Goal: Book appointment/travel/reservation

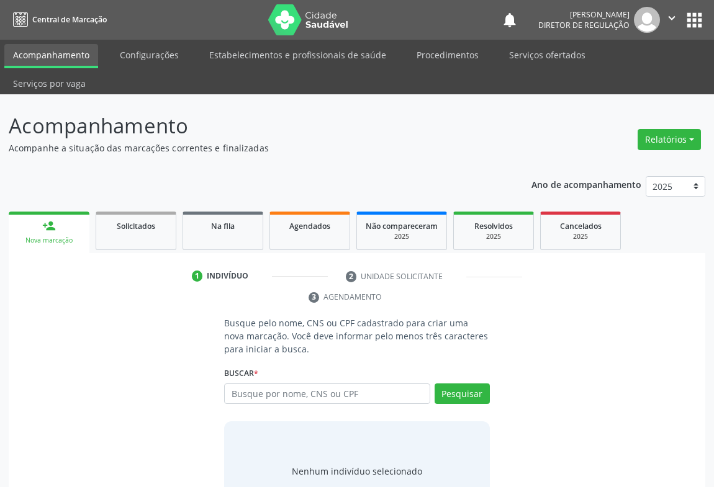
click at [227, 384] on input "text" at bounding box center [327, 394] width 206 height 21
type input "709206249946531"
click at [453, 384] on div "Pesquisar" at bounding box center [460, 399] width 60 height 30
click at [457, 384] on button "Pesquisar" at bounding box center [462, 394] width 55 height 21
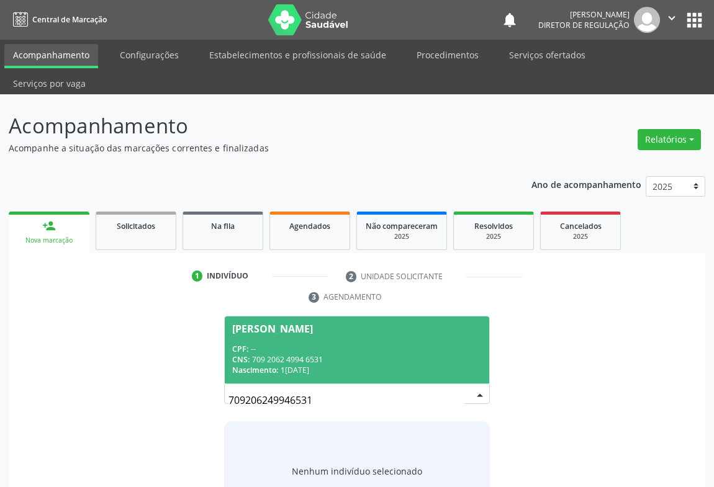
click at [340, 353] on span "[PERSON_NAME] CPF: -- CNS: 709 2062 4994 6531 Nascimento: 1[DATE]" at bounding box center [357, 350] width 265 height 66
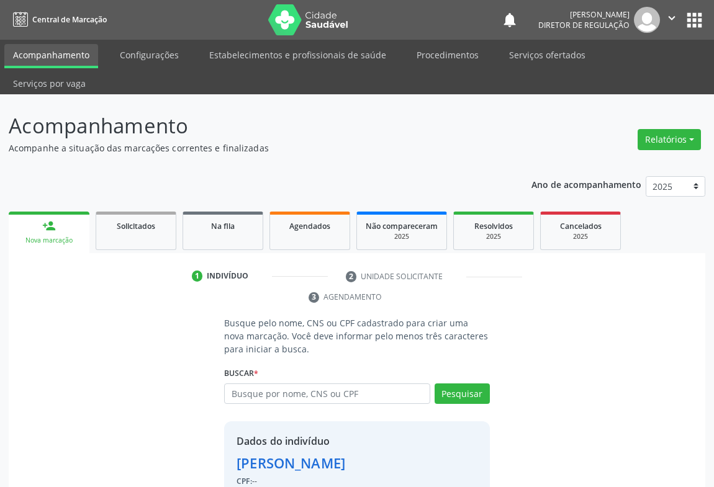
scroll to position [43, 0]
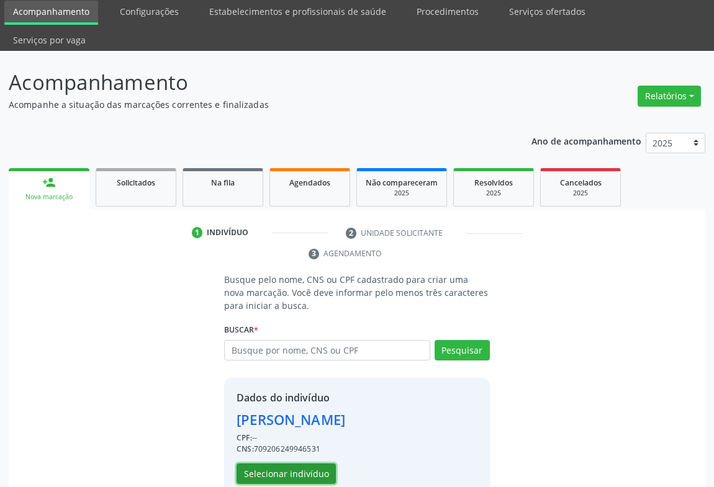
click at [275, 464] on button "Selecionar indivíduo" at bounding box center [286, 474] width 99 height 21
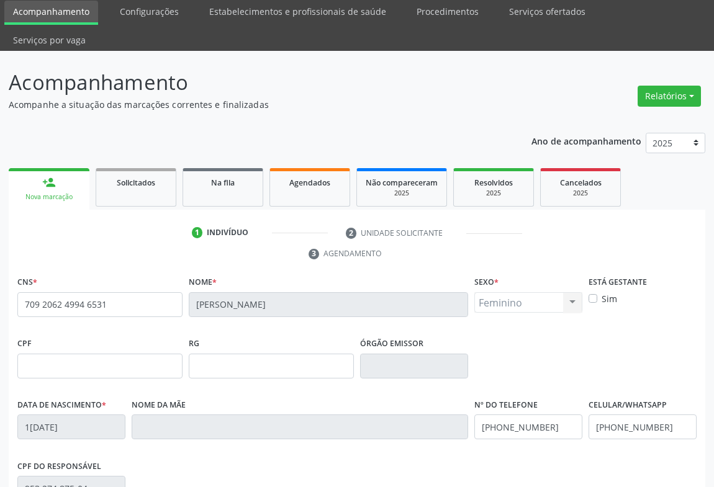
scroll to position [206, 0]
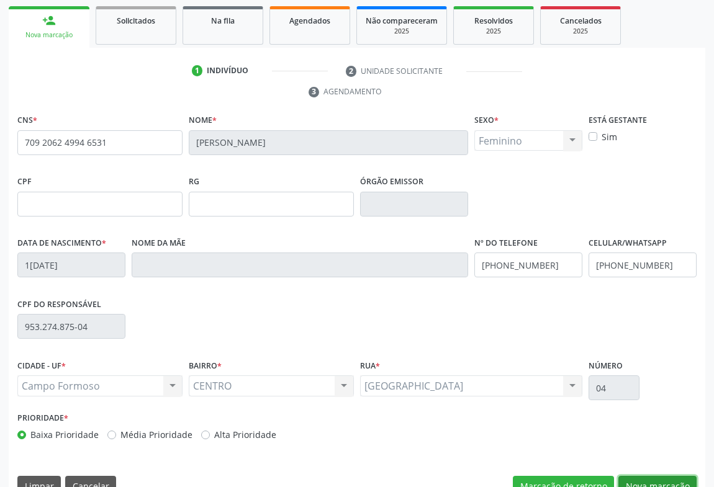
click at [641, 476] on button "Nova marcação" at bounding box center [657, 486] width 78 height 21
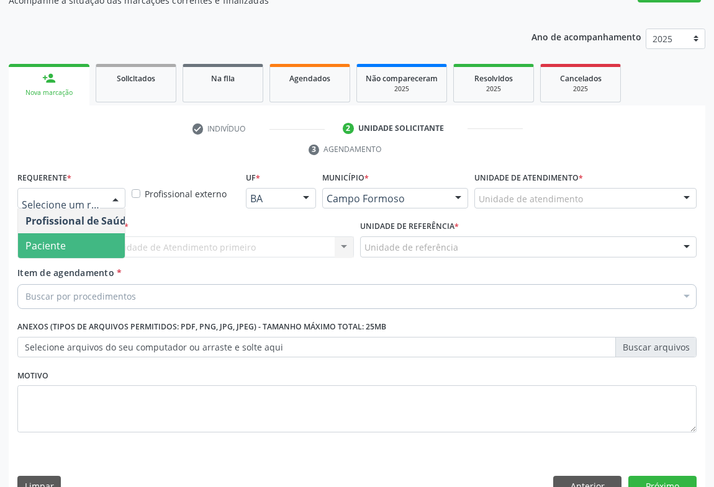
drag, startPoint x: 88, startPoint y: 219, endPoint x: 134, endPoint y: 207, distance: 47.4
click at [89, 233] on span "Paciente" at bounding box center [78, 245] width 121 height 25
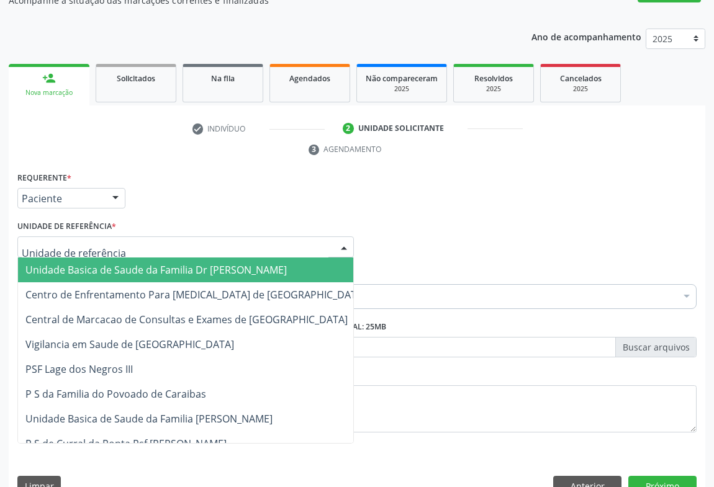
click at [143, 237] on div at bounding box center [185, 247] width 337 height 21
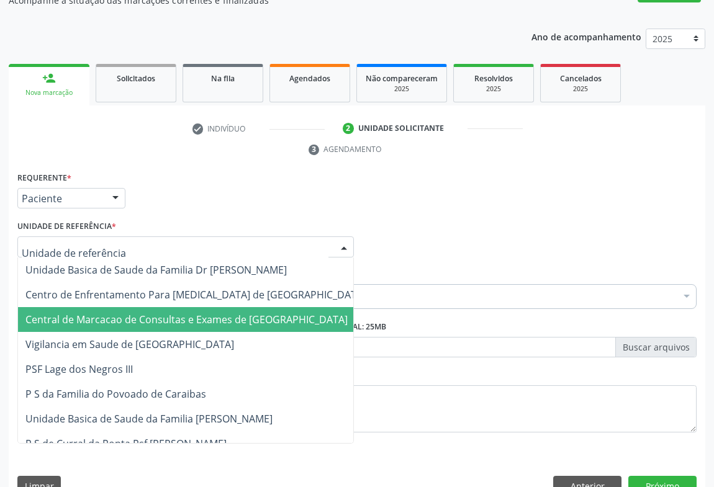
drag, startPoint x: 164, startPoint y: 291, endPoint x: 187, endPoint y: 288, distance: 23.1
click at [165, 313] on span "Central de Marcacao de Consultas e Exames de [GEOGRAPHIC_DATA]" at bounding box center [186, 320] width 322 height 14
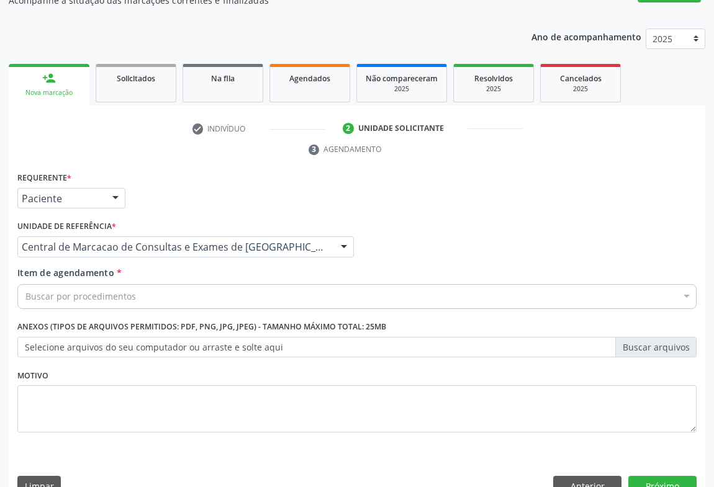
click at [258, 284] on div "Buscar por procedimentos" at bounding box center [356, 296] width 679 height 25
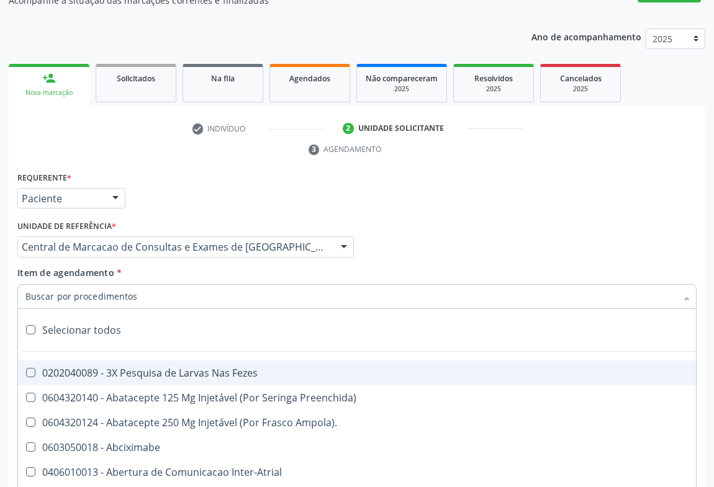
click at [260, 284] on input "Item de agendamento *" at bounding box center [350, 296] width 651 height 25
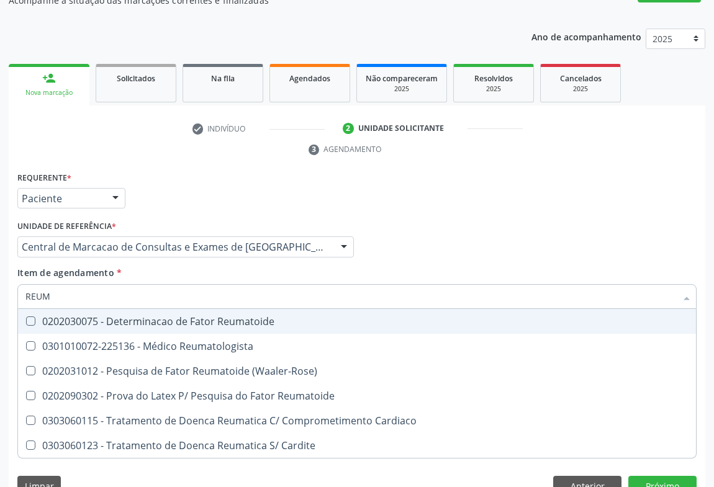
type input "REUMA"
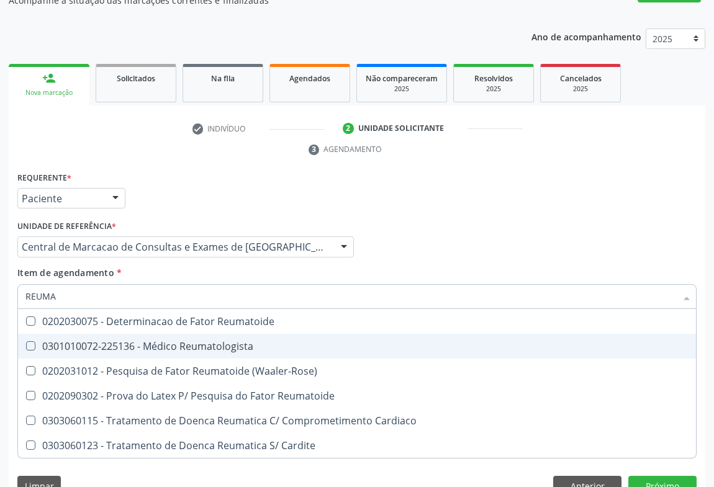
click at [254, 334] on span "0301010072-225136 - Médico Reumatologista" at bounding box center [357, 346] width 678 height 25
checkbox Reumatologista "true"
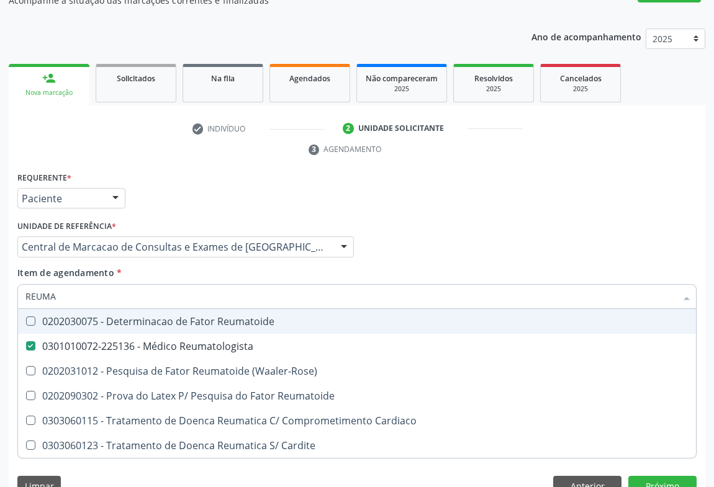
click at [410, 225] on div "Profissional Solicitante Por favor, selecione a Unidade de Atendimento primeiro…" at bounding box center [357, 241] width 686 height 48
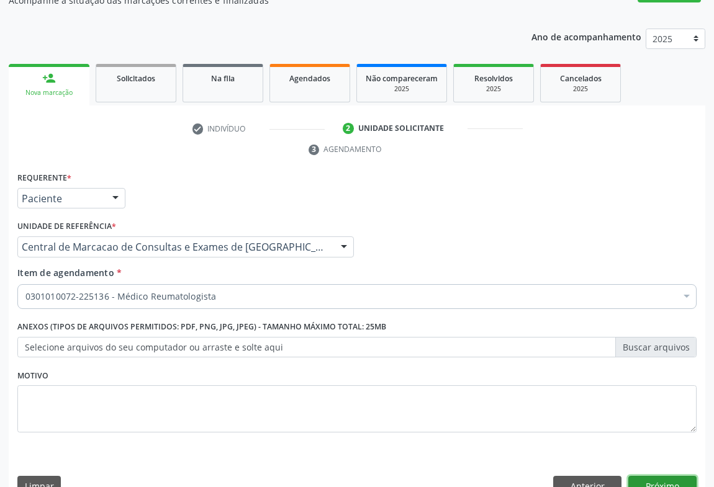
click at [653, 476] on button "Próximo" at bounding box center [662, 486] width 68 height 21
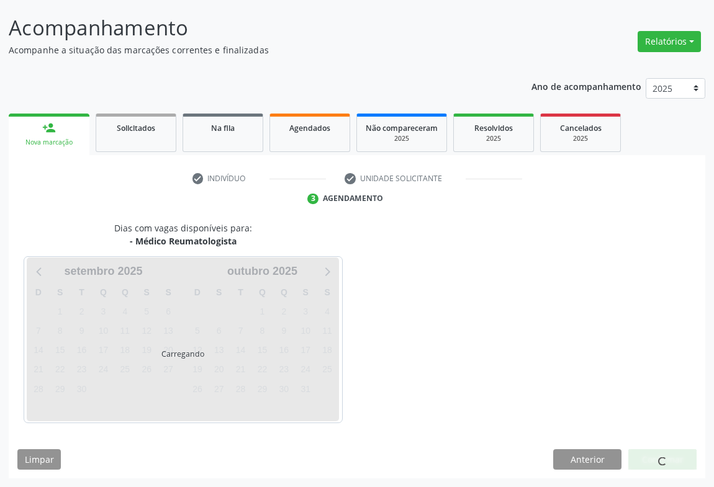
scroll to position [71, 0]
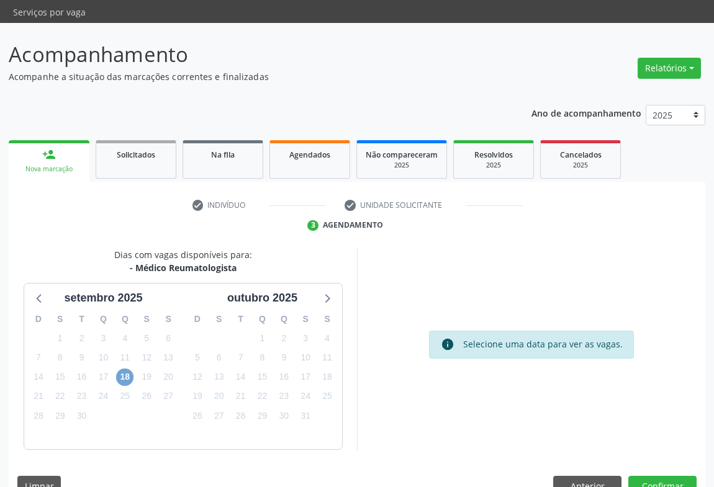
click at [127, 369] on span "18" at bounding box center [124, 377] width 17 height 17
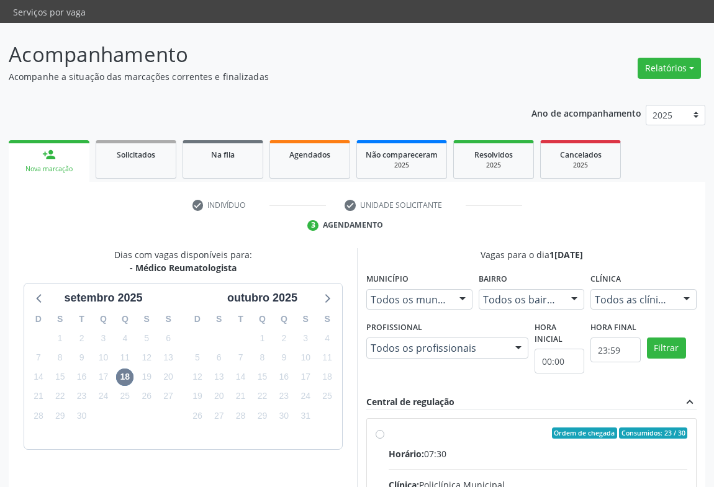
click at [466, 448] on div "Horário: 07:30" at bounding box center [538, 454] width 299 height 13
click at [384, 428] on input "Ordem de chegada Consumidos: 23 / 30 Horário: 07:30 Clínica: Policlínica Munici…" at bounding box center [380, 433] width 9 height 11
radio input "true"
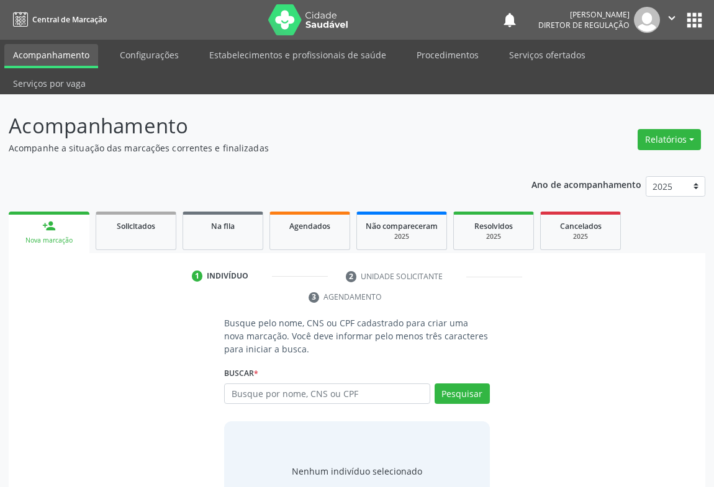
click at [277, 384] on input "text" at bounding box center [327, 394] width 206 height 21
type input "704508332971112"
click at [455, 384] on button "Pesquisar" at bounding box center [462, 394] width 55 height 21
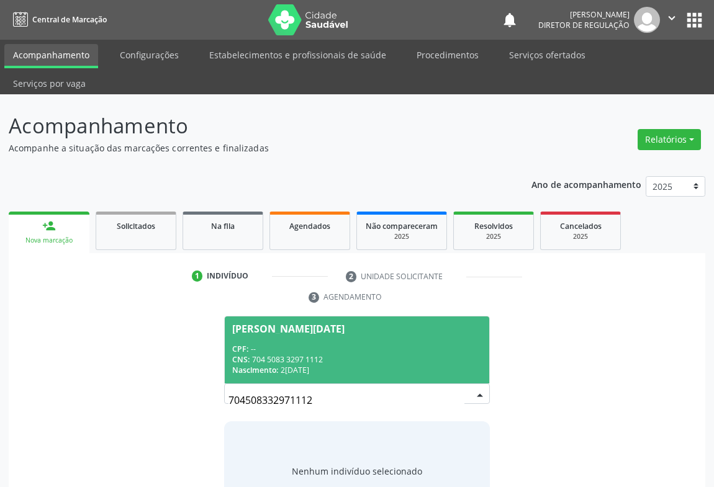
scroll to position [25, 0]
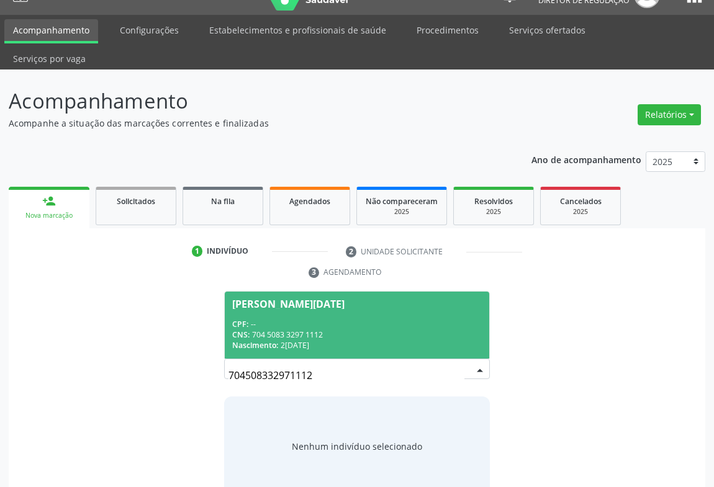
click at [338, 340] on div "Nascimento: 25/06/1953" at bounding box center [357, 345] width 250 height 11
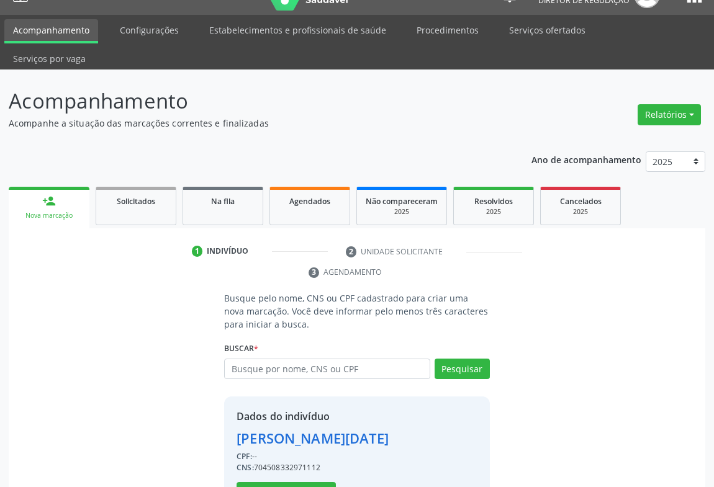
scroll to position [43, 0]
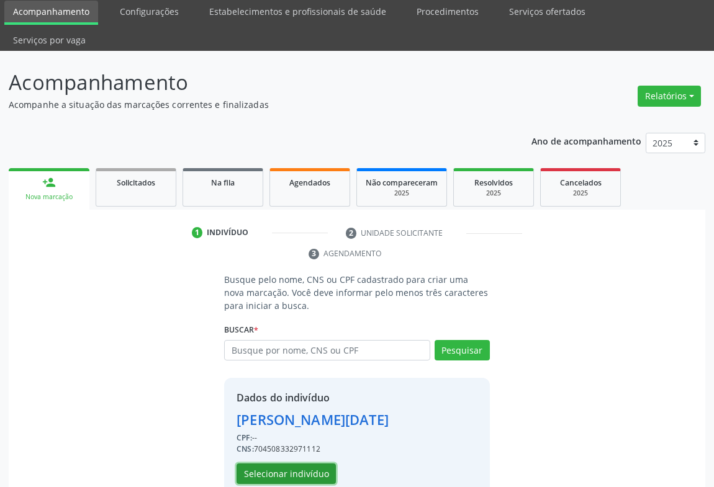
click at [267, 464] on button "Selecionar indivíduo" at bounding box center [286, 474] width 99 height 21
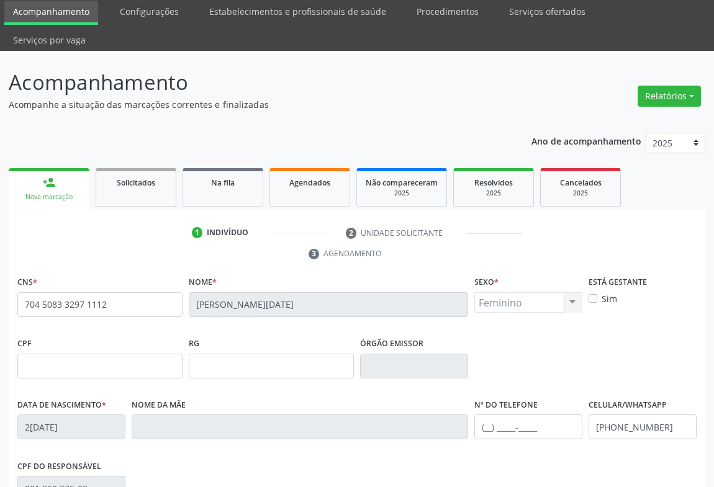
scroll to position [206, 0]
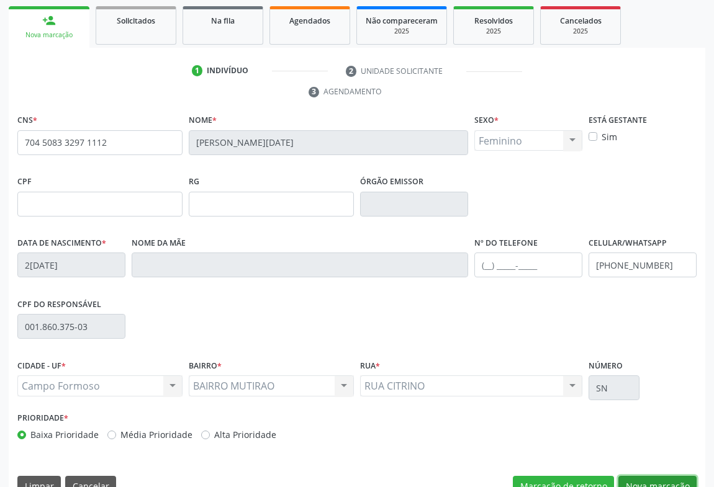
click at [655, 476] on button "Nova marcação" at bounding box center [657, 486] width 78 height 21
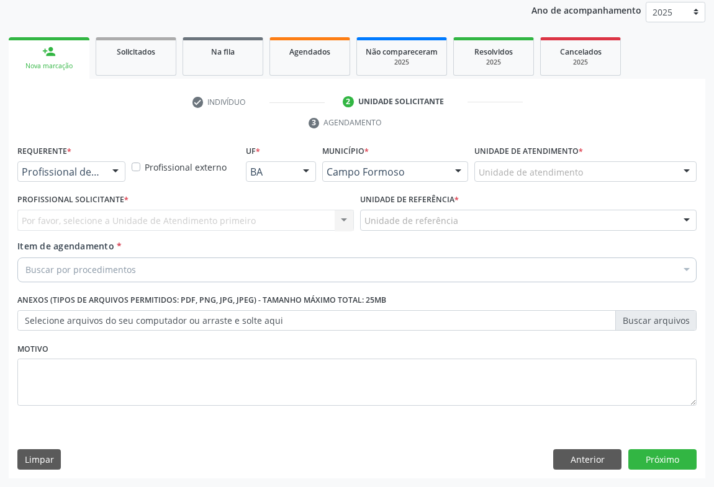
scroll to position [148, 0]
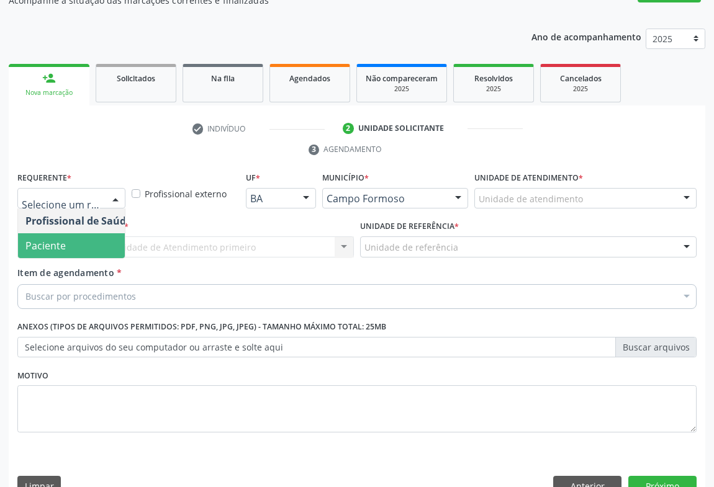
click at [89, 233] on span "Paciente" at bounding box center [78, 245] width 121 height 25
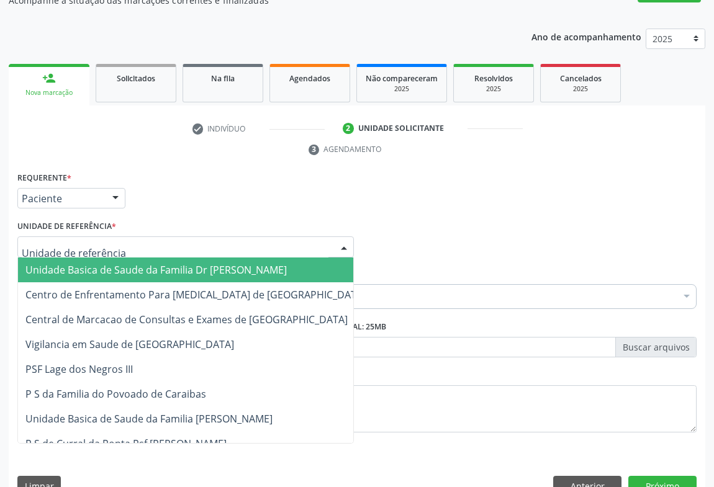
click at [155, 237] on div at bounding box center [185, 247] width 337 height 21
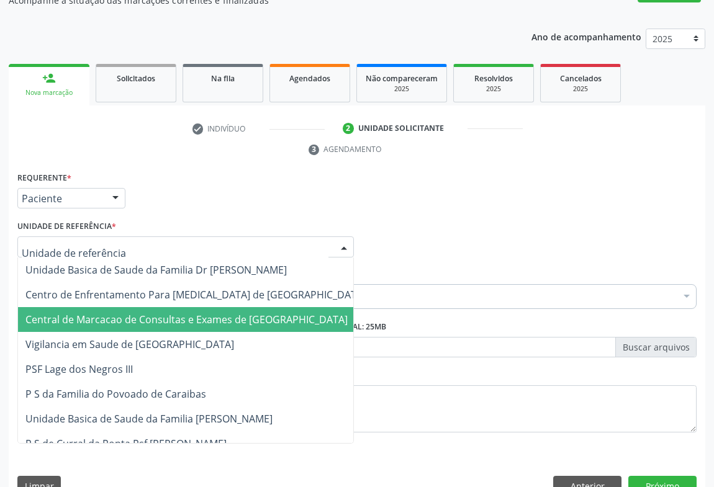
click at [155, 307] on span "Central de Marcacao de Consultas e Exames de [GEOGRAPHIC_DATA]" at bounding box center [195, 319] width 355 height 25
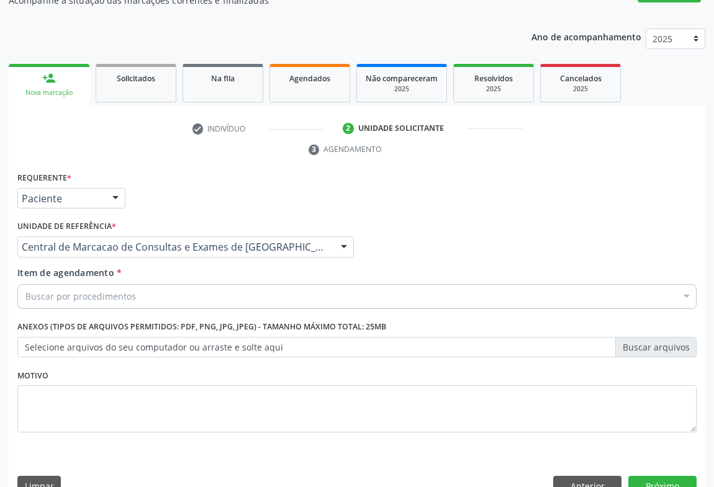
click at [168, 284] on div "Buscar por procedimentos" at bounding box center [356, 296] width 679 height 25
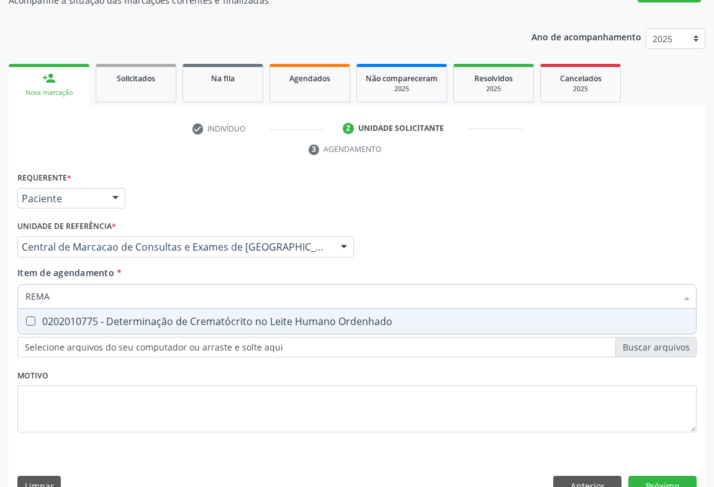
click at [35, 284] on input "REMA" at bounding box center [350, 296] width 651 height 25
type input "REUMA"
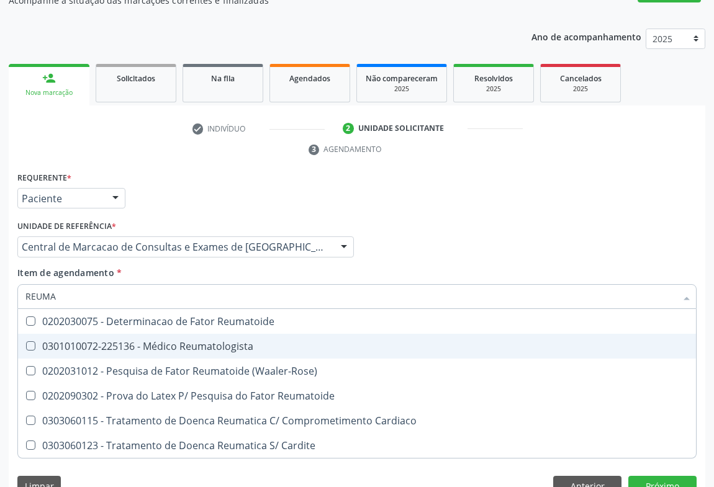
click at [295, 334] on span "0301010072-225136 - Médico Reumatologista" at bounding box center [357, 346] width 678 height 25
checkbox Reumatologista "true"
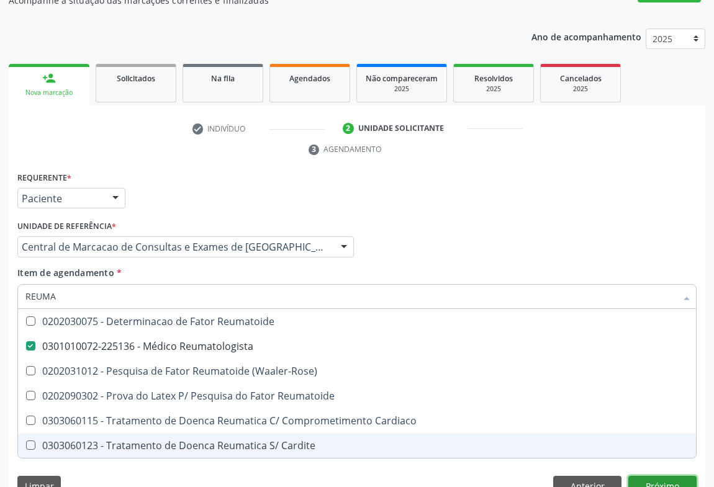
drag, startPoint x: 640, startPoint y: 454, endPoint x: 628, endPoint y: 445, distance: 15.0
click at [640, 453] on div "Requerente * Paciente Profissional de Saúde Paciente Nenhum resultado encontrad…" at bounding box center [357, 337] width 697 height 337
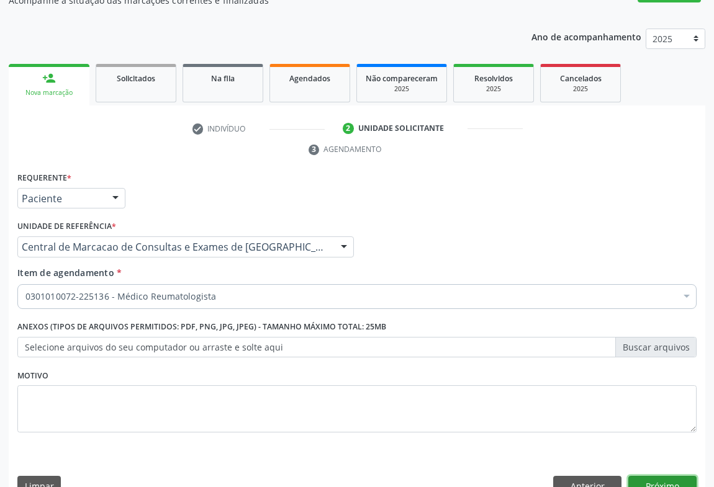
click at [656, 476] on button "Próximo" at bounding box center [662, 486] width 68 height 21
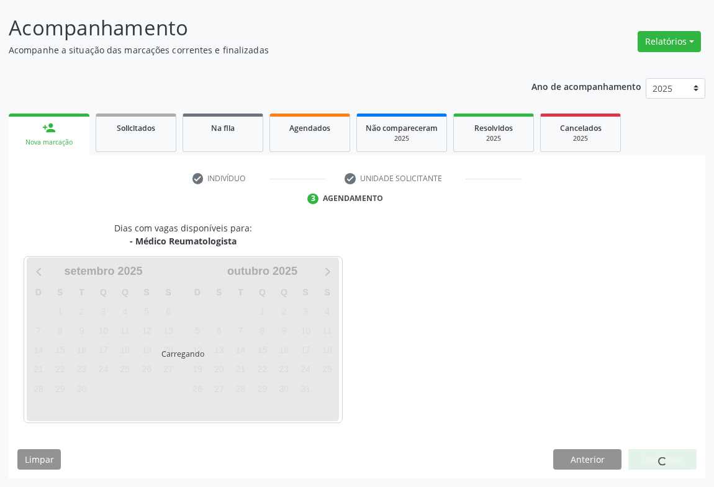
scroll to position [71, 0]
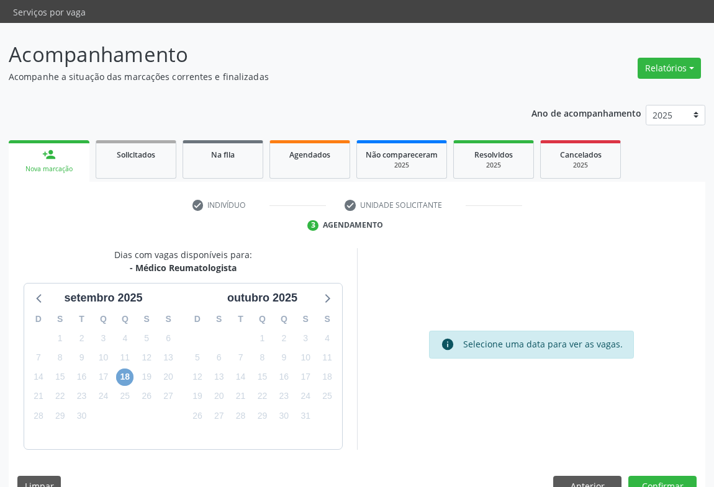
click at [122, 369] on span "18" at bounding box center [124, 377] width 17 height 17
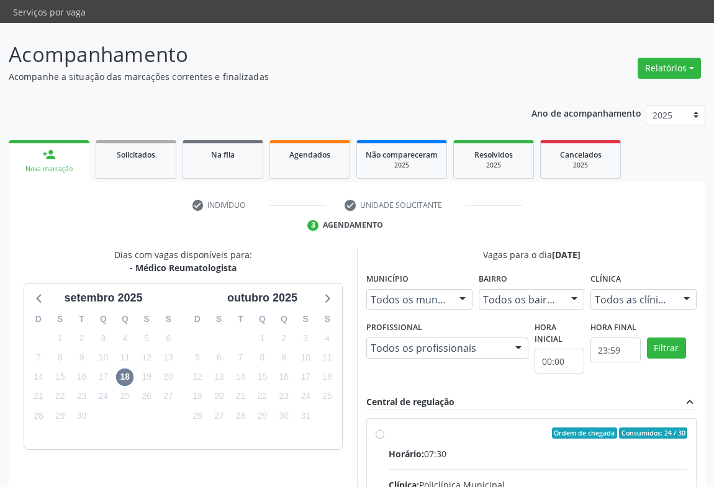
click at [384, 435] on input "Ordem de chegada Consumidos: 24 / 30 Horário: 07:30 Clínica: Policlínica Munici…" at bounding box center [380, 433] width 9 height 11
radio input "true"
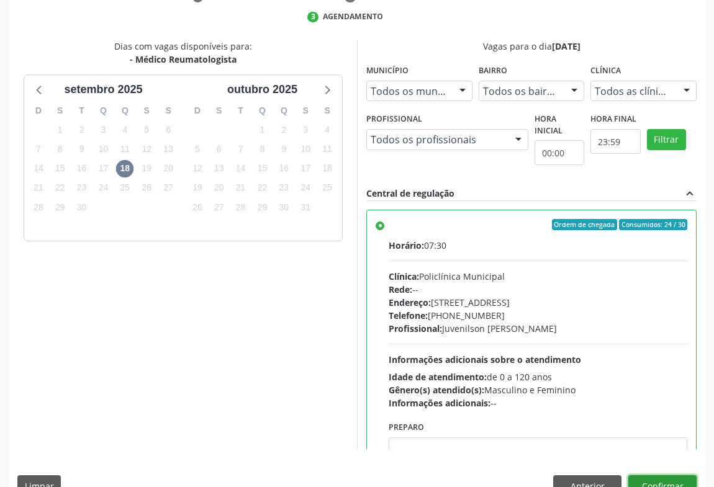
click at [658, 476] on button "Confirmar" at bounding box center [662, 486] width 68 height 21
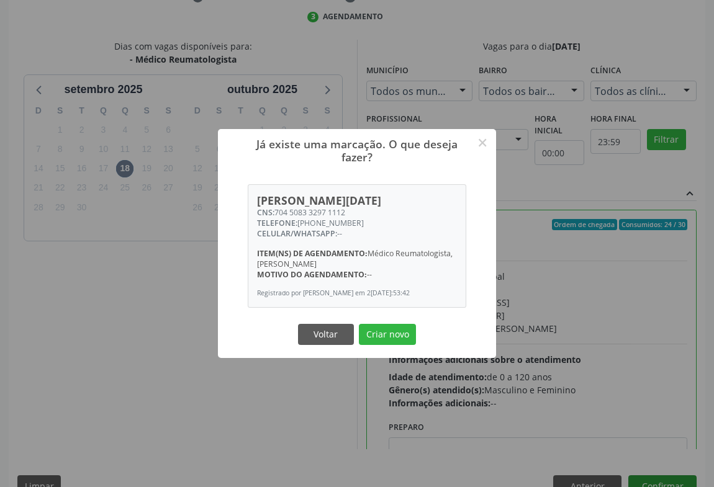
click at [359, 324] on button "Criar novo" at bounding box center [387, 334] width 57 height 21
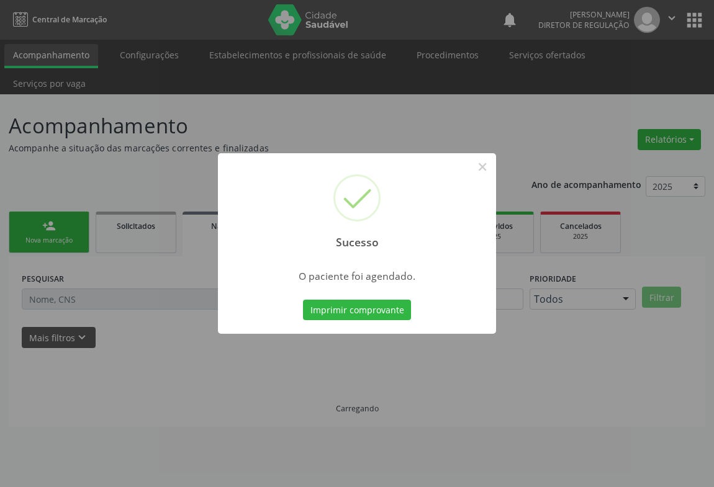
scroll to position [0, 0]
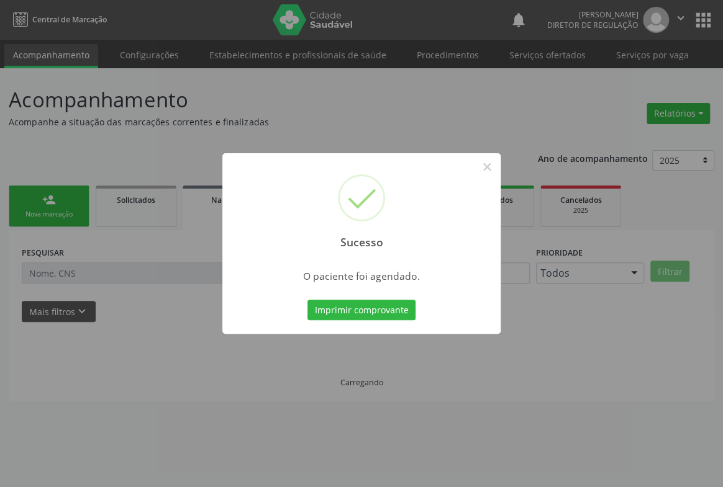
click at [307, 300] on button "Imprimir comprovante" at bounding box center [361, 310] width 108 height 21
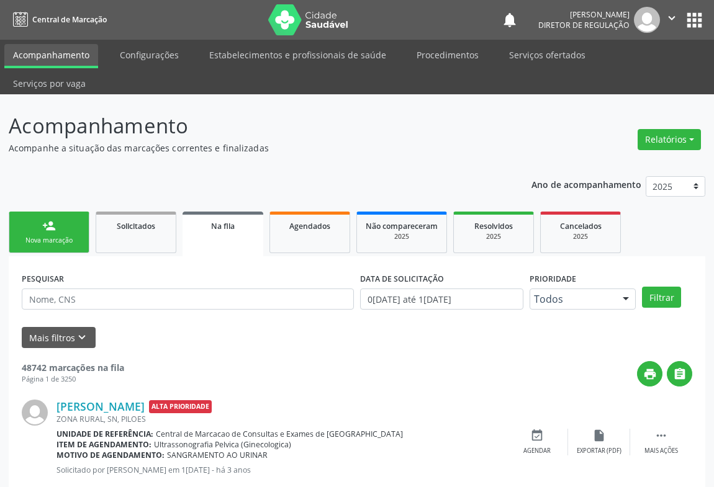
click at [52, 219] on div "person_add" at bounding box center [49, 226] width 14 height 14
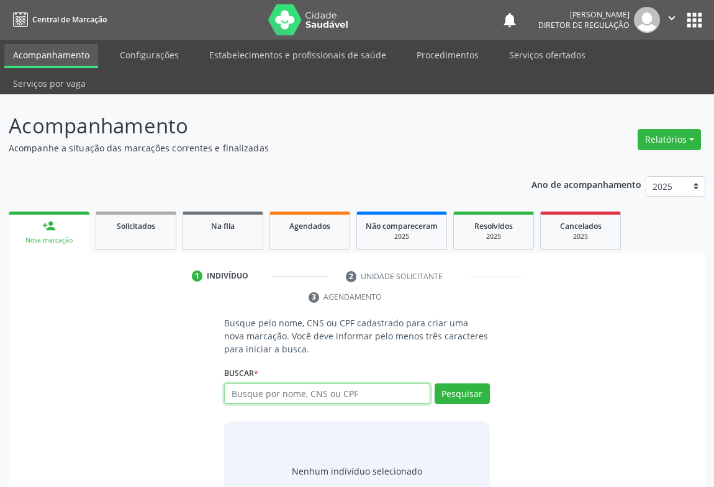
click at [310, 384] on input "text" at bounding box center [327, 394] width 206 height 21
type input "705203477088879"
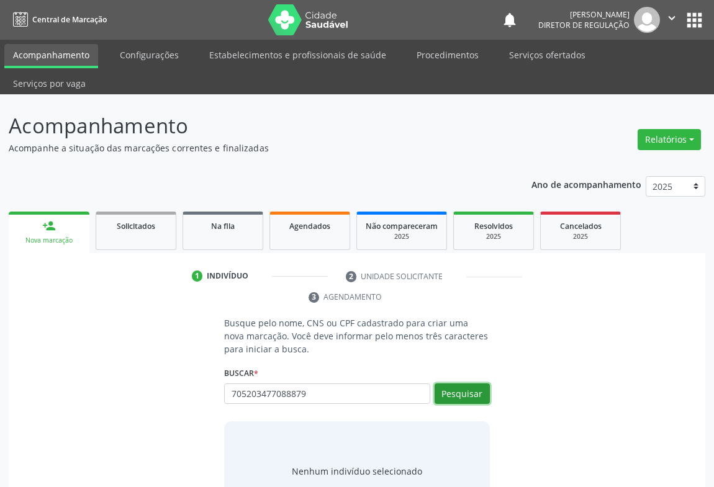
click at [478, 384] on button "Pesquisar" at bounding box center [462, 394] width 55 height 21
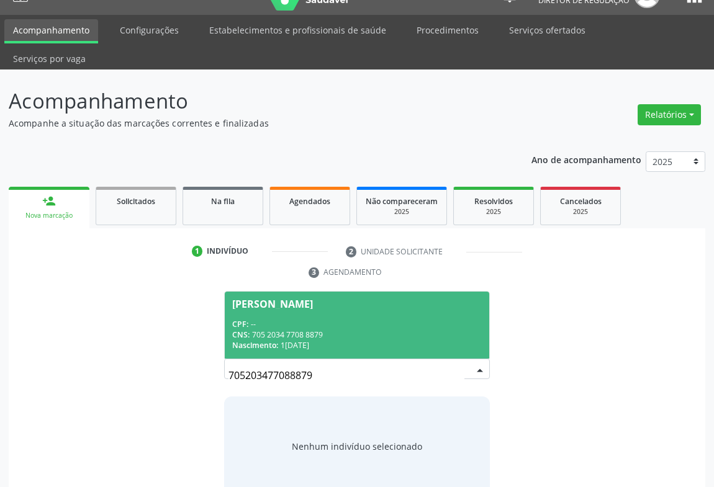
click at [366, 330] on div "CNS: 705 2034 7708 8879" at bounding box center [357, 335] width 250 height 11
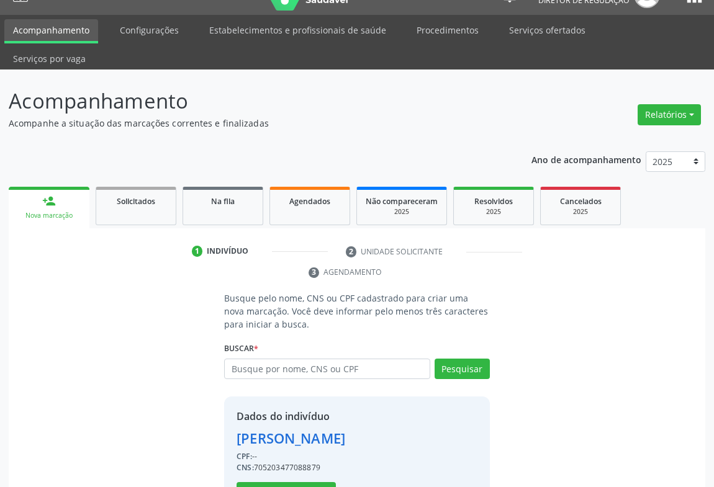
scroll to position [43, 0]
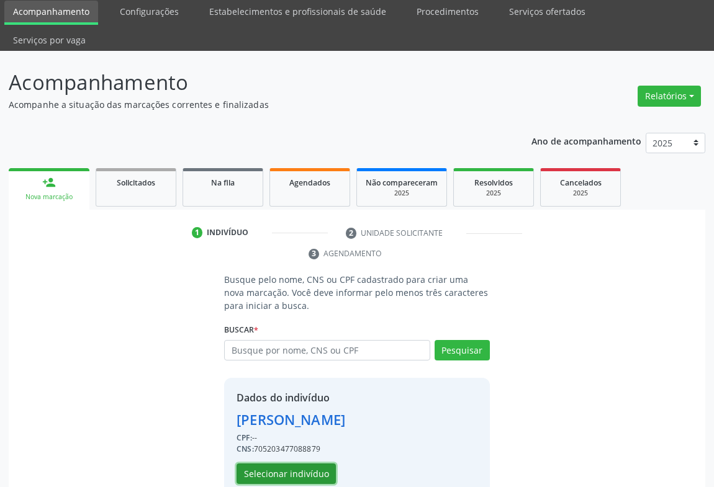
click at [302, 464] on button "Selecionar indivíduo" at bounding box center [286, 474] width 99 height 21
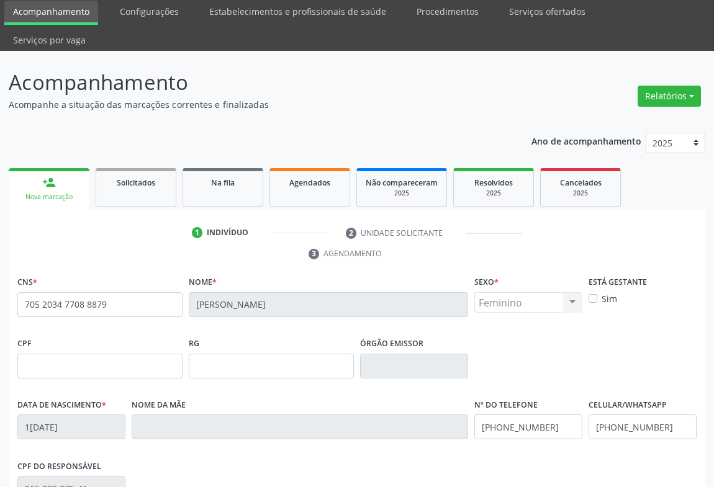
scroll to position [206, 0]
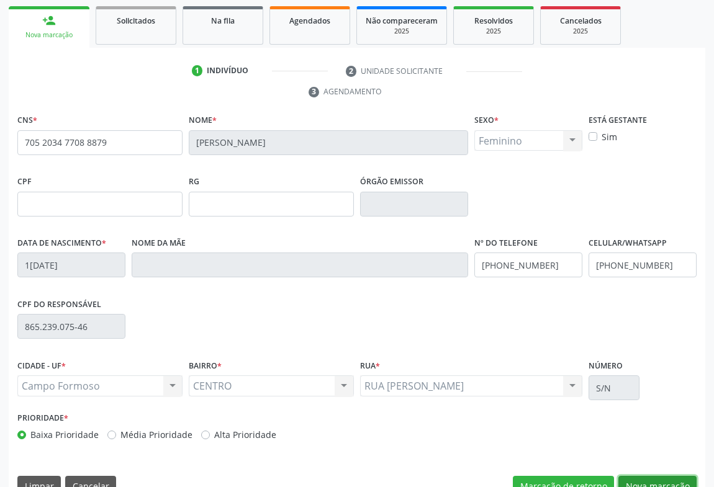
click at [645, 476] on button "Nova marcação" at bounding box center [657, 486] width 78 height 21
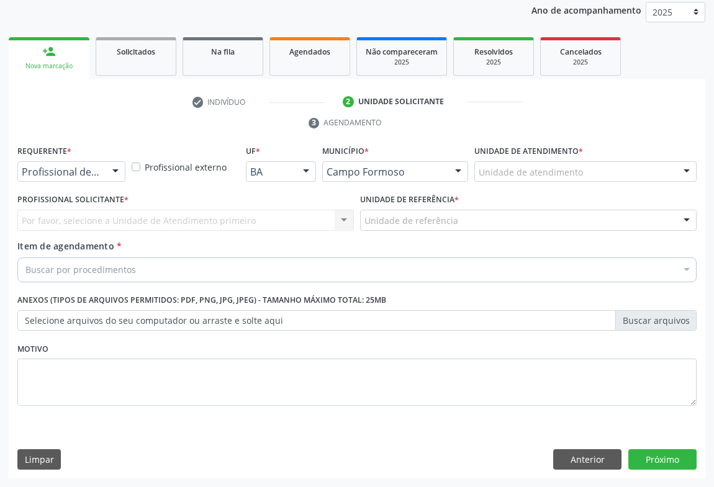
scroll to position [148, 0]
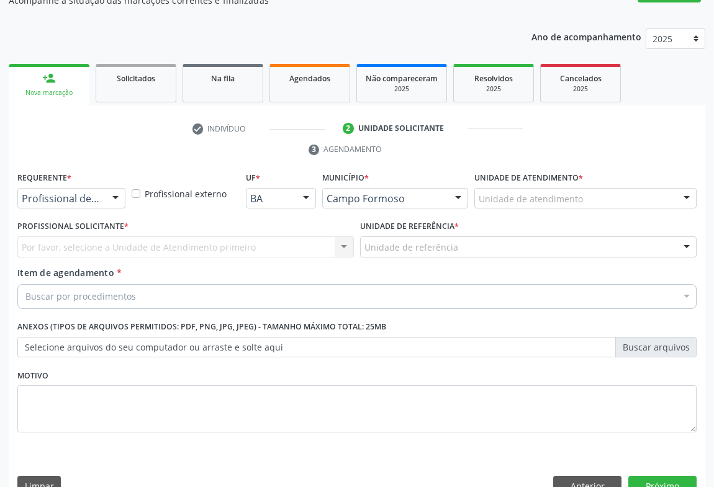
click at [111, 185] on div "Requerente * Profissional de Saúde Profissional de Saúde Paciente Nenhum result…" at bounding box center [71, 193] width 114 height 48
click at [112, 189] on div at bounding box center [115, 199] width 19 height 21
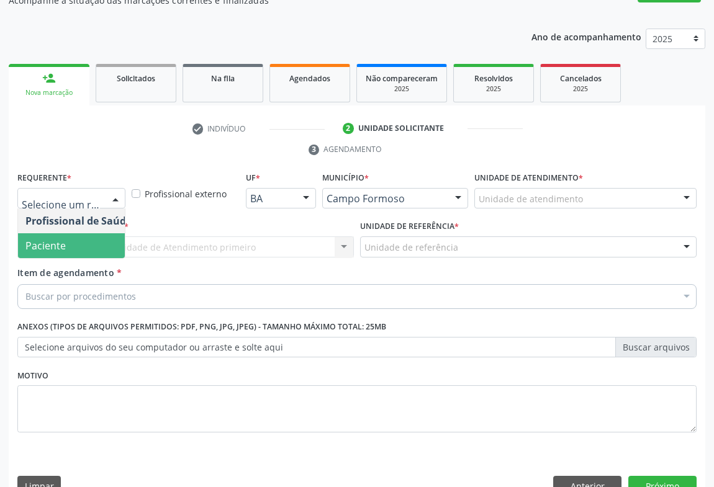
click at [81, 233] on span "Paciente" at bounding box center [78, 245] width 121 height 25
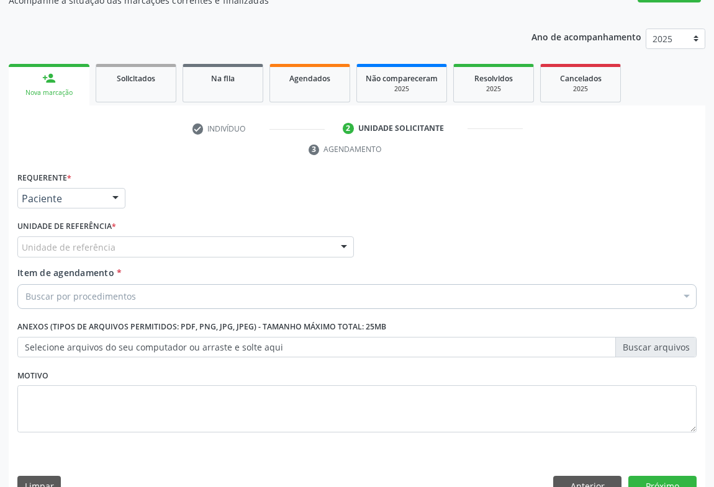
click at [235, 217] on div "Unidade de referência * Unidade de referência Unidade Basica de Saude da Famili…" at bounding box center [185, 237] width 337 height 40
click at [236, 237] on div "Unidade de referência" at bounding box center [185, 247] width 337 height 21
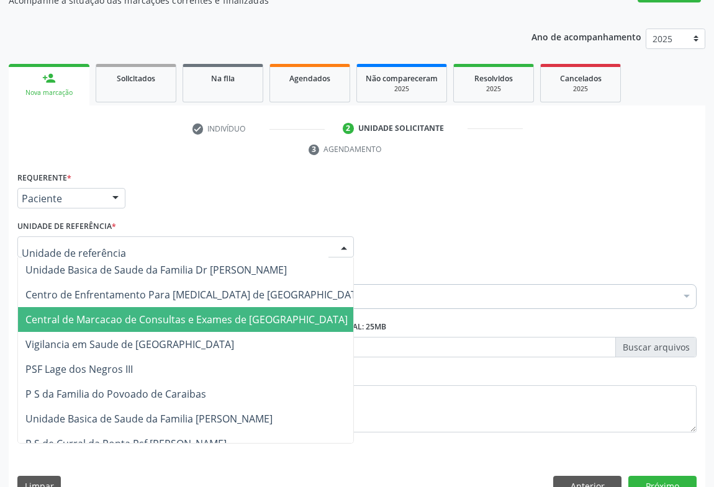
click at [239, 307] on span "Central de Marcacao de Consultas e Exames de [GEOGRAPHIC_DATA]" at bounding box center [195, 319] width 355 height 25
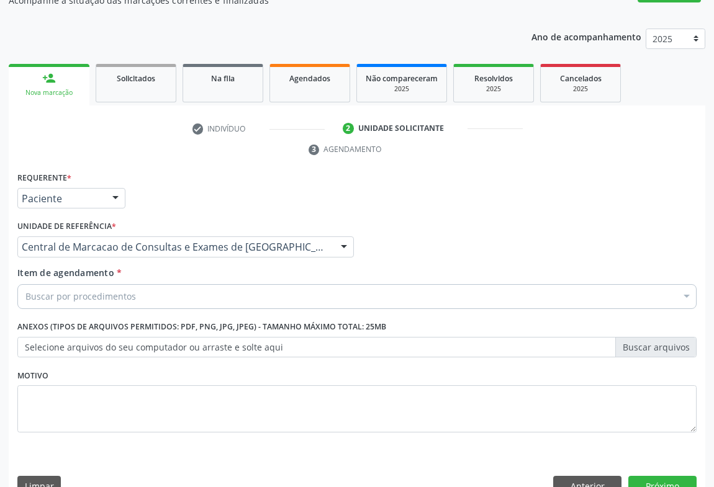
click at [272, 284] on div "Buscar por procedimentos" at bounding box center [356, 296] width 679 height 25
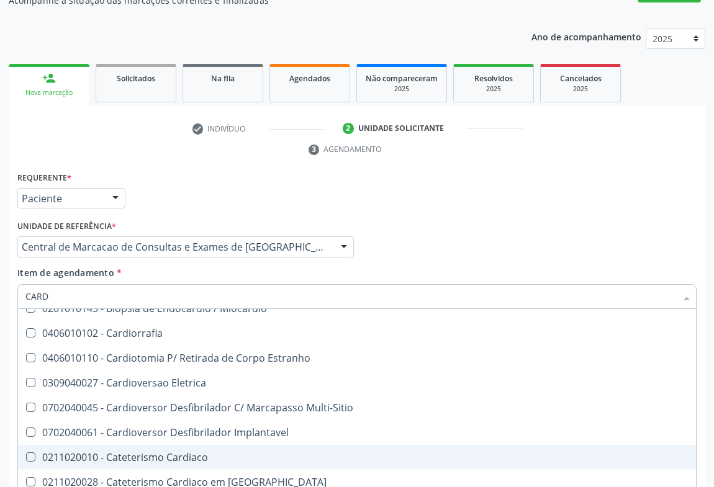
scroll to position [282, 0]
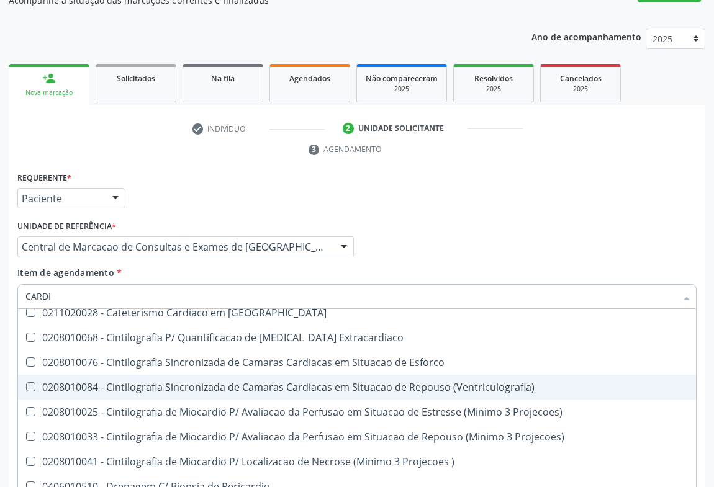
type input "CARDIO"
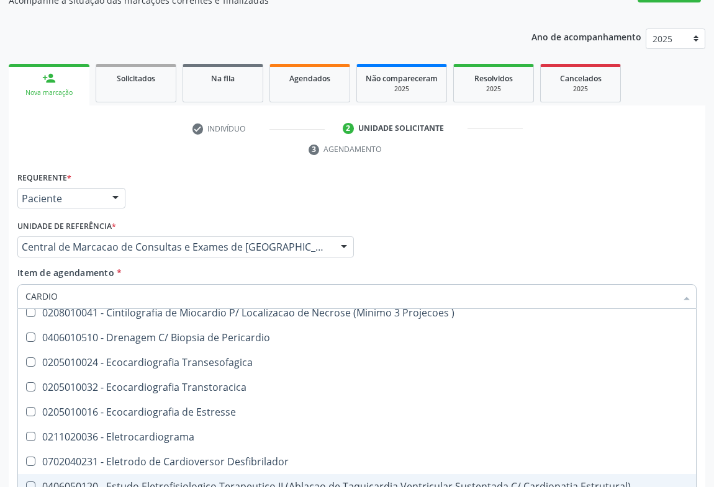
scroll to position [508, 0]
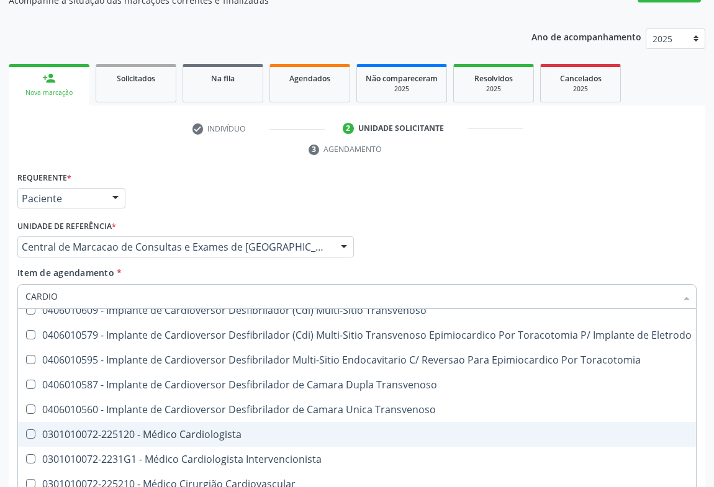
click at [215, 430] on div "0301010072-225120 - Médico Cardiologista" at bounding box center [358, 435] width 666 height 10
checkbox Cardiologista "true"
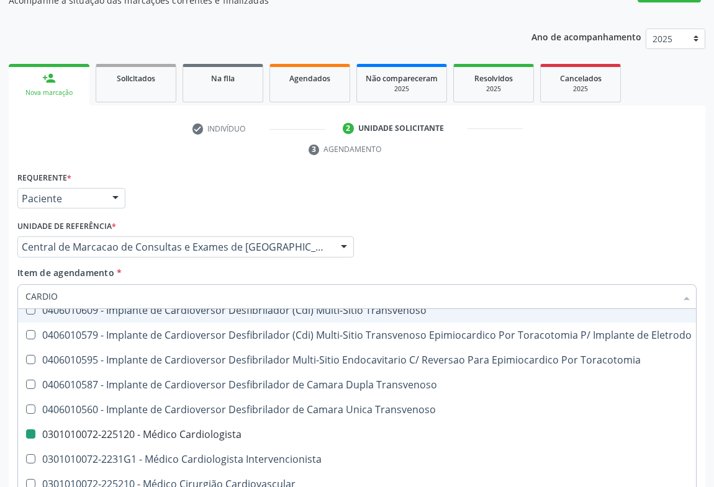
click at [433, 235] on div "Profissional Solicitante Por favor, selecione a Unidade de Atendimento primeiro…" at bounding box center [357, 241] width 686 height 48
checkbox Cardiovascular "true"
checkbox Cardiologista "false"
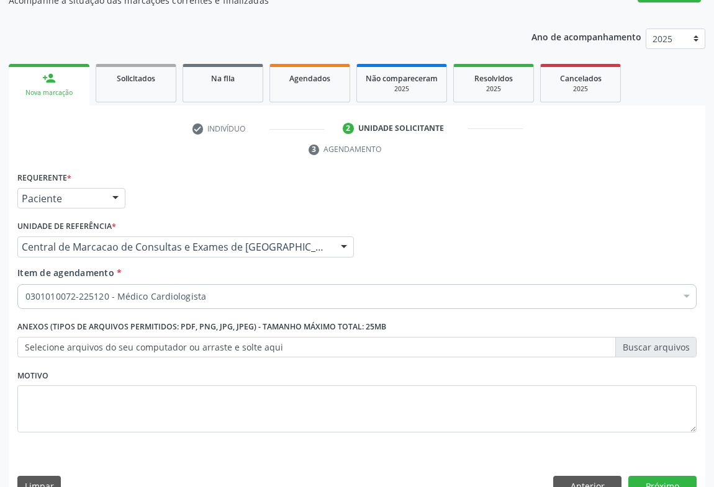
scroll to position [0, 0]
click at [658, 476] on button "Próximo" at bounding box center [662, 486] width 68 height 21
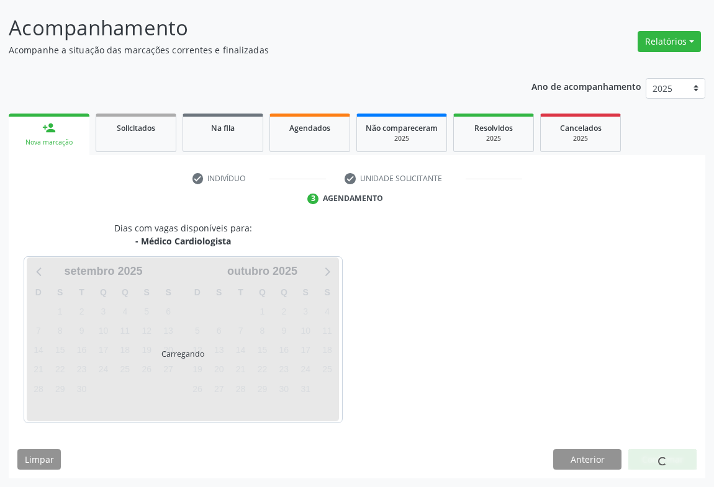
scroll to position [71, 0]
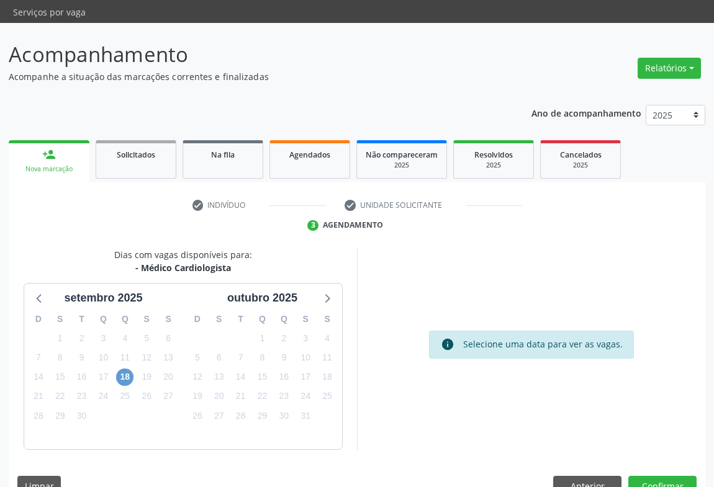
drag, startPoint x: 137, startPoint y: 348, endPoint x: 116, endPoint y: 352, distance: 20.9
click at [133, 350] on div "D S T Q Q S S 31 1 2 3 4 5 6 7 8 9 10 11 12 13 14 15 16 17 18 19 20 21 22 23 24…" at bounding box center [103, 378] width 159 height 143
click at [115, 368] on div "18" at bounding box center [125, 377] width 22 height 19
click at [123, 369] on span "18" at bounding box center [124, 377] width 17 height 17
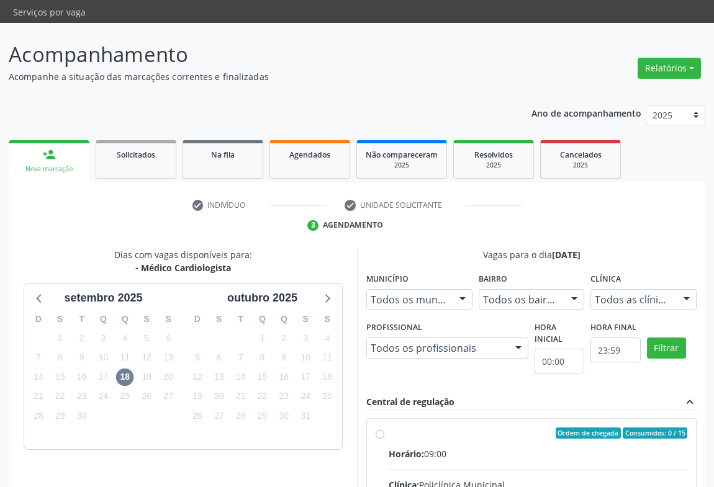
click at [527, 448] on div "Horário: 09:00" at bounding box center [538, 454] width 299 height 13
click at [384, 428] on input "Ordem de chegada Consumidos: 0 / 15 Horário: 09:00 Clínica: Policlínica Municip…" at bounding box center [380, 433] width 9 height 11
radio input "true"
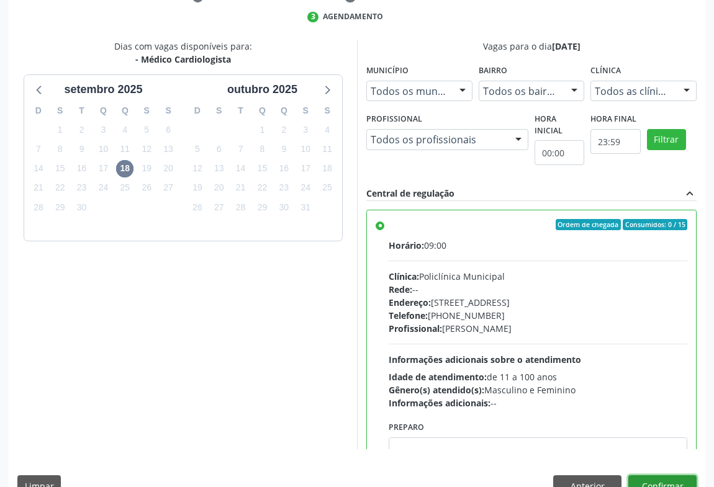
click at [664, 476] on button "Confirmar" at bounding box center [662, 486] width 68 height 21
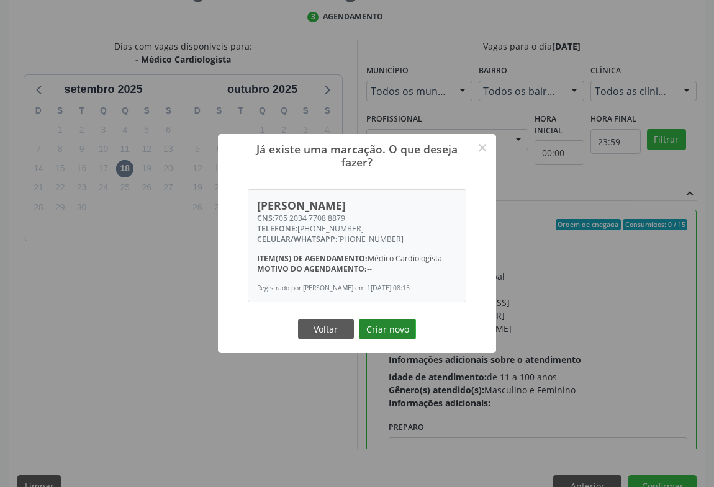
click at [400, 327] on button "Criar novo" at bounding box center [387, 329] width 57 height 21
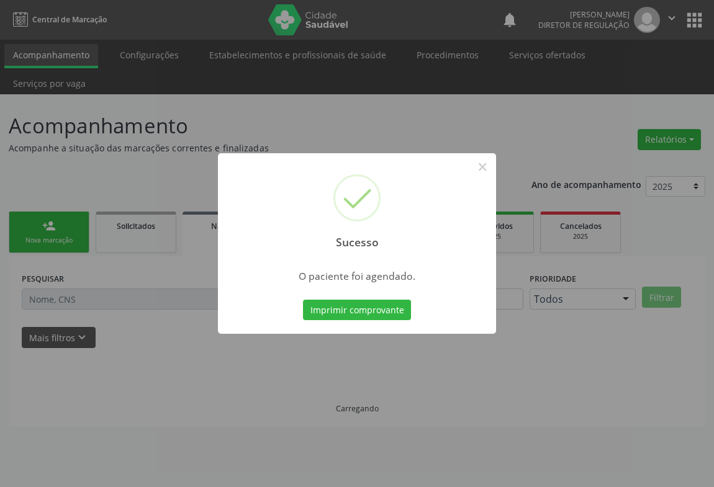
scroll to position [0, 0]
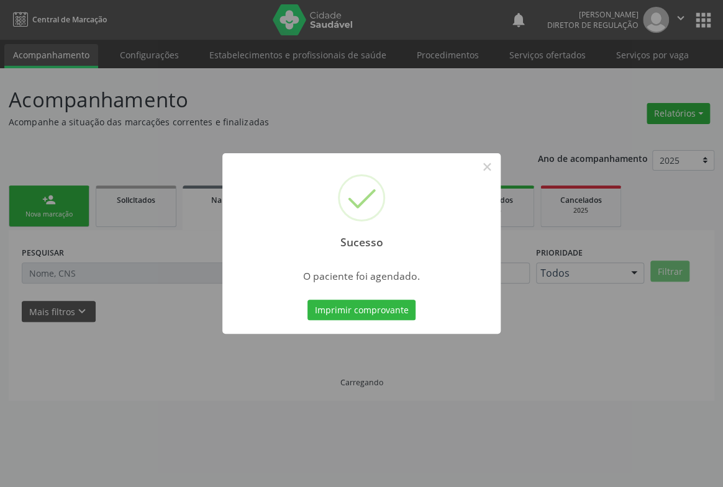
click at [307, 300] on button "Imprimir comprovante" at bounding box center [361, 310] width 108 height 21
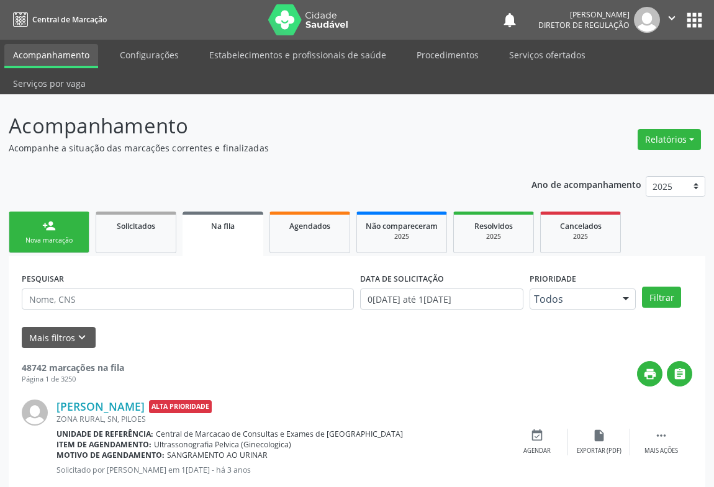
click at [54, 236] on div "Nova marcação" at bounding box center [49, 240] width 62 height 9
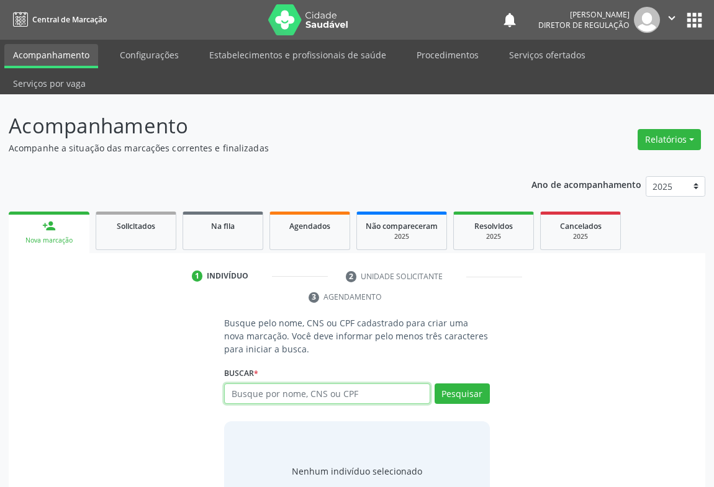
click at [310, 384] on input "text" at bounding box center [327, 394] width 206 height 21
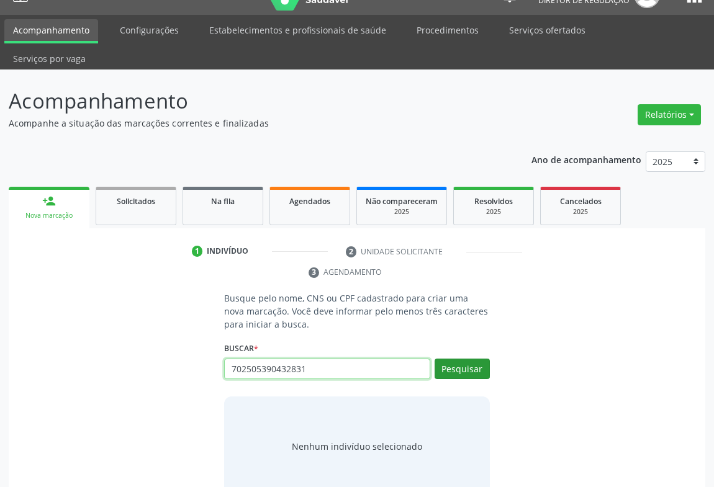
type input "702505390432831"
click at [460, 359] on button "Pesquisar" at bounding box center [462, 369] width 55 height 21
type input "702505390432831"
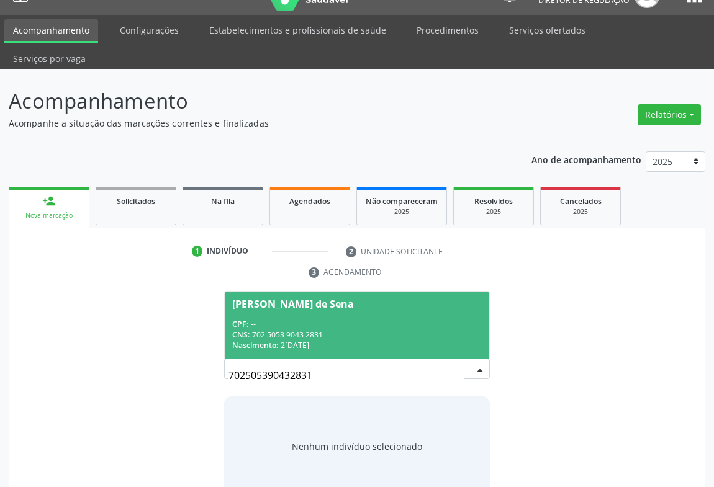
click at [397, 340] on div "Nascimento: 24/05/1969" at bounding box center [357, 345] width 250 height 11
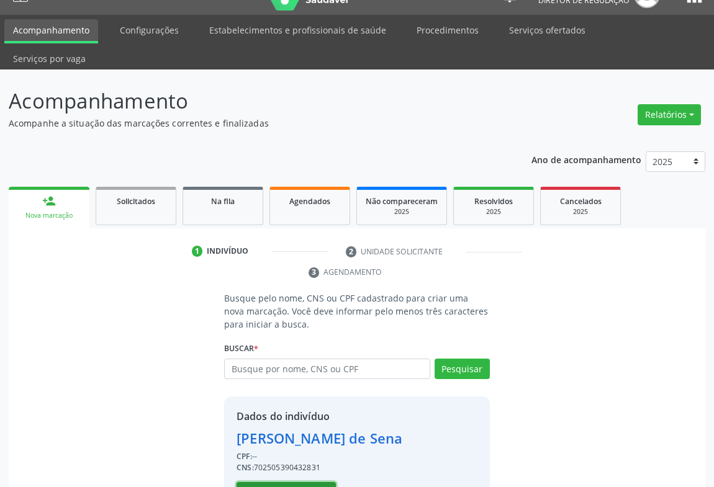
click at [314, 483] on button "Selecionar indivíduo" at bounding box center [286, 493] width 99 height 21
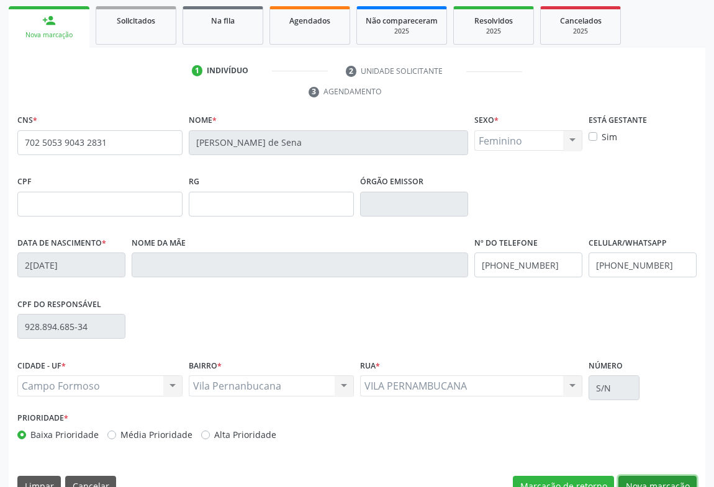
click at [625, 476] on button "Nova marcação" at bounding box center [657, 486] width 78 height 21
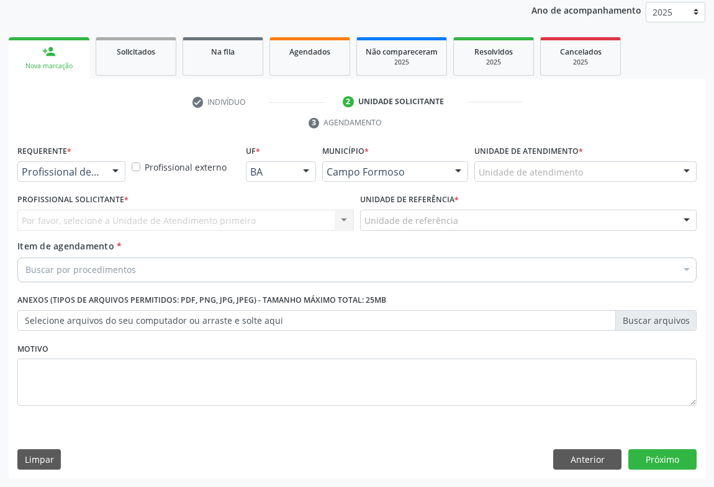
scroll to position [148, 0]
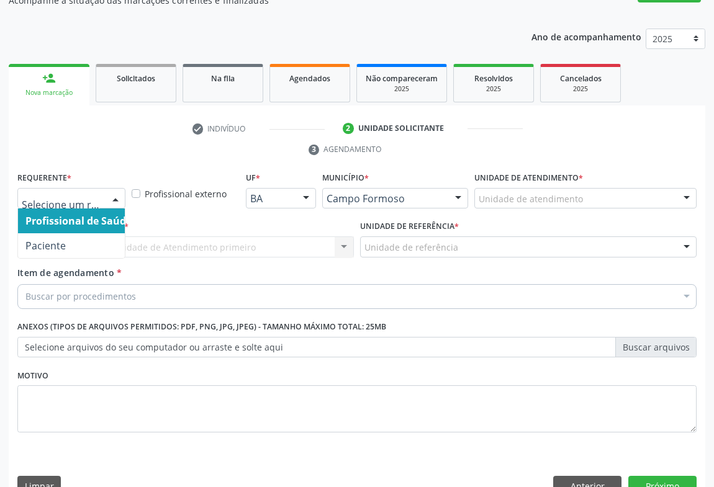
click at [110, 188] on div "Profissional de Saúde Paciente Nenhum resultado encontrado para: " " Não há nen…" at bounding box center [71, 198] width 108 height 21
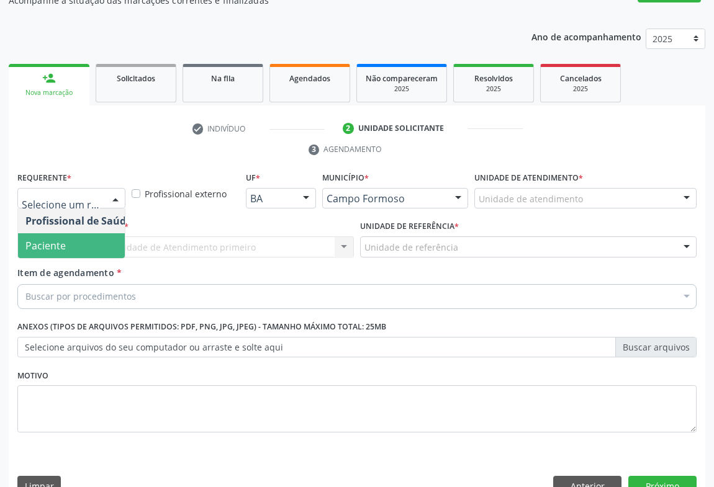
click at [109, 233] on span "Paciente" at bounding box center [78, 245] width 121 height 25
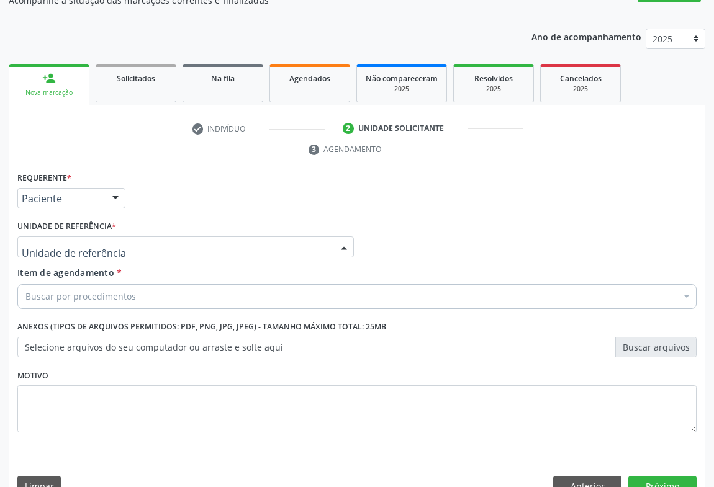
click at [175, 237] on div at bounding box center [185, 247] width 337 height 21
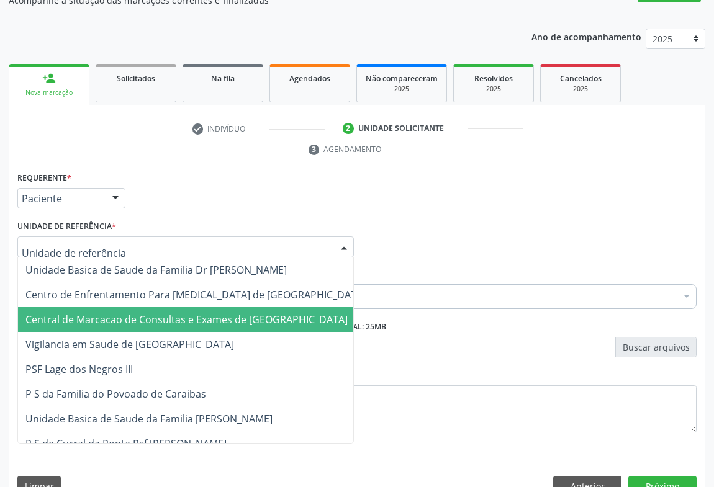
click at [180, 307] on span "Central de Marcacao de Consultas e Exames de [GEOGRAPHIC_DATA]" at bounding box center [195, 319] width 355 height 25
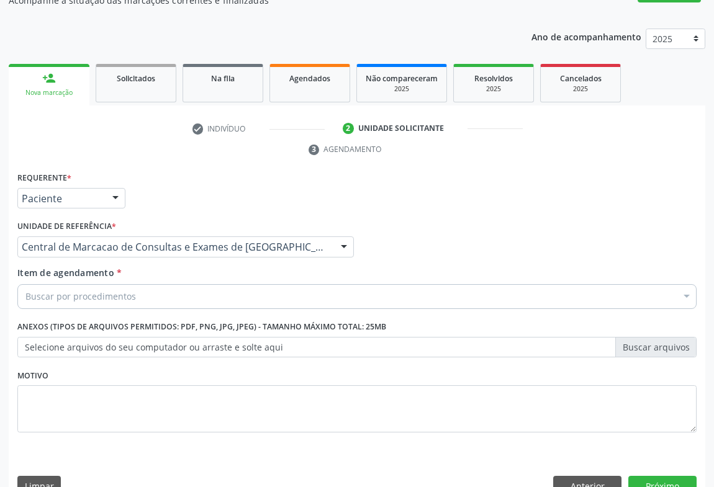
click at [203, 284] on div "Buscar por procedimentos" at bounding box center [356, 296] width 679 height 25
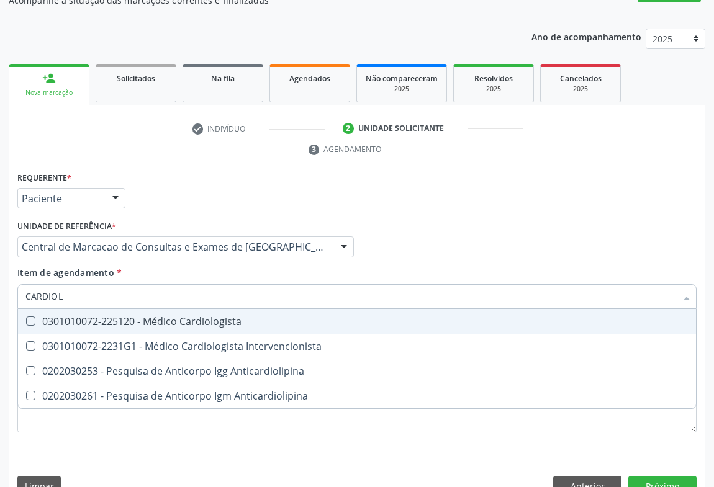
type input "CARDIOLO"
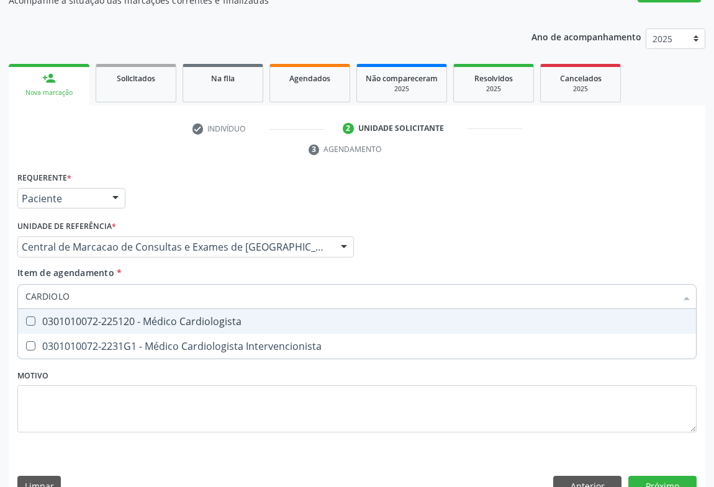
click at [219, 317] on div "0301010072-225120 - Médico Cardiologista" at bounding box center [356, 322] width 663 height 10
checkbox Cardiologista "true"
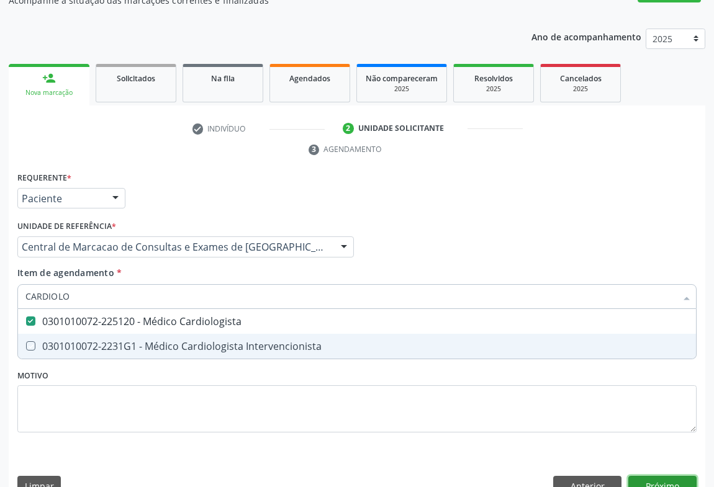
click at [662, 458] on div "Requerente * Paciente Profissional de Saúde Paciente Nenhum resultado encontrad…" at bounding box center [357, 337] width 697 height 337
checkbox Intervencionista "true"
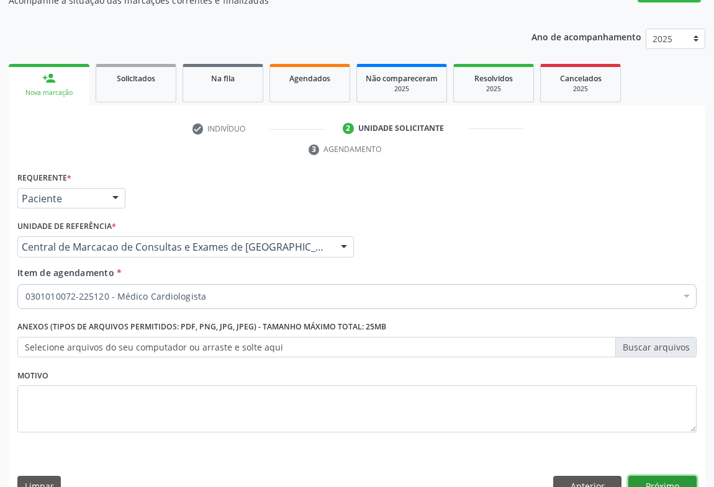
click at [671, 476] on button "Próximo" at bounding box center [662, 486] width 68 height 21
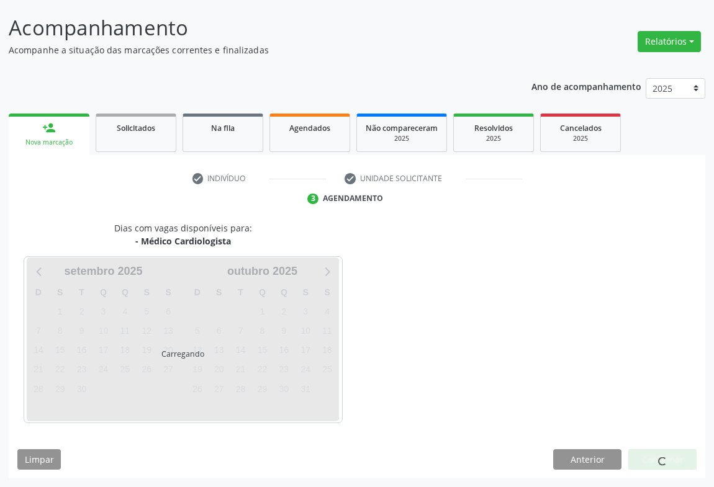
scroll to position [71, 0]
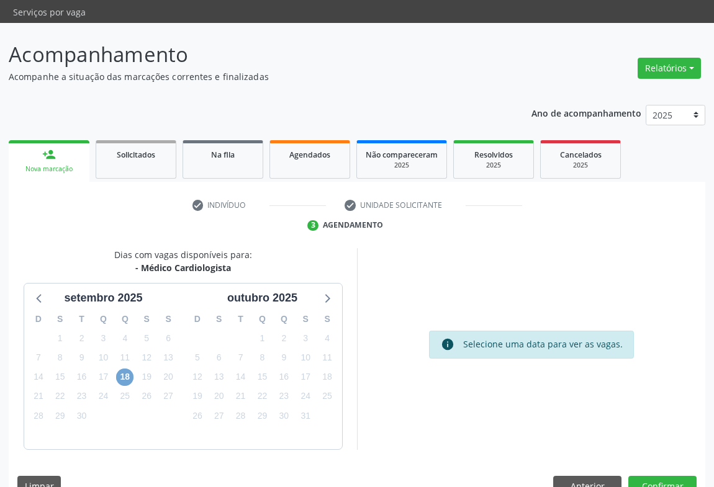
click at [119, 369] on span "18" at bounding box center [124, 377] width 17 height 17
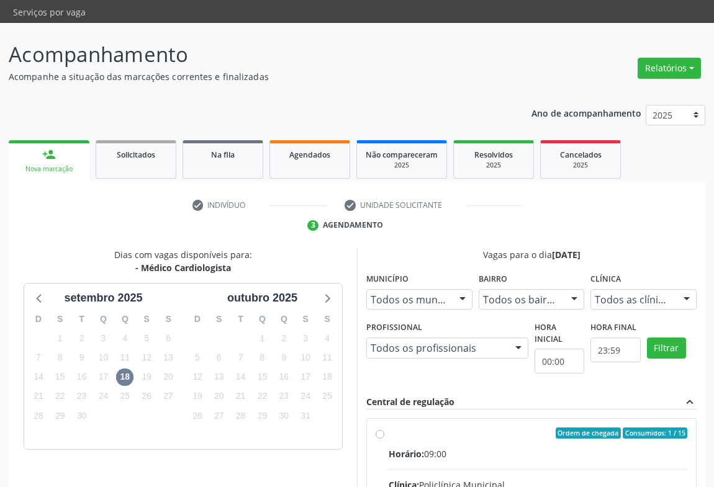
drag, startPoint x: 478, startPoint y: 420, endPoint x: 722, endPoint y: 432, distance: 244.4
click at [384, 428] on input "Ordem de chegada Consumidos: 1 / 15 Horário: 09:00 Clínica: Policlínica Municip…" at bounding box center [380, 433] width 9 height 11
radio input "true"
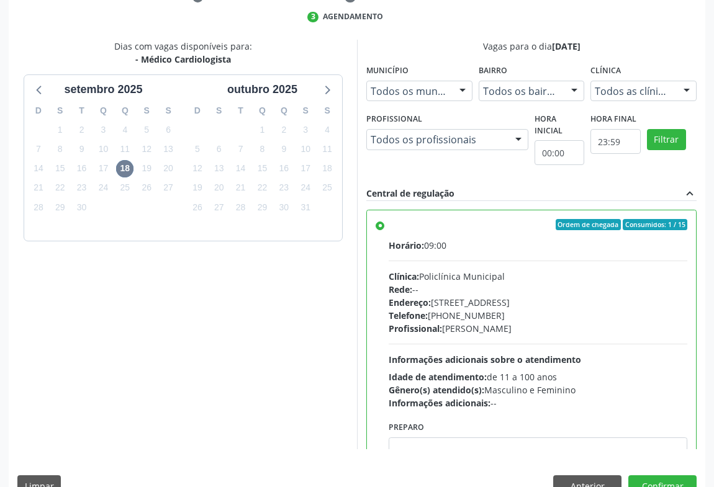
click at [651, 477] on div "Dias com vagas disponíveis para: - Médico Cardiologista setembro 2025 D S T Q Q…" at bounding box center [357, 273] width 697 height 466
click at [656, 476] on button "Confirmar" at bounding box center [662, 486] width 68 height 21
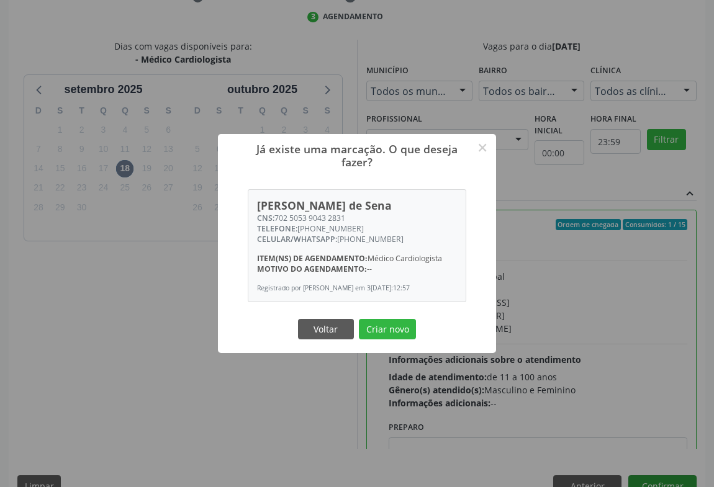
click at [359, 319] on button "Criar novo" at bounding box center [387, 329] width 57 height 21
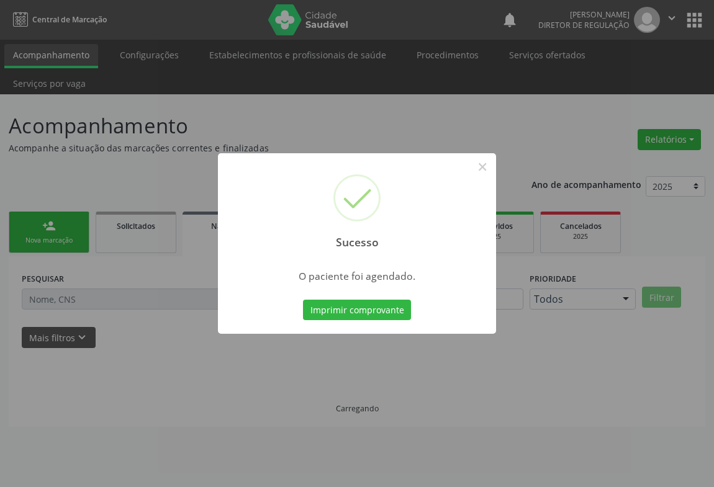
scroll to position [0, 0]
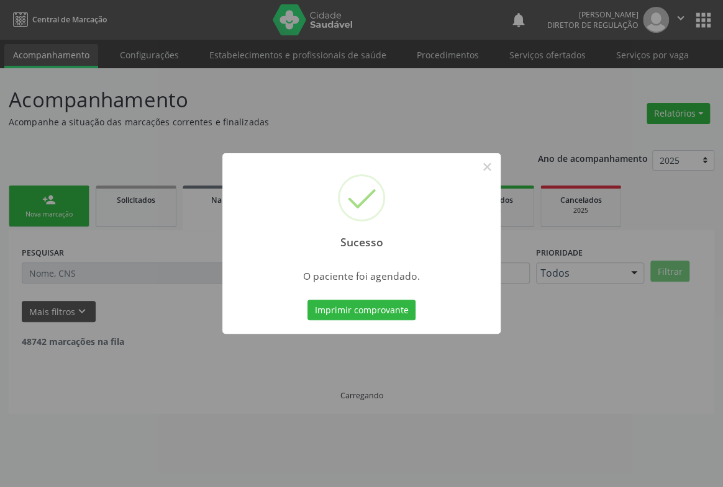
click at [307, 300] on button "Imprimir comprovante" at bounding box center [361, 310] width 108 height 21
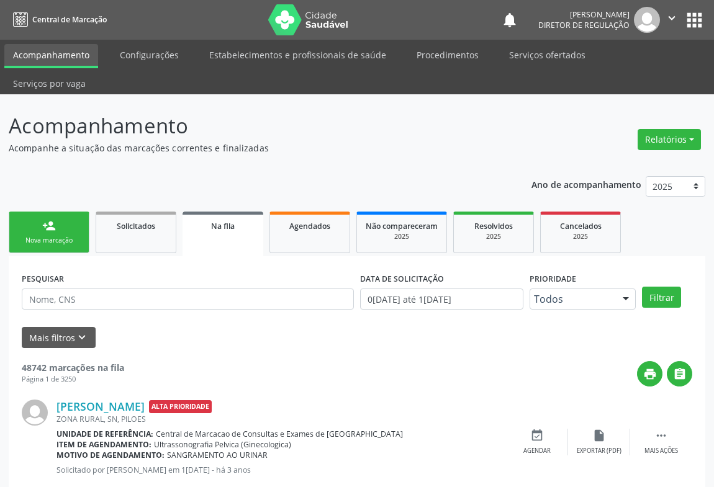
click at [50, 219] on div "person_add" at bounding box center [49, 226] width 14 height 14
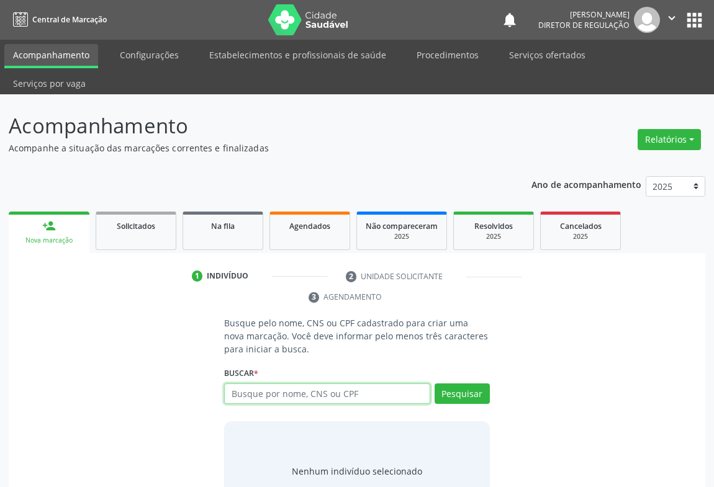
click at [237, 384] on input "text" at bounding box center [327, 394] width 206 height 21
type input "702003337975586"
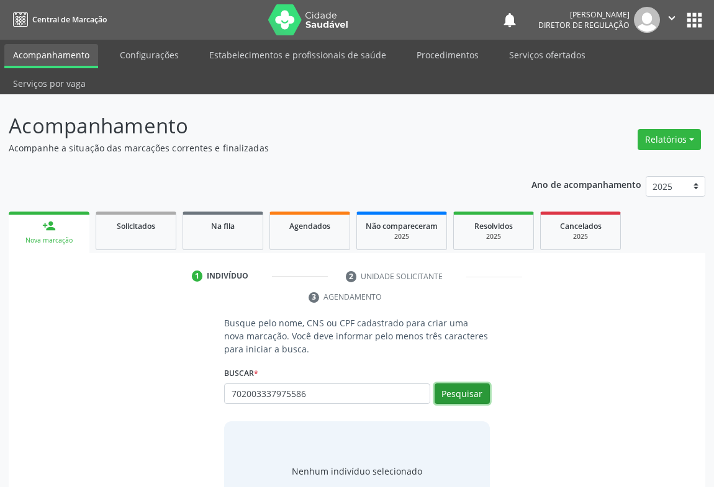
click at [463, 384] on button "Pesquisar" at bounding box center [462, 394] width 55 height 21
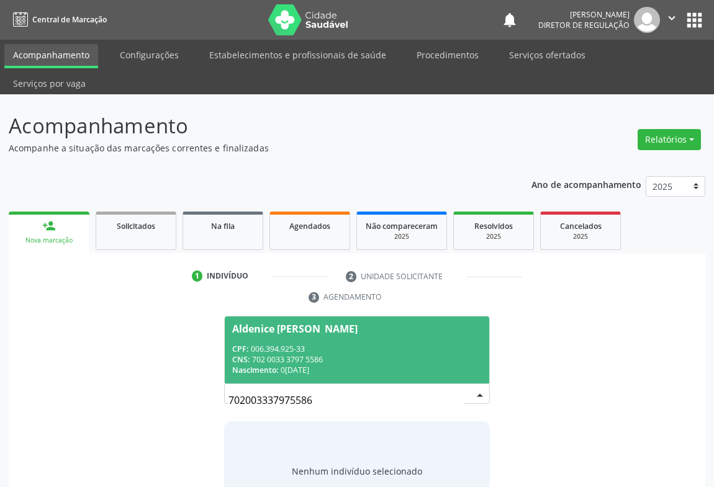
click at [289, 365] on div "Nascimento: 02/03/1957" at bounding box center [357, 370] width 250 height 11
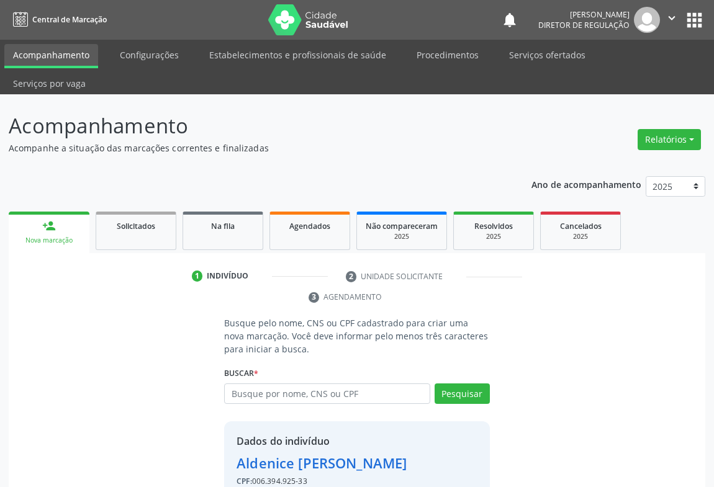
scroll to position [43, 0]
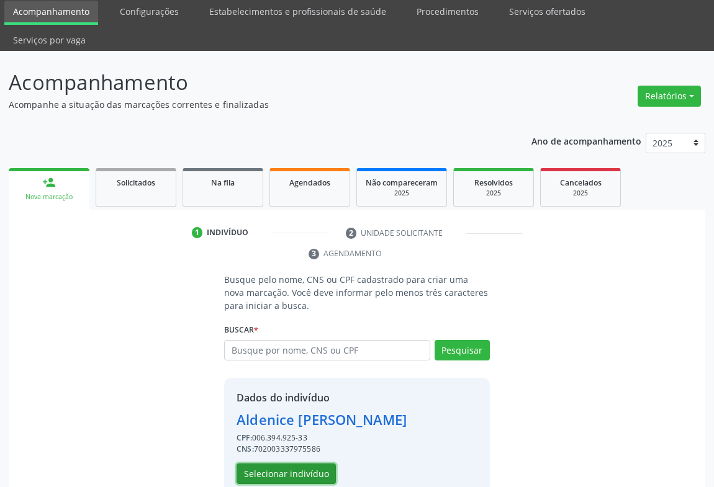
click at [291, 464] on button "Selecionar indivíduo" at bounding box center [286, 474] width 99 height 21
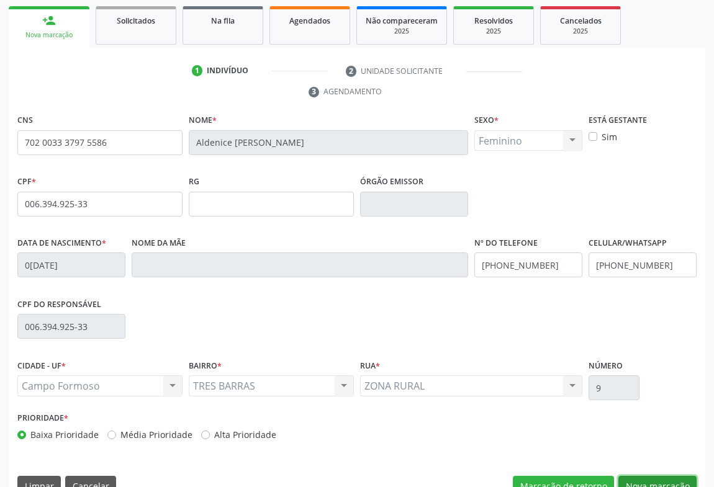
click at [637, 476] on button "Nova marcação" at bounding box center [657, 486] width 78 height 21
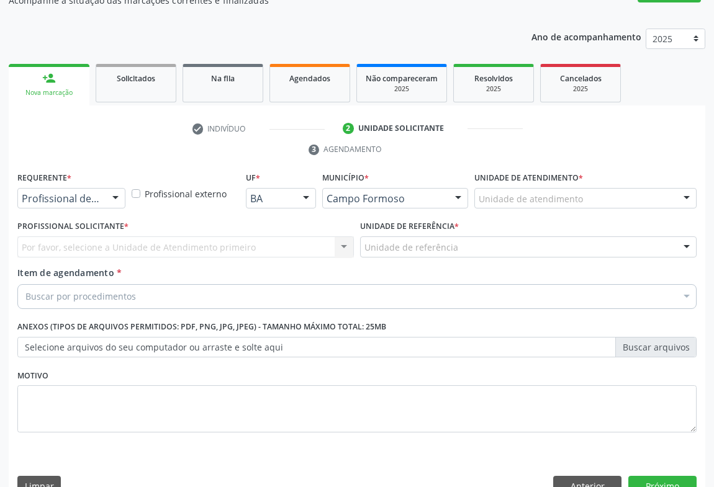
click at [92, 188] on div "Profissional de Saúde" at bounding box center [71, 198] width 108 height 21
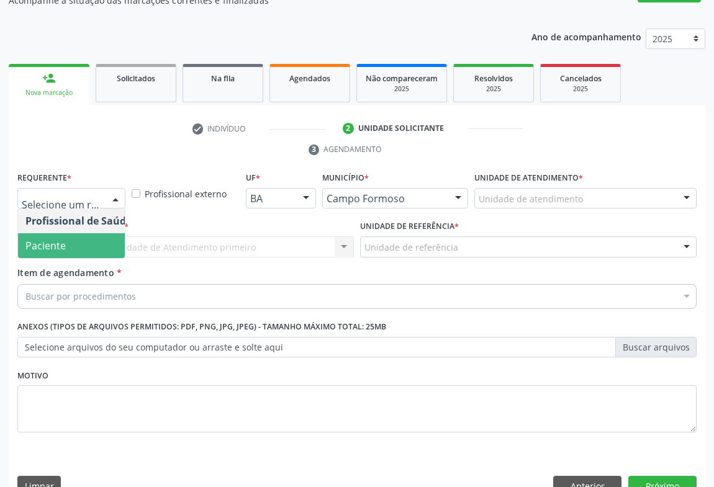
click at [87, 233] on span "Paciente" at bounding box center [78, 245] width 121 height 25
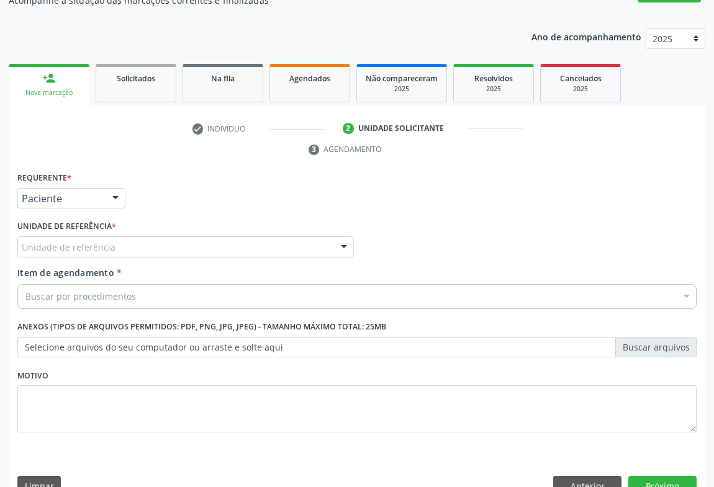
click at [142, 237] on div "Unidade de referência" at bounding box center [185, 247] width 337 height 21
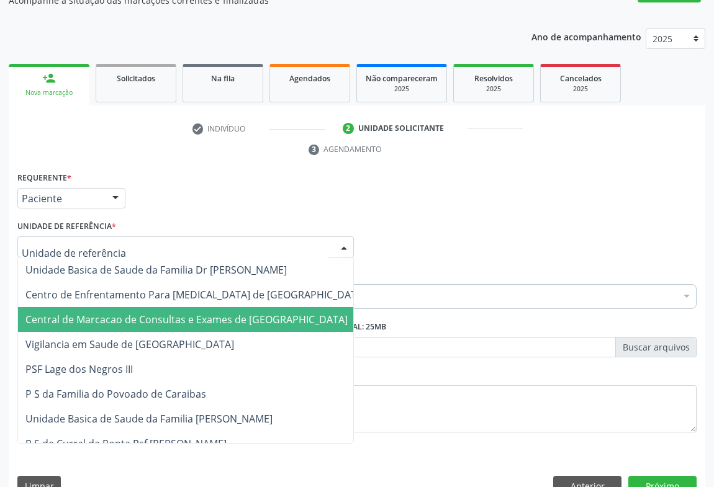
click at [149, 313] on span "Central de Marcacao de Consultas e Exames de [GEOGRAPHIC_DATA]" at bounding box center [186, 320] width 322 height 14
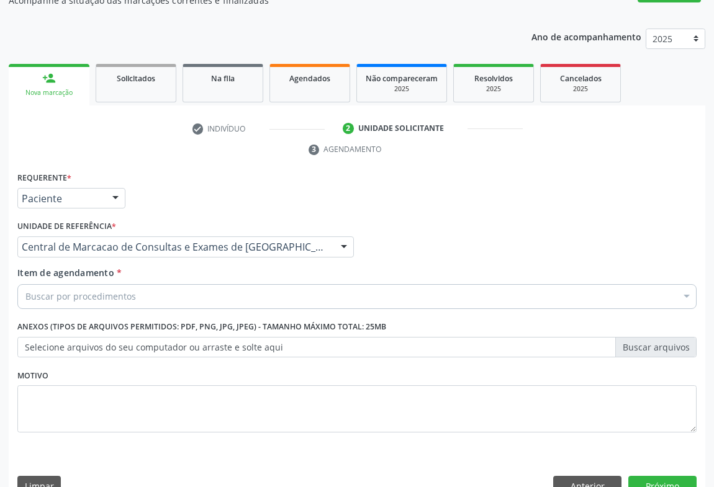
click at [170, 284] on div "Buscar por procedimentos" at bounding box center [356, 296] width 679 height 25
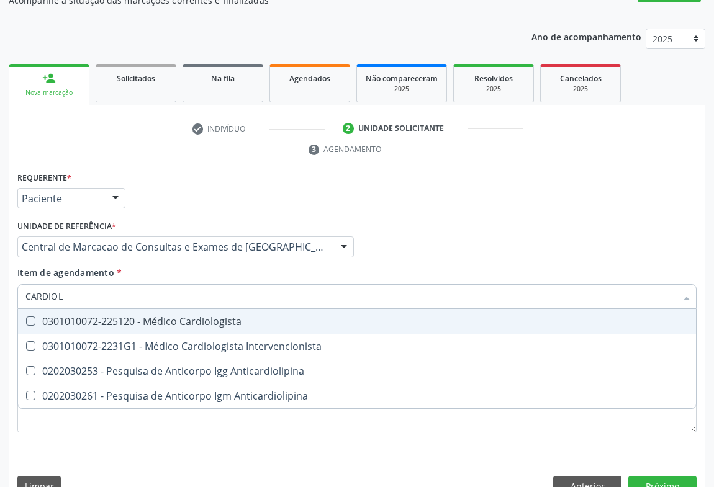
type input "CARDIOLO"
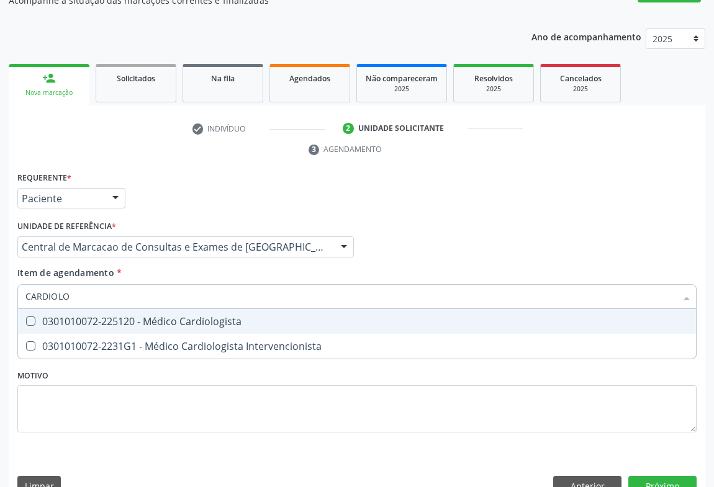
click at [180, 317] on div "0301010072-225120 - Médico Cardiologista" at bounding box center [356, 322] width 663 height 10
checkbox Cardiologista "true"
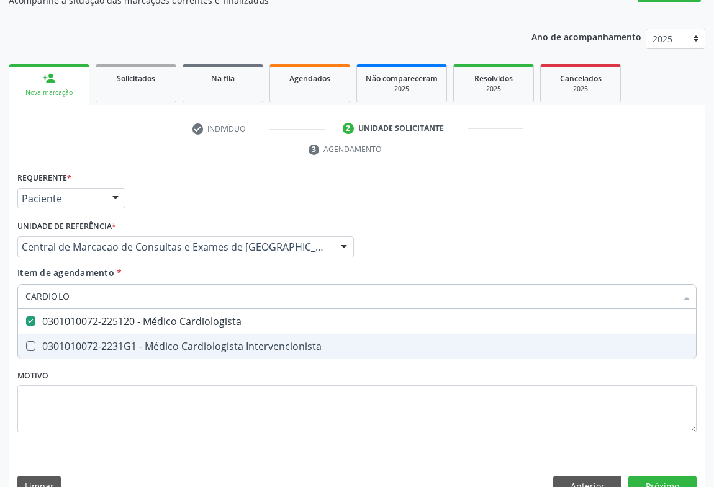
click at [663, 470] on div "Requerente * Paciente Profissional de Saúde Paciente Nenhum resultado encontrad…" at bounding box center [357, 337] width 697 height 337
checkbox Intervencionista "true"
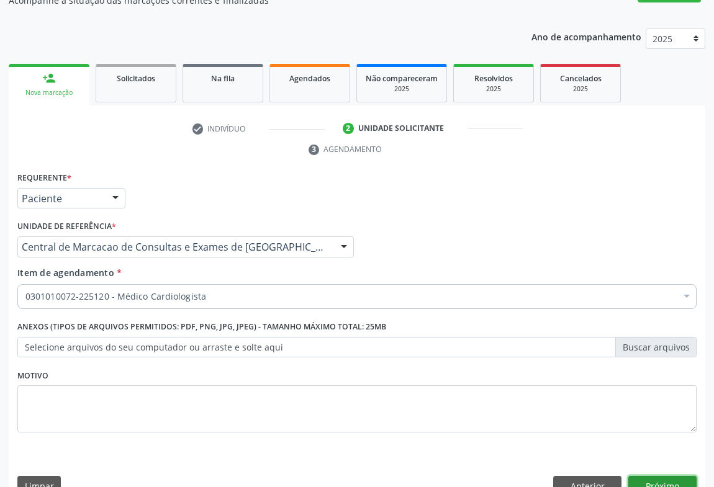
click at [662, 476] on button "Próximo" at bounding box center [662, 486] width 68 height 21
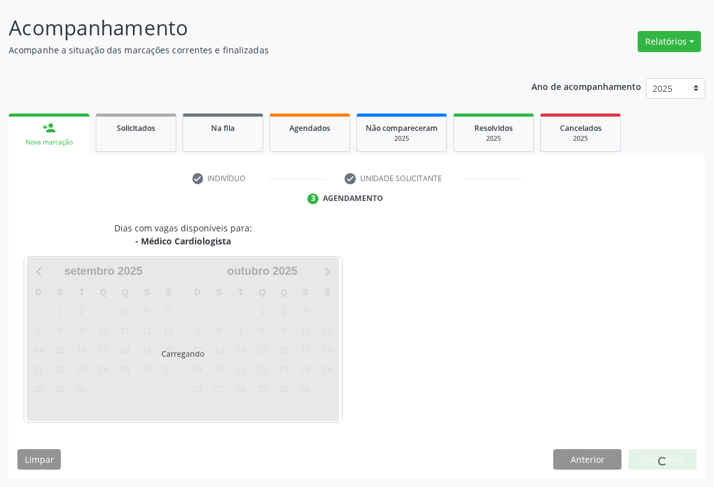
scroll to position [71, 0]
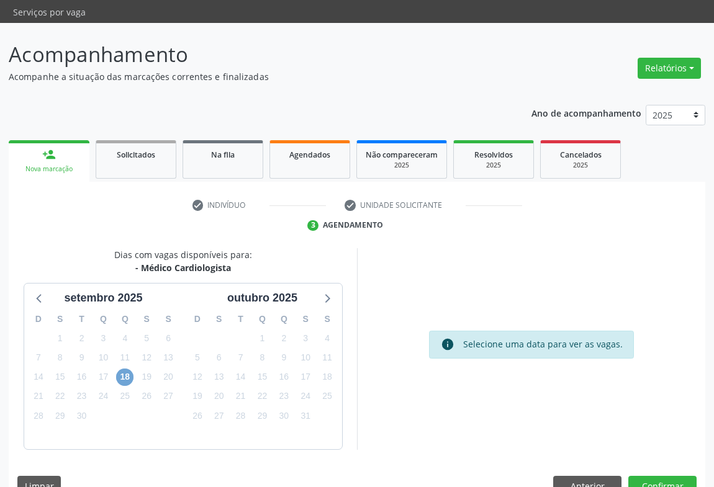
click at [122, 369] on span "18" at bounding box center [124, 377] width 17 height 17
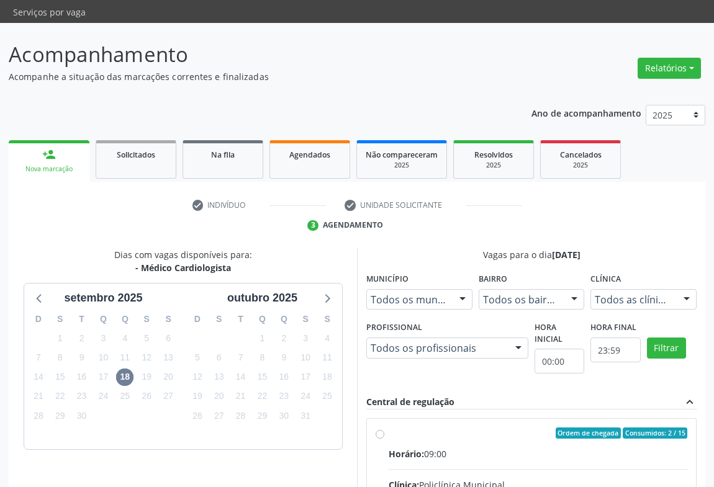
click at [493, 448] on div "Horário: 09:00" at bounding box center [538, 454] width 299 height 13
click at [384, 428] on input "Ordem de chegada Consumidos: 2 / 15 Horário: 09:00 Clínica: Policlínica Municip…" at bounding box center [380, 433] width 9 height 11
radio input "true"
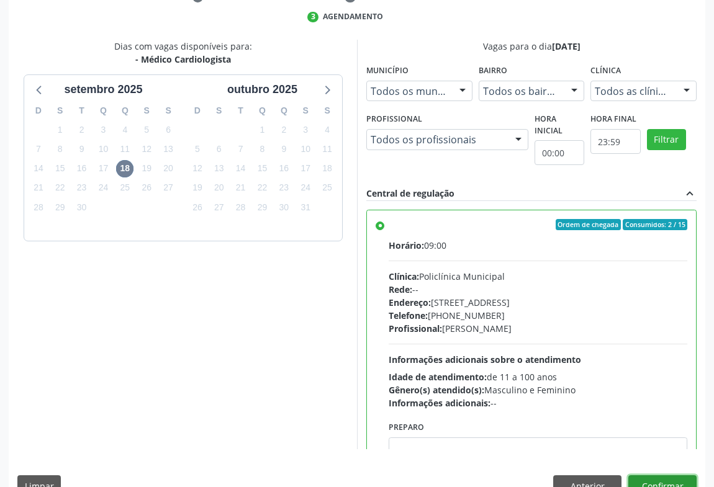
click at [675, 476] on button "Confirmar" at bounding box center [662, 486] width 68 height 21
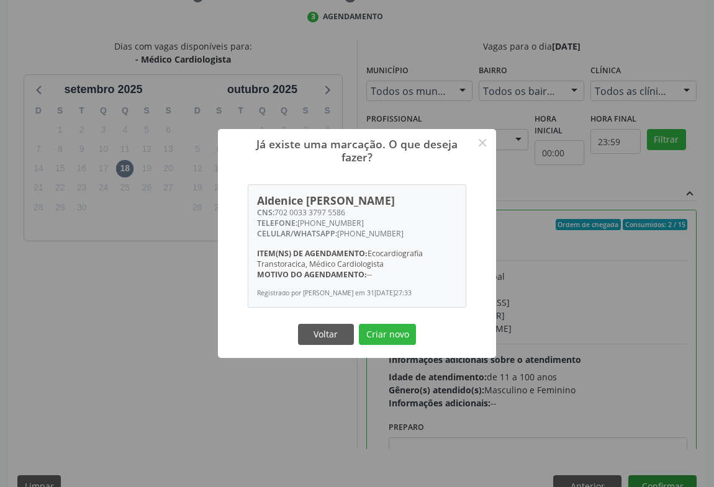
click at [359, 324] on button "Criar novo" at bounding box center [387, 334] width 57 height 21
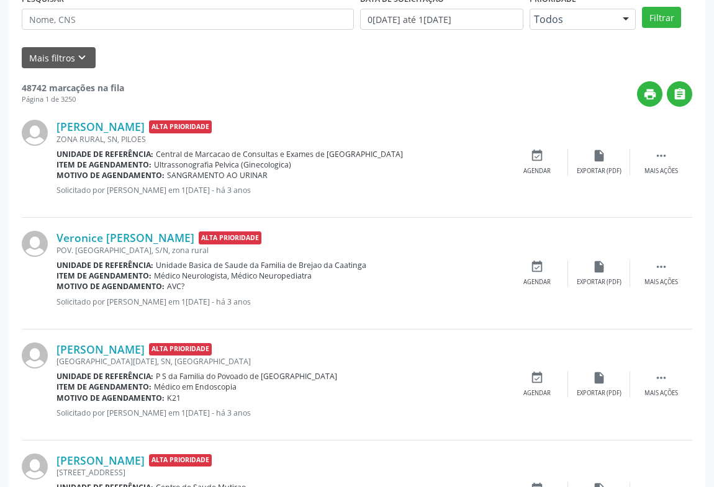
scroll to position [0, 0]
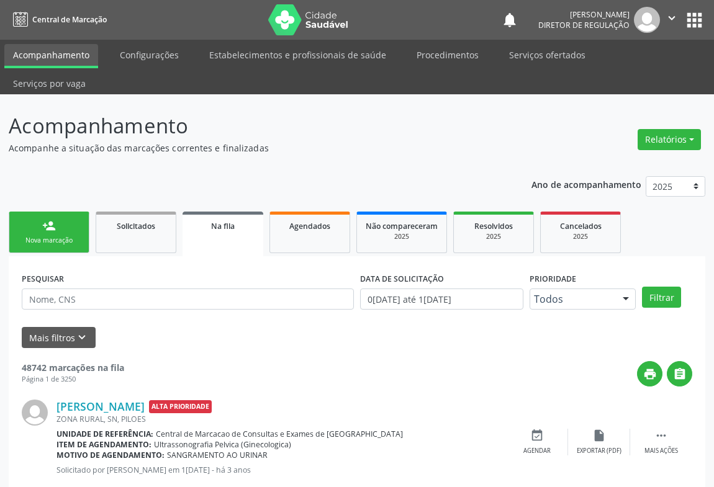
click at [62, 212] on link "person_add Nova marcação" at bounding box center [49, 233] width 81 height 42
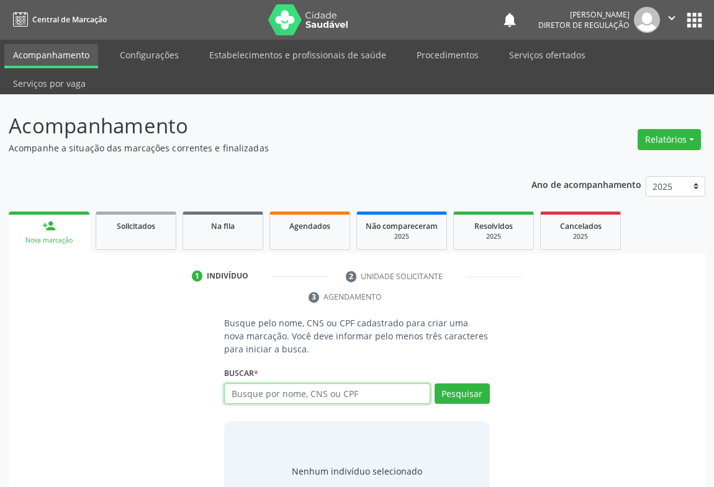
click at [348, 384] on input "text" at bounding box center [327, 394] width 206 height 21
type input "708508019364280"
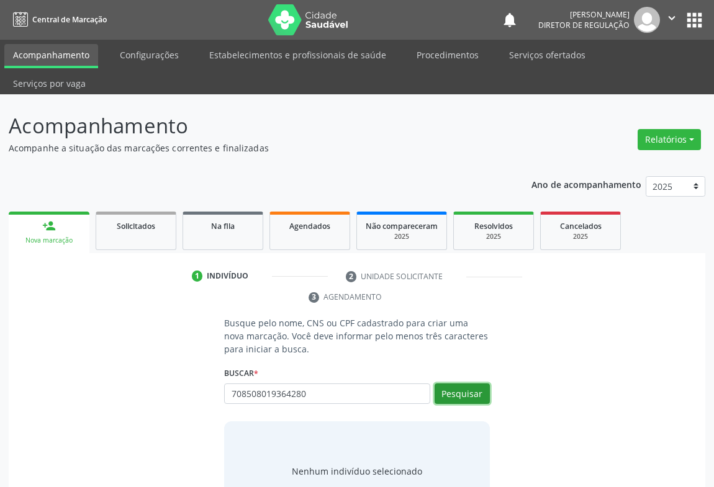
click at [484, 384] on button "Pesquisar" at bounding box center [462, 394] width 55 height 21
type input "708508019364280"
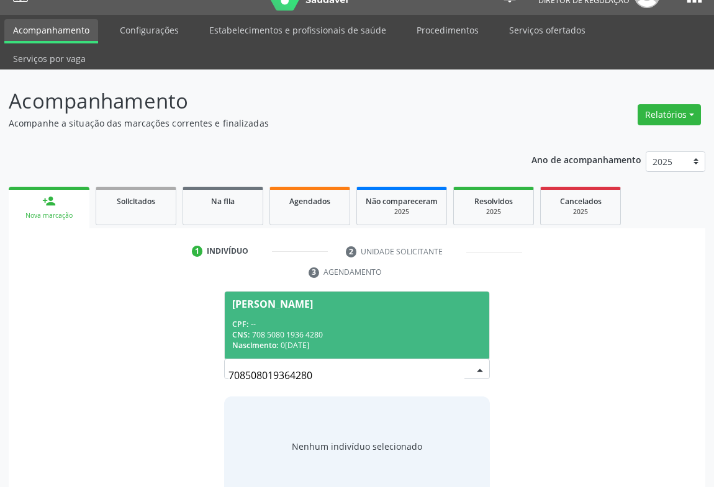
click at [347, 330] on div "CNS: 708 5080 1936 4280" at bounding box center [357, 335] width 250 height 11
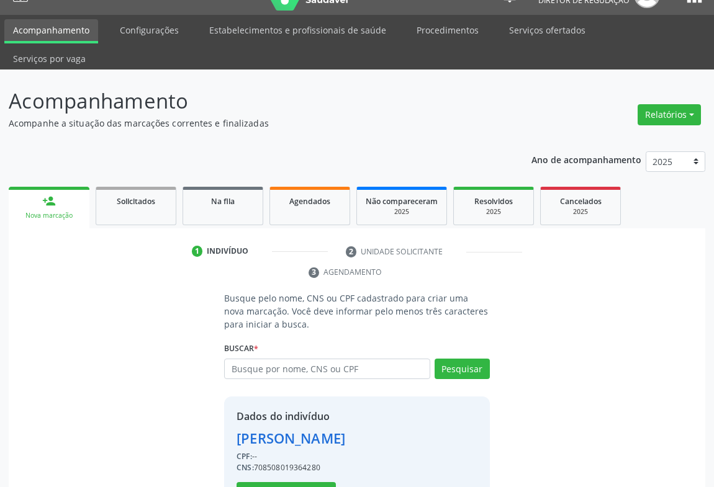
scroll to position [43, 0]
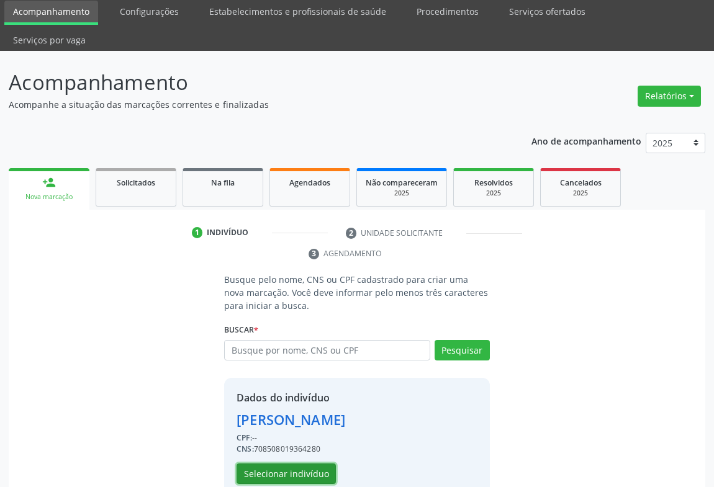
click at [269, 464] on button "Selecionar indivíduo" at bounding box center [286, 474] width 99 height 21
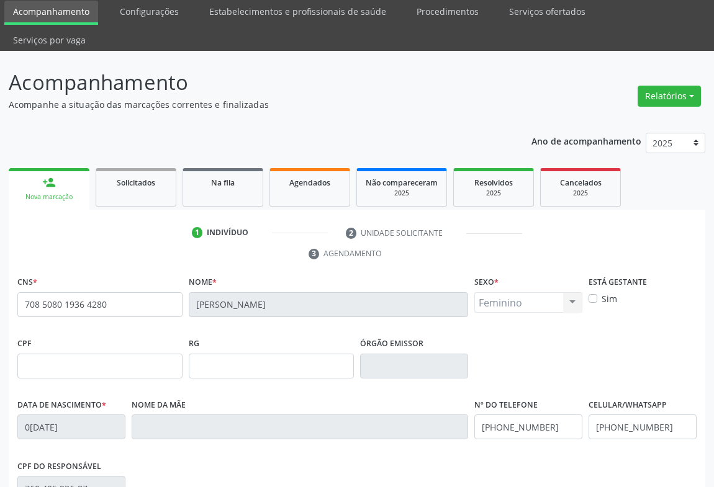
scroll to position [206, 0]
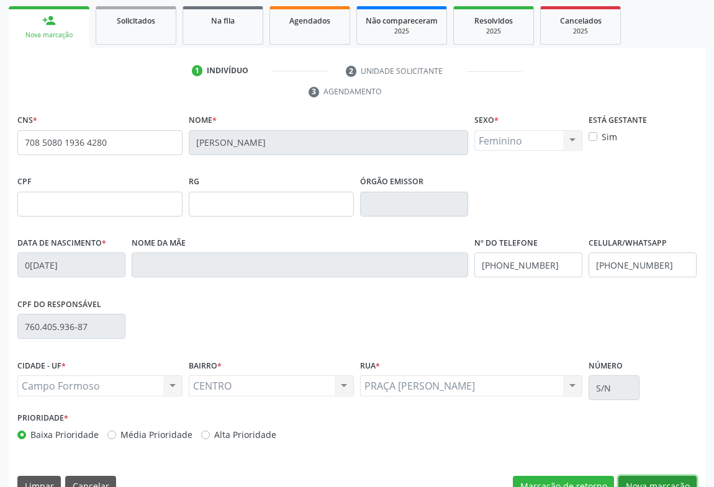
click at [659, 476] on button "Nova marcação" at bounding box center [657, 486] width 78 height 21
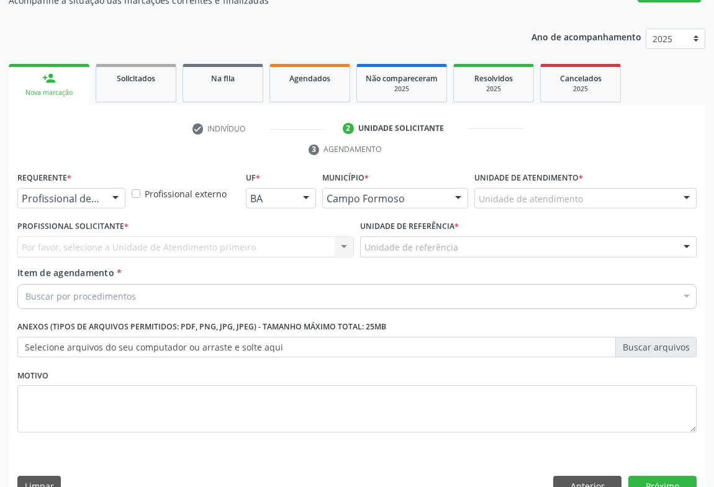
click at [105, 188] on div "Profissional de Saúde" at bounding box center [71, 198] width 108 height 21
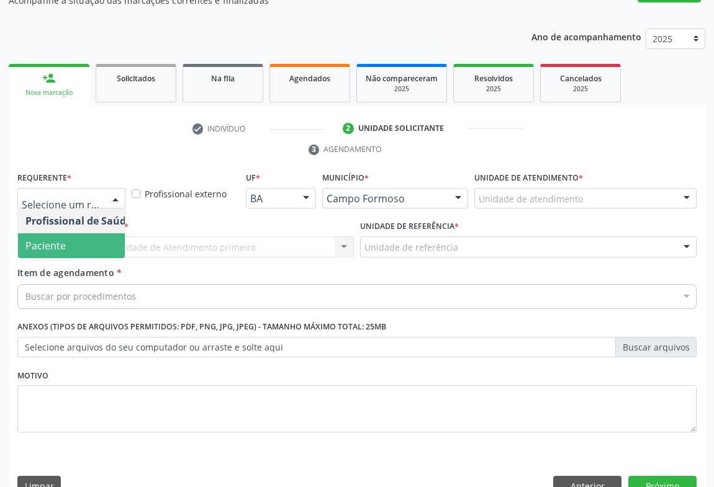
drag, startPoint x: 81, startPoint y: 224, endPoint x: 204, endPoint y: 220, distance: 123.0
click at [81, 233] on span "Paciente" at bounding box center [78, 245] width 121 height 25
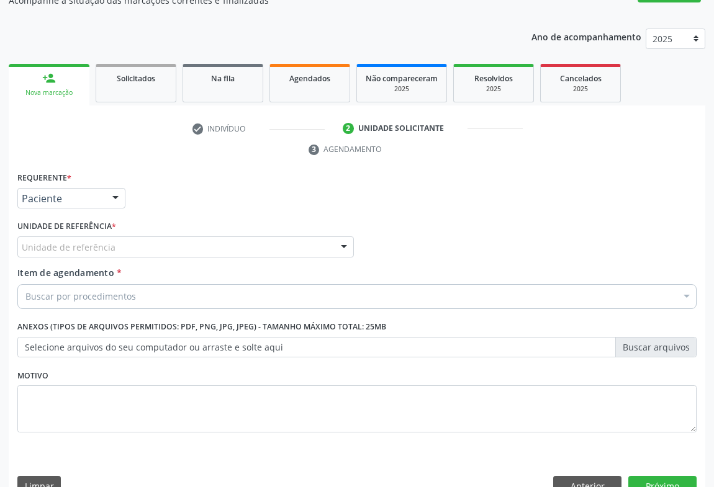
click at [206, 237] on div "Unidade de referência" at bounding box center [185, 247] width 337 height 21
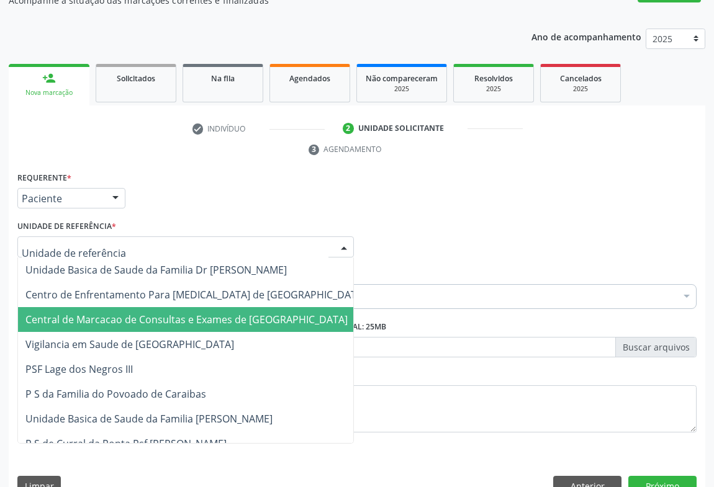
click at [198, 313] on span "Central de Marcacao de Consultas e Exames de [GEOGRAPHIC_DATA]" at bounding box center [186, 320] width 322 height 14
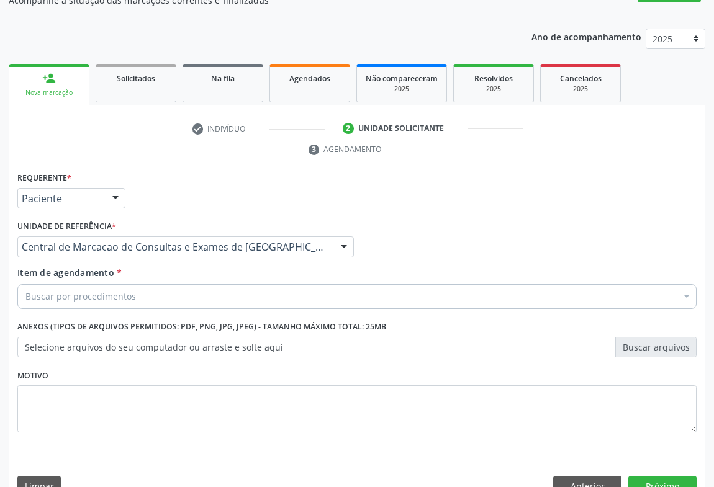
click at [250, 285] on div "Item de agendamento * Buscar por procedimentos Selecionar todos 0202040089 - 3X…" at bounding box center [357, 290] width 686 height 48
click at [251, 284] on div "Buscar por procedimentos" at bounding box center [356, 296] width 679 height 25
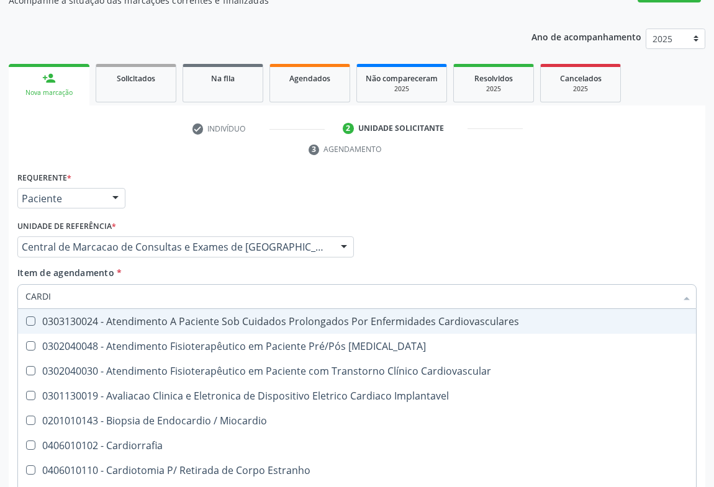
type input "CARDIO"
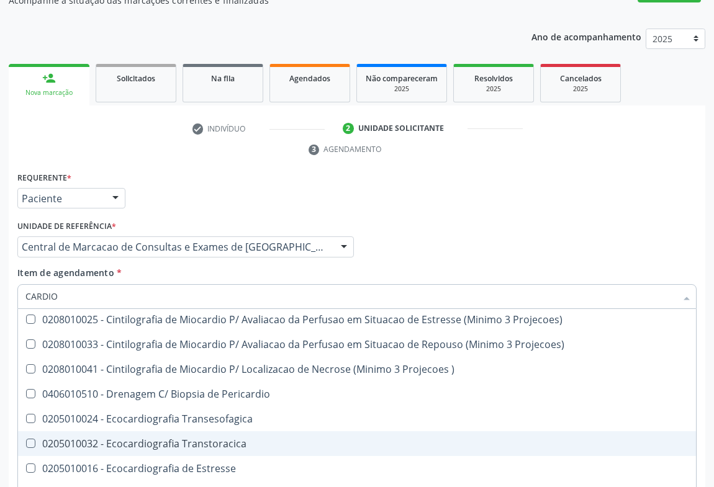
scroll to position [508, 0]
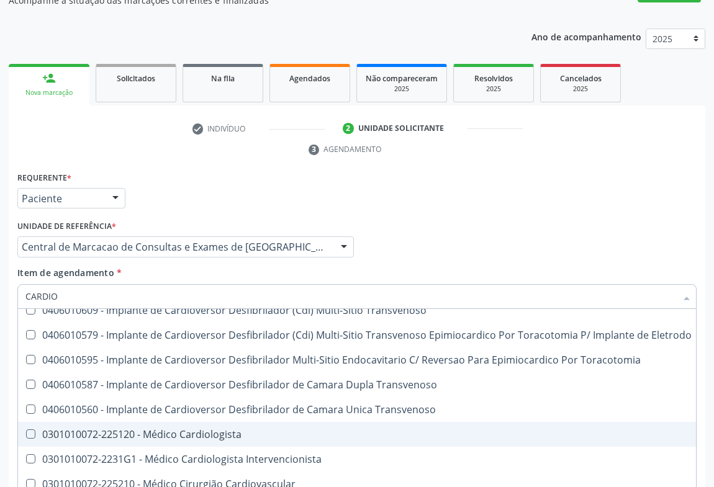
click at [217, 430] on div "0301010072-225120 - Médico Cardiologista" at bounding box center [358, 435] width 666 height 10
checkbox Cardiologista "true"
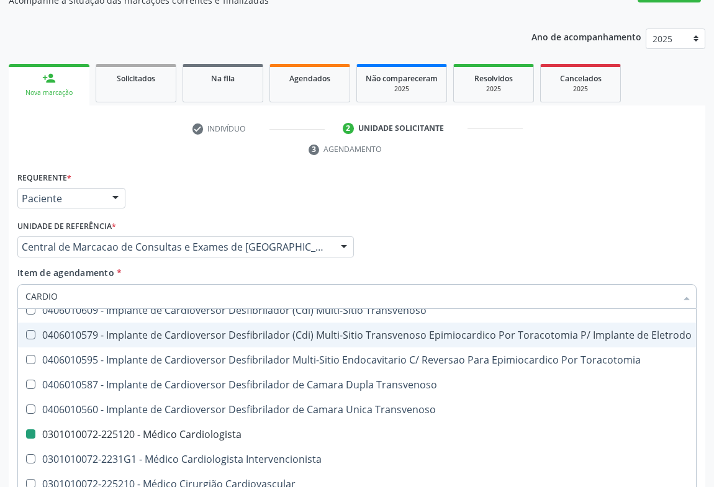
click at [574, 217] on div "Profissional Solicitante Por favor, selecione a Unidade de Atendimento primeiro…" at bounding box center [357, 241] width 686 height 48
checkbox Cardiovascular "true"
checkbox Cardiologista "false"
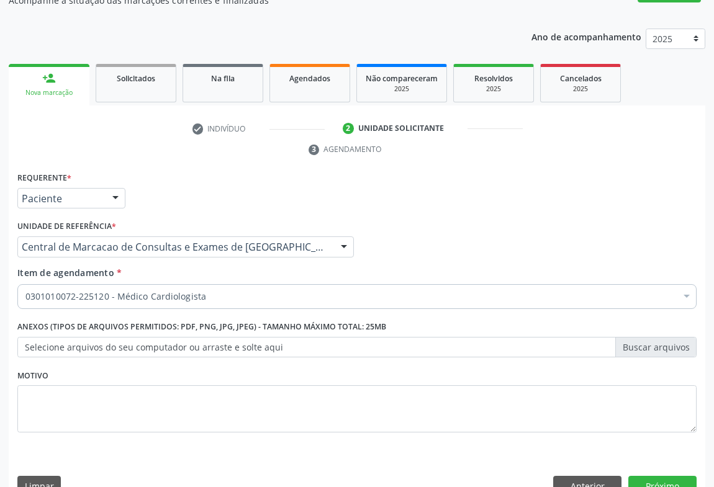
scroll to position [0, 0]
click at [653, 476] on button "Próximo" at bounding box center [662, 486] width 68 height 21
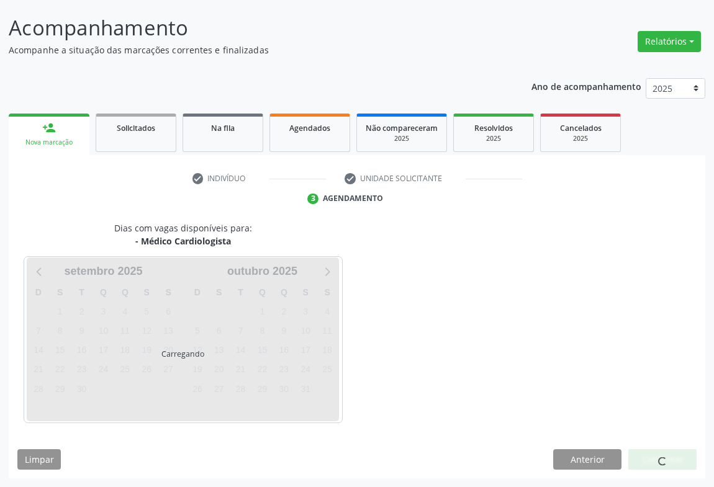
scroll to position [71, 0]
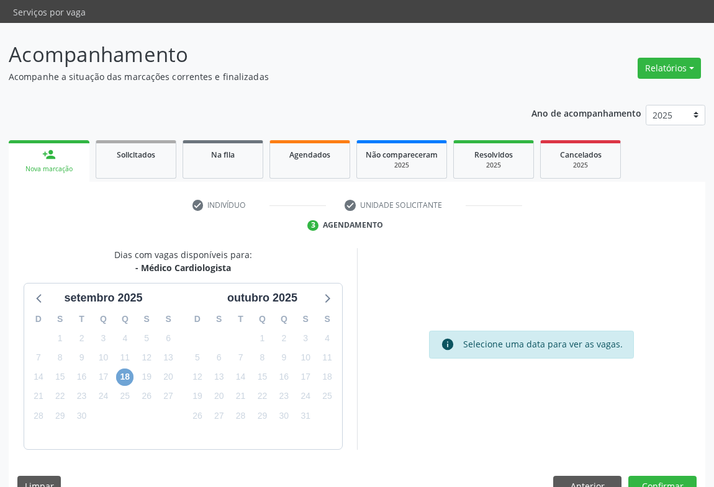
click at [128, 369] on span "18" at bounding box center [124, 377] width 17 height 17
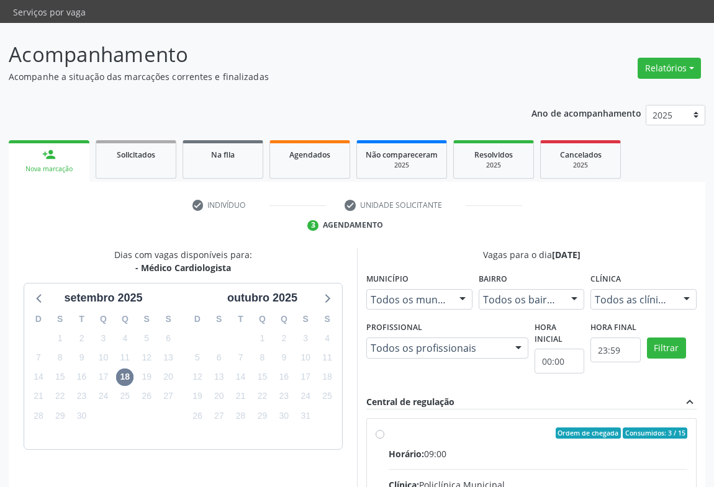
drag, startPoint x: 496, startPoint y: 432, endPoint x: 696, endPoint y: 383, distance: 205.1
click at [496, 448] on div "Horário: 09:00" at bounding box center [538, 454] width 299 height 13
click at [384, 431] on input "Ordem de chegada Consumidos: 3 / 15 Horário: 09:00 Clínica: Policlínica Municip…" at bounding box center [380, 433] width 9 height 11
radio input "true"
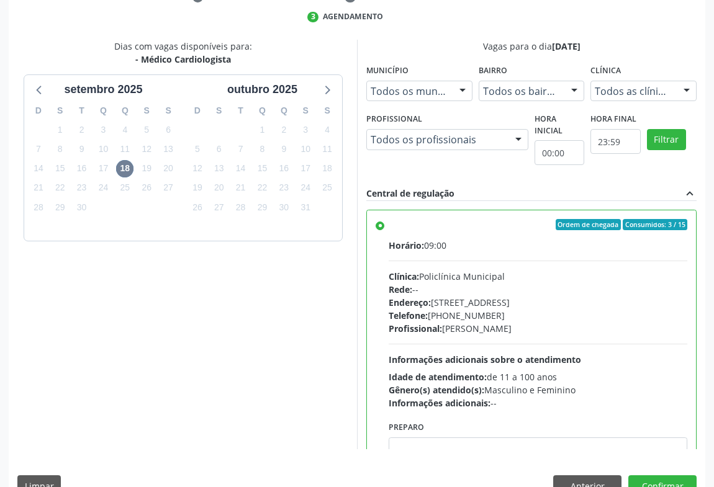
click at [668, 470] on div "Dias com vagas disponíveis para: - Médico Cardiologista setembro 2025 D S T Q Q…" at bounding box center [357, 273] width 697 height 466
click at [686, 476] on button "Confirmar" at bounding box center [662, 486] width 68 height 21
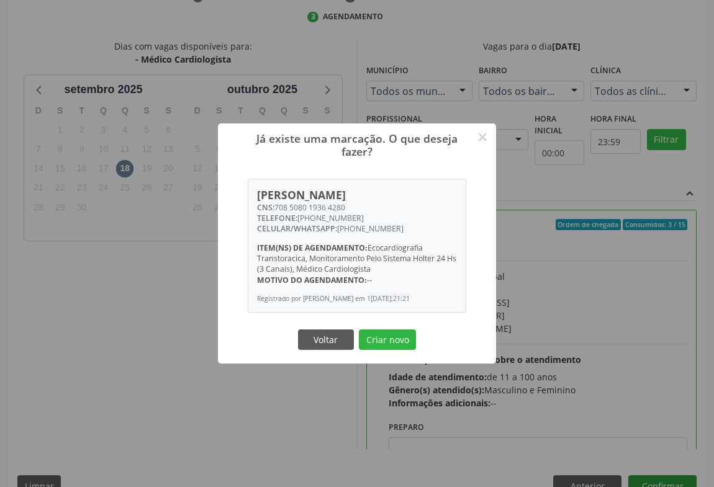
click at [359, 330] on button "Criar novo" at bounding box center [387, 340] width 57 height 21
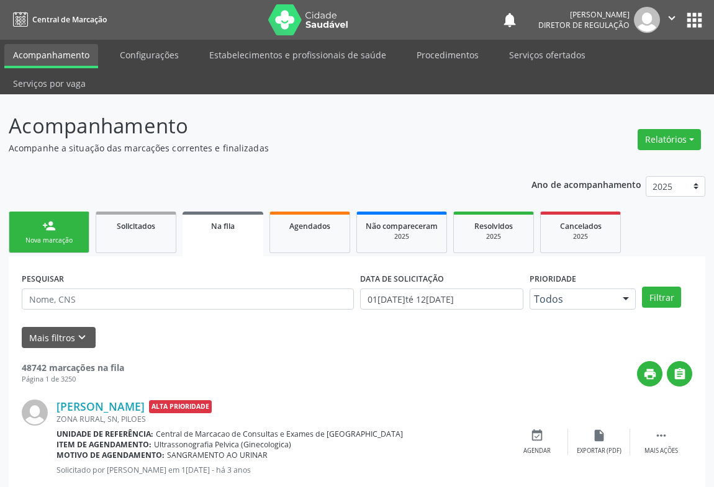
click at [55, 236] on div "Nova marcação" at bounding box center [49, 240] width 62 height 9
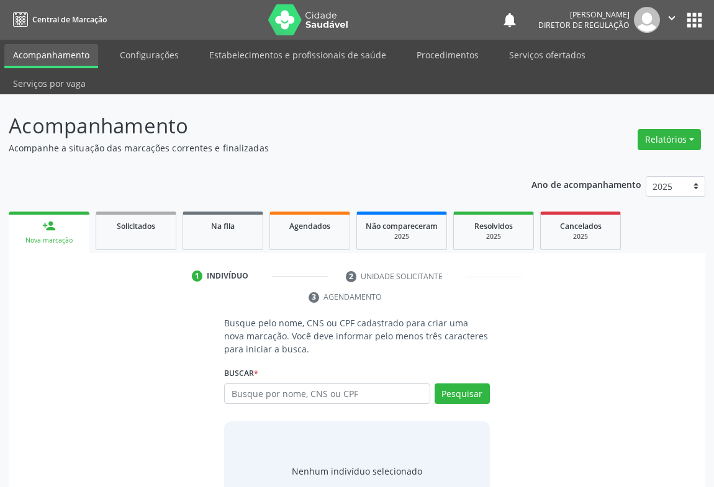
drag, startPoint x: 54, startPoint y: 304, endPoint x: 204, endPoint y: 343, distance: 155.1
click at [55, 317] on div "Busque pelo nome, CNS ou CPF cadastrado para criar uma nova marcação. Você deve…" at bounding box center [356, 419] width 679 height 204
click at [274, 384] on input "text" at bounding box center [327, 394] width 206 height 21
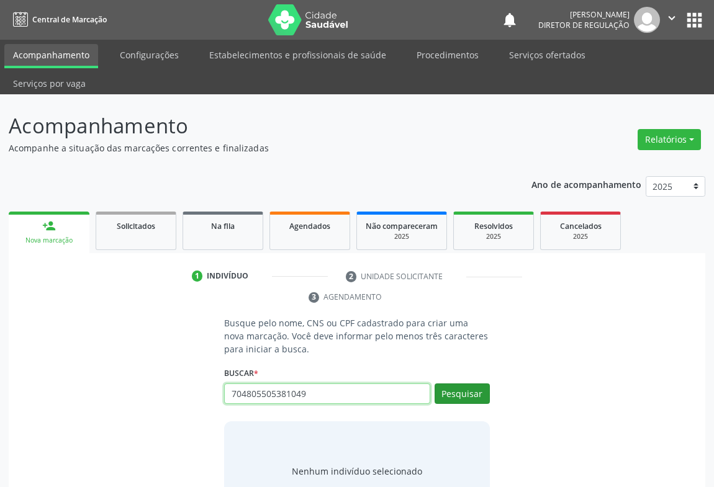
type input "704805505381049"
click at [450, 384] on button "Pesquisar" at bounding box center [462, 394] width 55 height 21
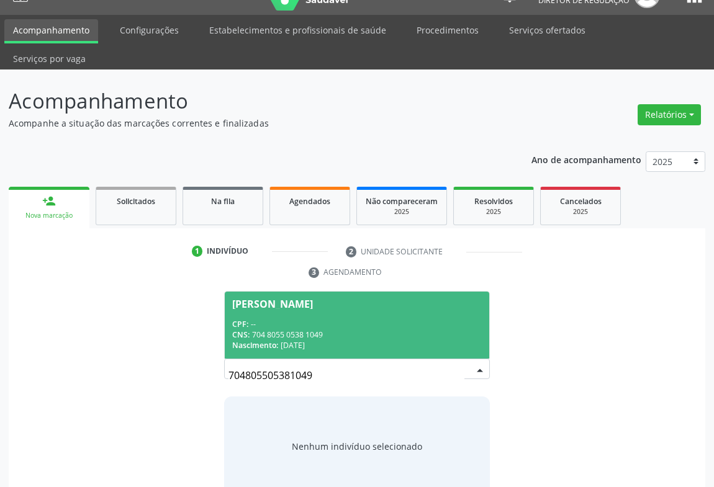
click at [328, 330] on div "CNS: 704 8055 0538 1049" at bounding box center [357, 335] width 250 height 11
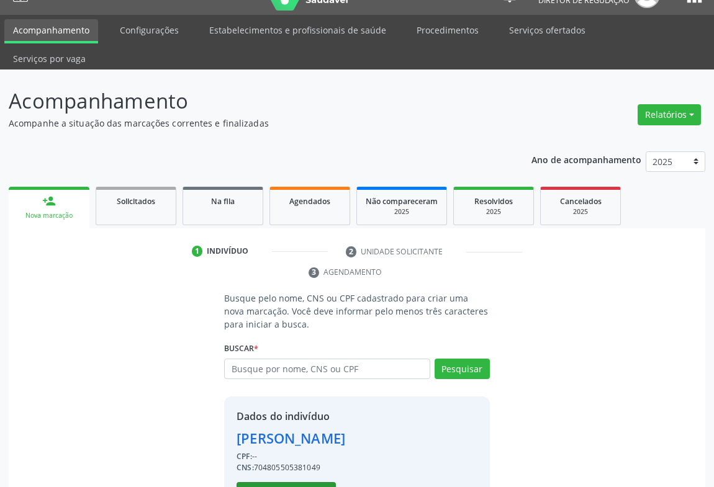
scroll to position [43, 0]
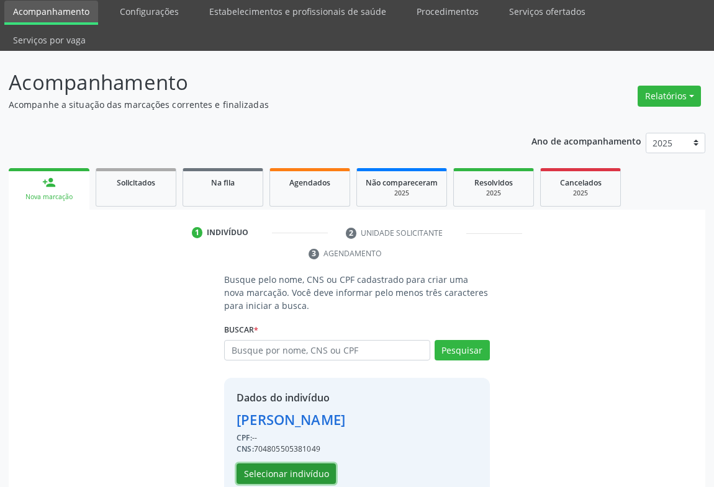
click at [306, 464] on button "Selecionar indivíduo" at bounding box center [286, 474] width 99 height 21
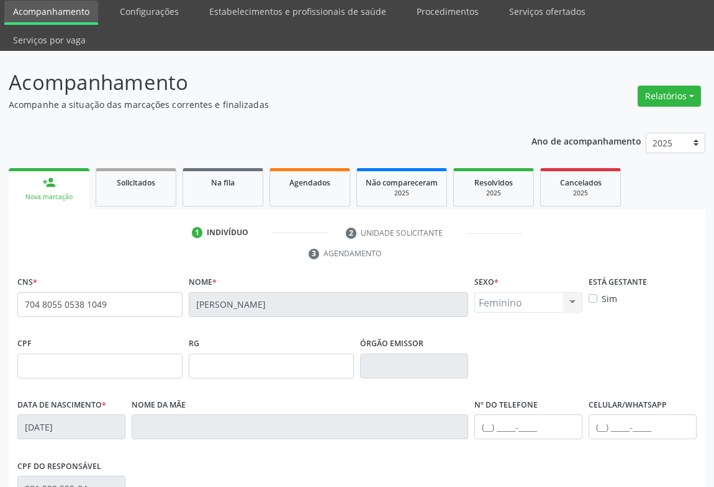
scroll to position [206, 0]
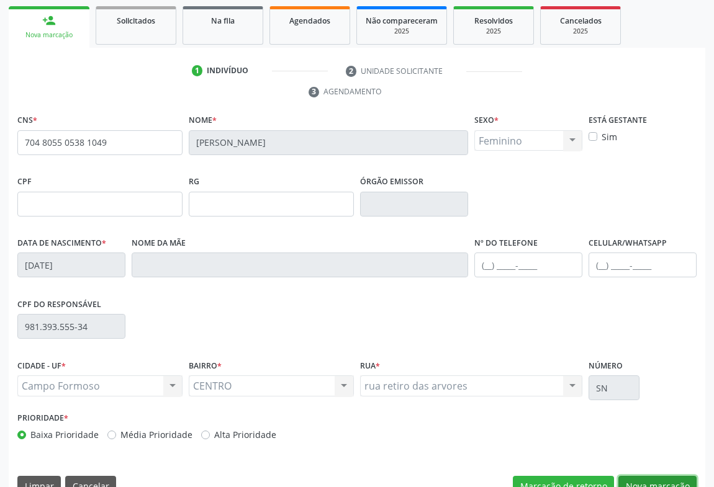
click at [650, 476] on button "Nova marcação" at bounding box center [657, 486] width 78 height 21
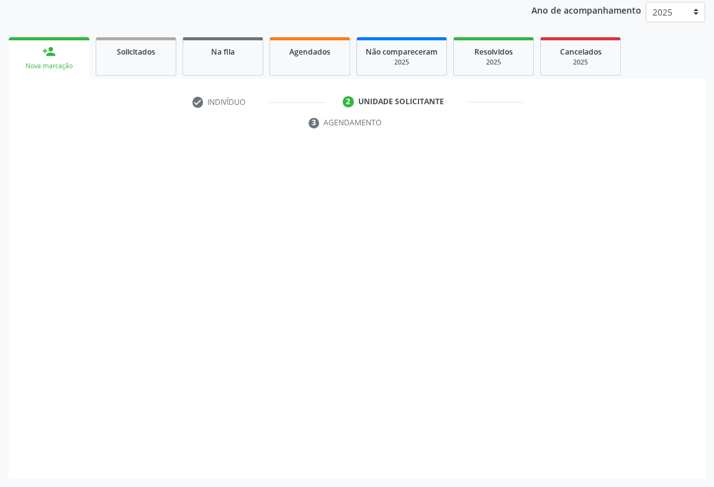
scroll to position [148, 0]
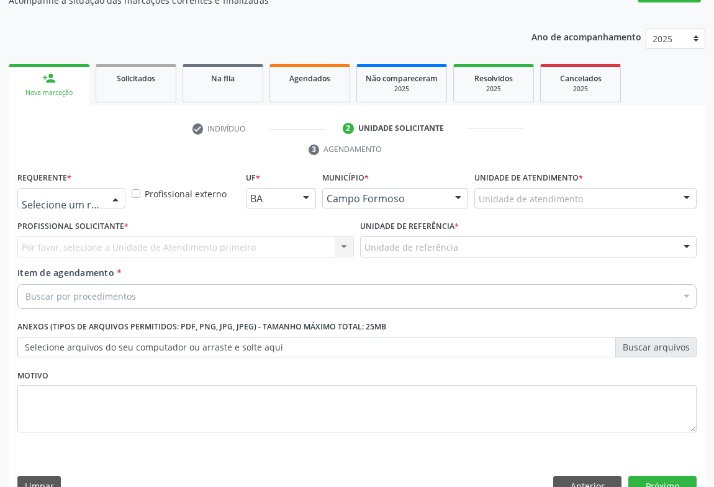
click at [115, 189] on div at bounding box center [115, 199] width 19 height 21
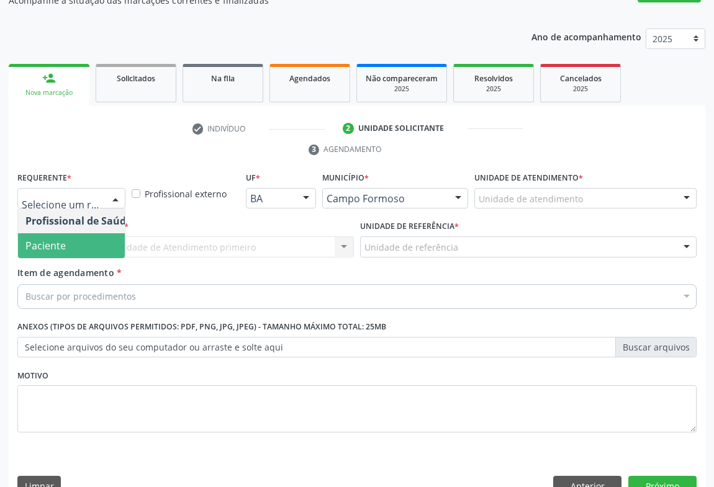
click at [96, 233] on span "Paciente" at bounding box center [78, 245] width 121 height 25
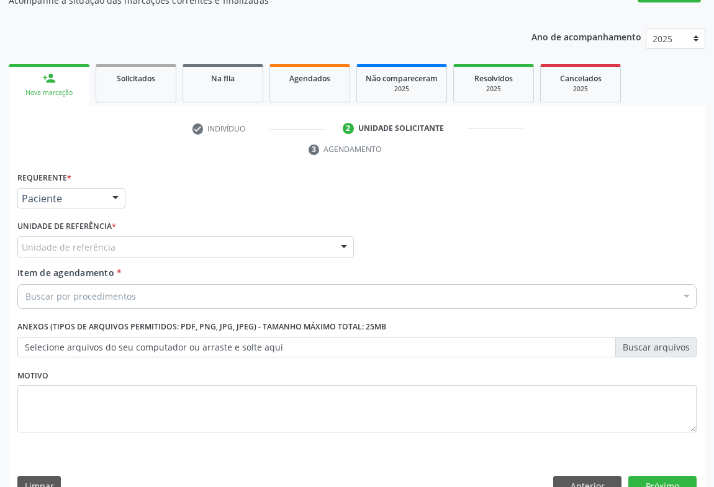
click at [171, 237] on div "Unidade de referência" at bounding box center [185, 247] width 337 height 21
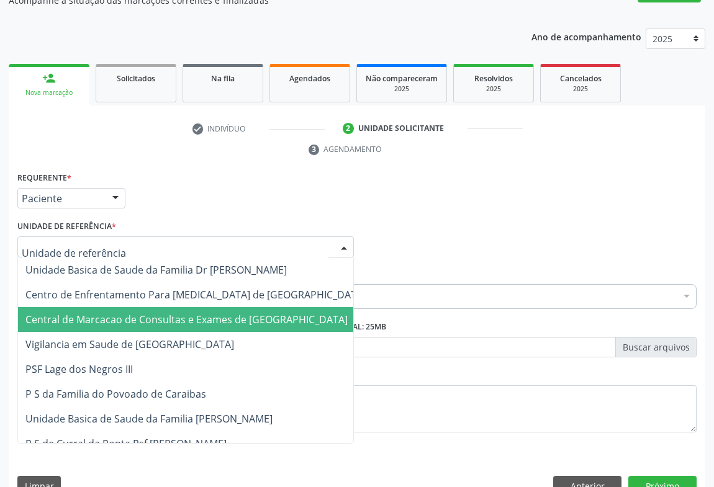
drag, startPoint x: 191, startPoint y: 279, endPoint x: 193, endPoint y: 288, distance: 9.6
click at [193, 313] on span "Central de Marcacao de Consultas e Exames de [GEOGRAPHIC_DATA]" at bounding box center [186, 320] width 322 height 14
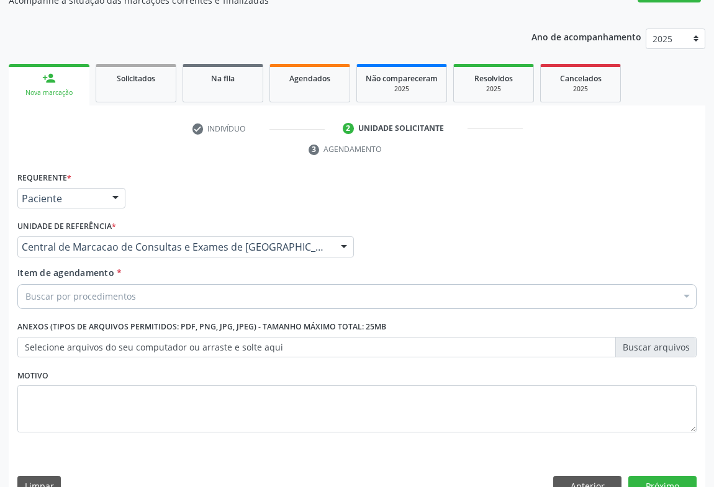
click at [254, 286] on div "Item de agendamento * Buscar por procedimentos Selecionar todos 0202040089 - 3X…" at bounding box center [357, 290] width 686 height 48
click at [254, 284] on div "Buscar por procedimentos" at bounding box center [356, 296] width 679 height 25
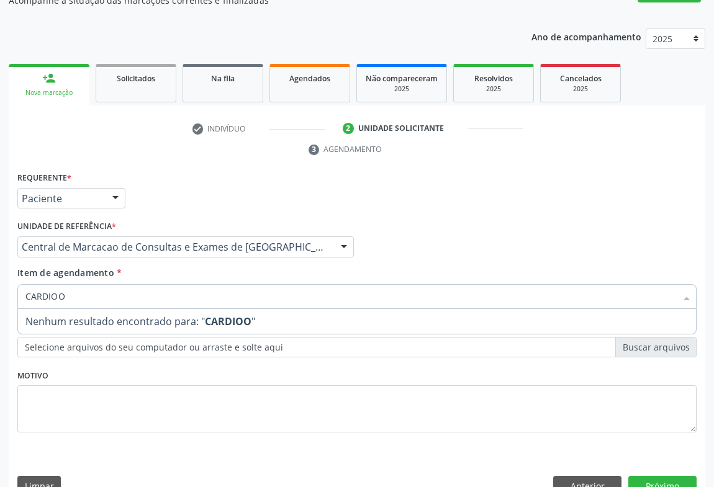
click at [56, 284] on input "CARDIOO" at bounding box center [350, 296] width 651 height 25
type input "CARDIOLO"
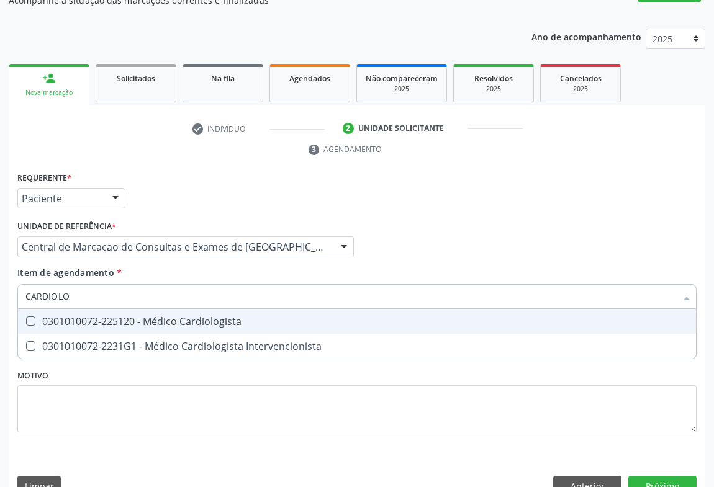
click at [261, 317] on div "0301010072-225120 - Médico Cardiologista" at bounding box center [356, 322] width 663 height 10
checkbox Cardiologista "true"
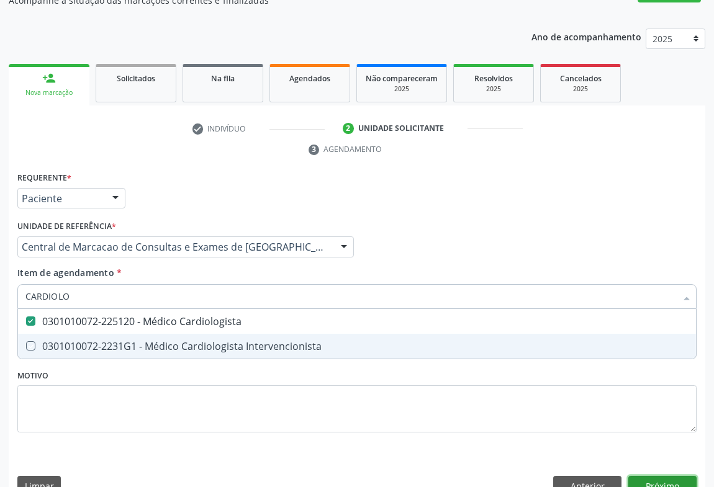
click at [677, 449] on div "Requerente * Paciente Profissional de Saúde Paciente Nenhum resultado encontrad…" at bounding box center [357, 337] width 697 height 337
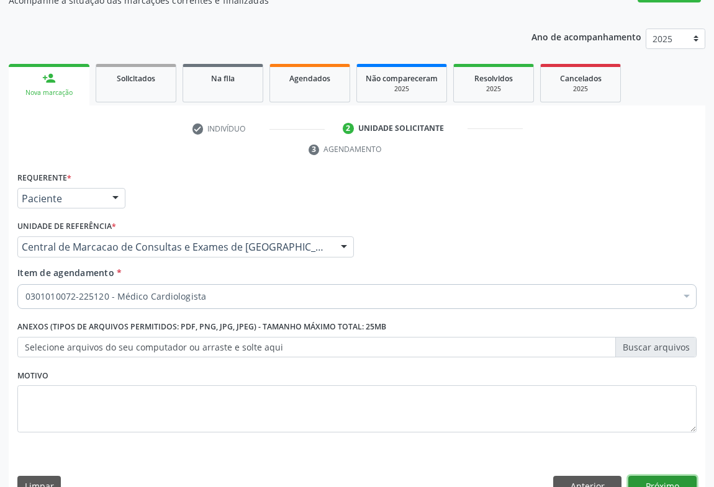
click at [658, 476] on button "Próximo" at bounding box center [662, 486] width 68 height 21
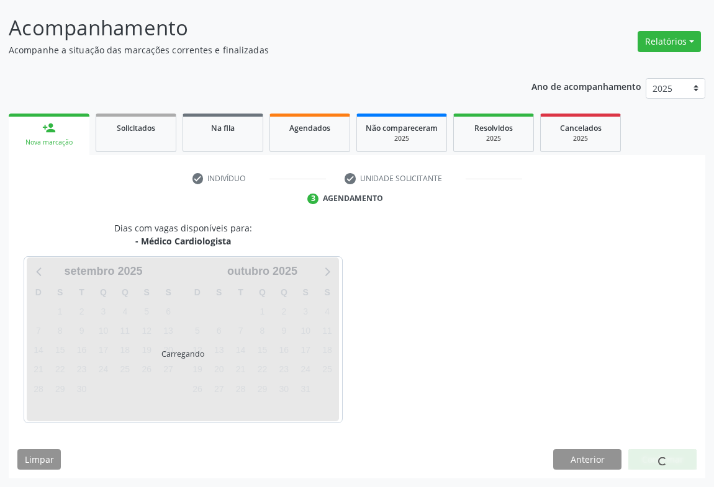
scroll to position [71, 0]
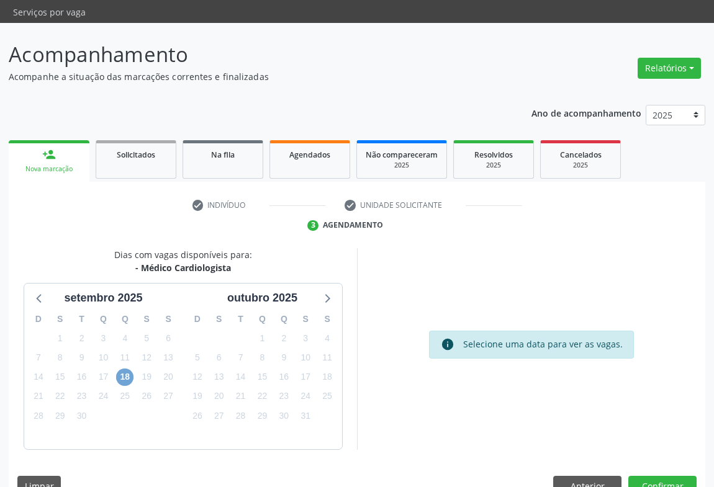
click at [125, 369] on span "18" at bounding box center [124, 377] width 17 height 17
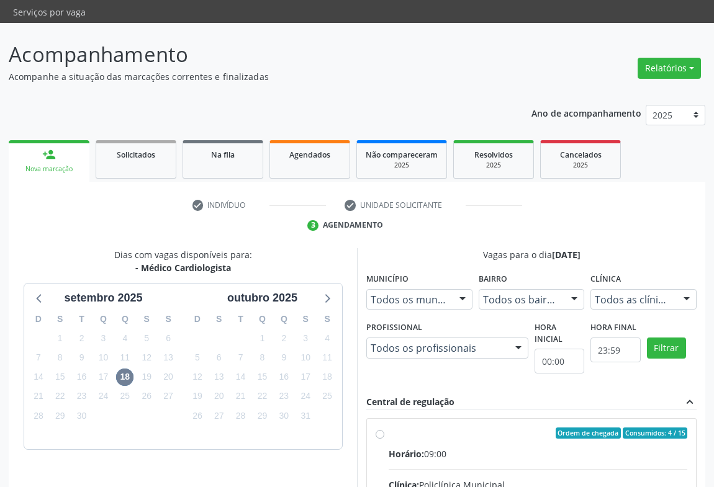
click at [464, 428] on div "Ordem de chegada Consumidos: 4 / 15" at bounding box center [538, 433] width 299 height 11
click at [384, 428] on input "Ordem de chegada Consumidos: 4 / 15 Horário: 09:00 Clínica: Policlínica Municip…" at bounding box center [380, 433] width 9 height 11
radio input "true"
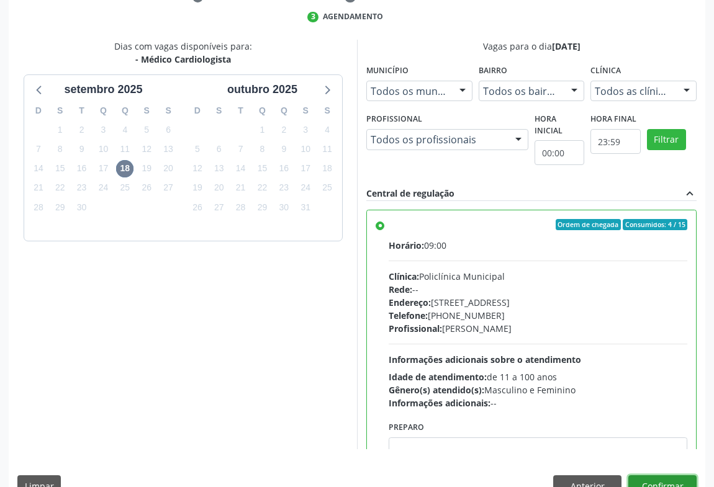
click at [670, 476] on button "Confirmar" at bounding box center [662, 486] width 68 height 21
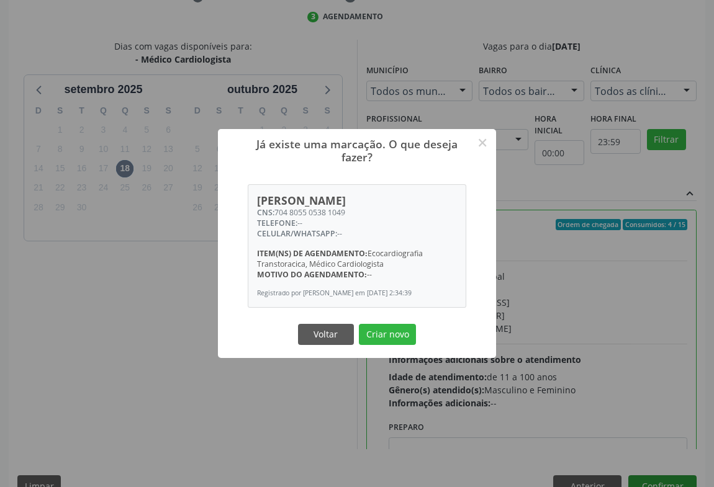
click at [359, 324] on button "Criar novo" at bounding box center [387, 334] width 57 height 21
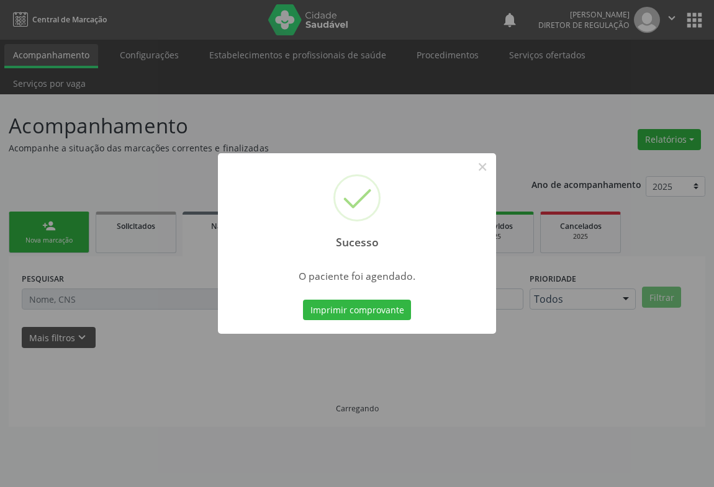
scroll to position [0, 0]
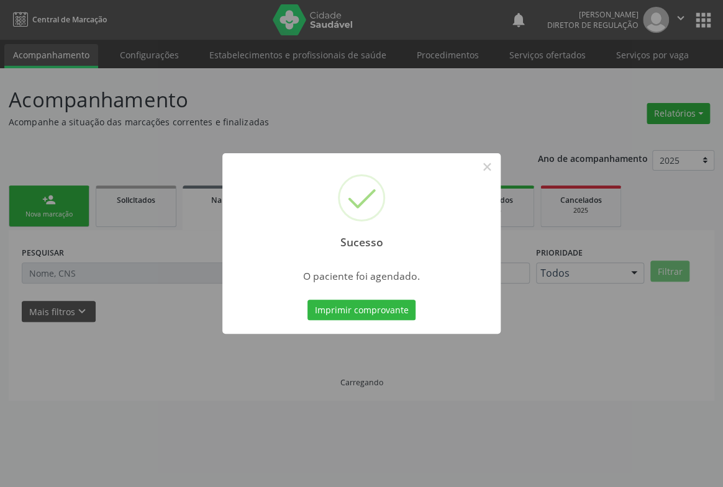
click at [307, 300] on button "Imprimir comprovante" at bounding box center [361, 310] width 108 height 21
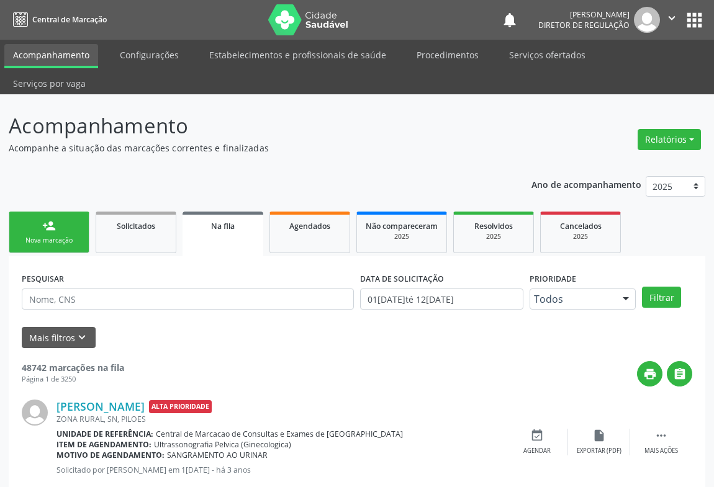
click at [49, 236] on div "Nova marcação" at bounding box center [49, 240] width 62 height 9
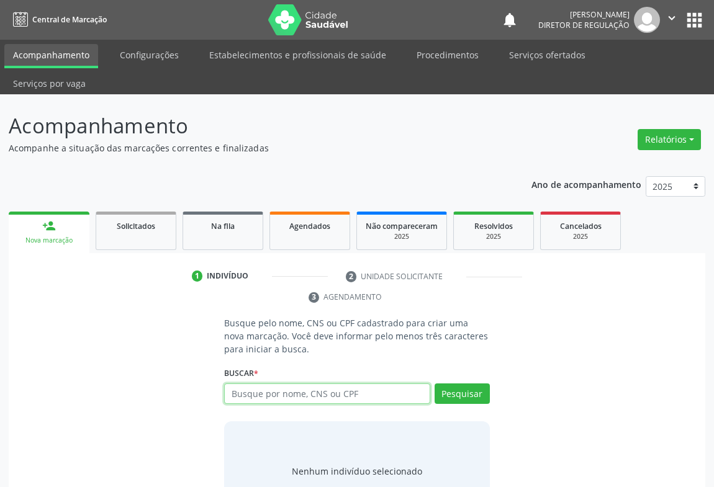
click at [324, 384] on input "text" at bounding box center [327, 394] width 206 height 21
type input "700006119941406"
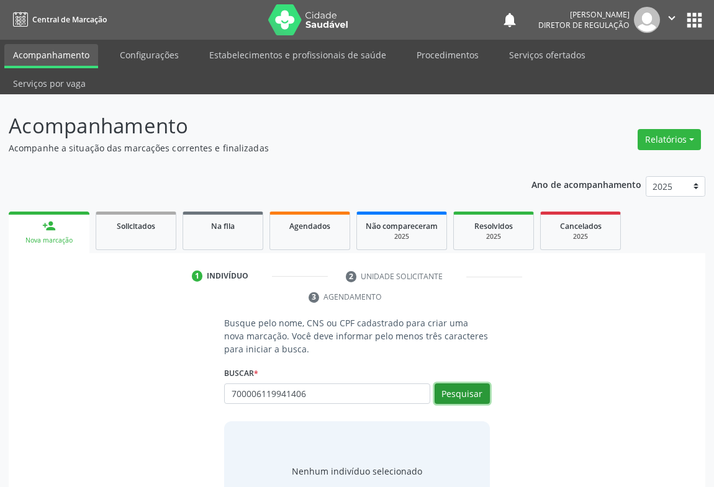
click at [465, 384] on button "Pesquisar" at bounding box center [462, 394] width 55 height 21
type input "700006119941406"
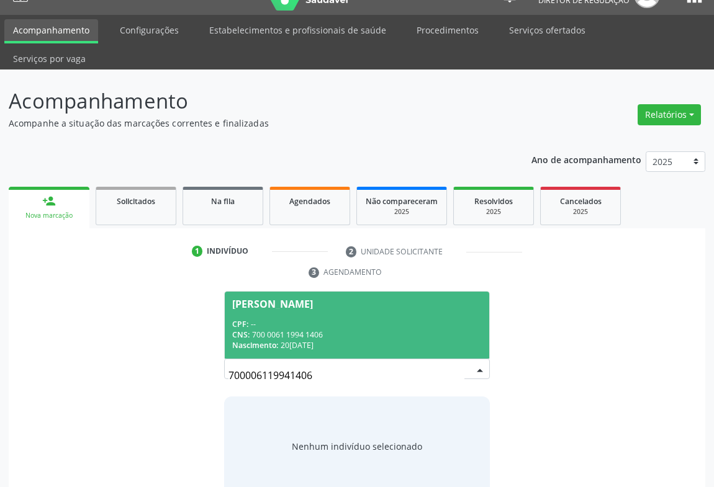
click at [444, 330] on div "CNS: 700 0061 1994 1406" at bounding box center [357, 335] width 250 height 11
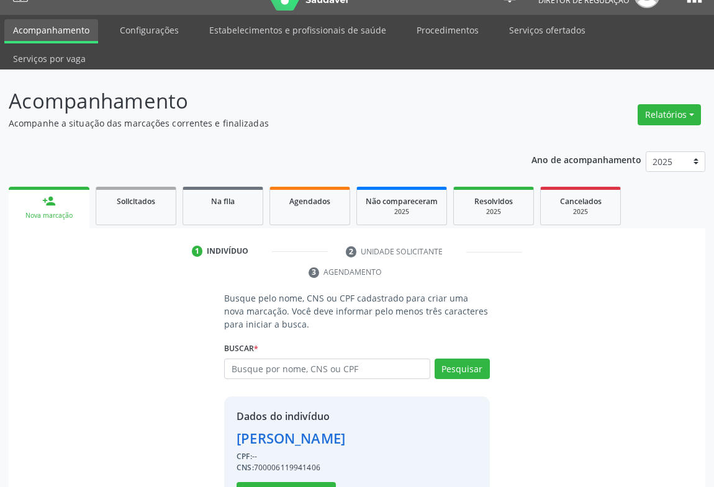
scroll to position [43, 0]
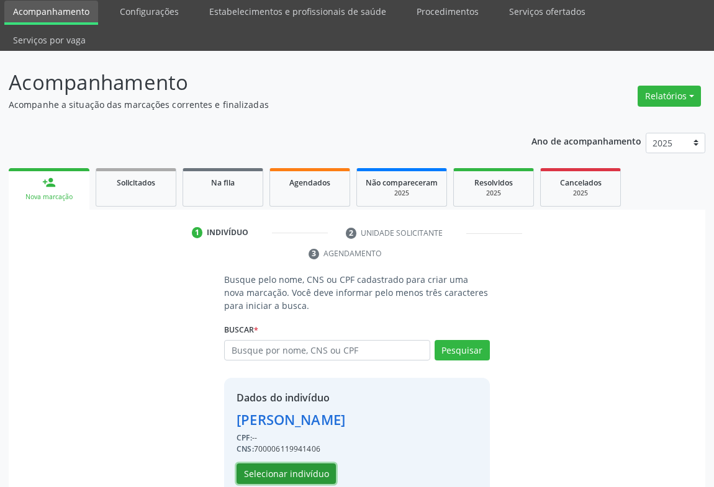
click at [286, 464] on button "Selecionar indivíduo" at bounding box center [286, 474] width 99 height 21
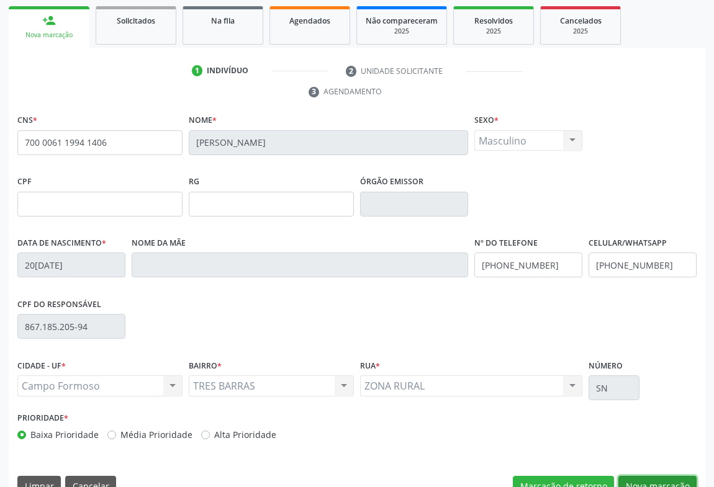
click at [665, 476] on button "Nova marcação" at bounding box center [657, 486] width 78 height 21
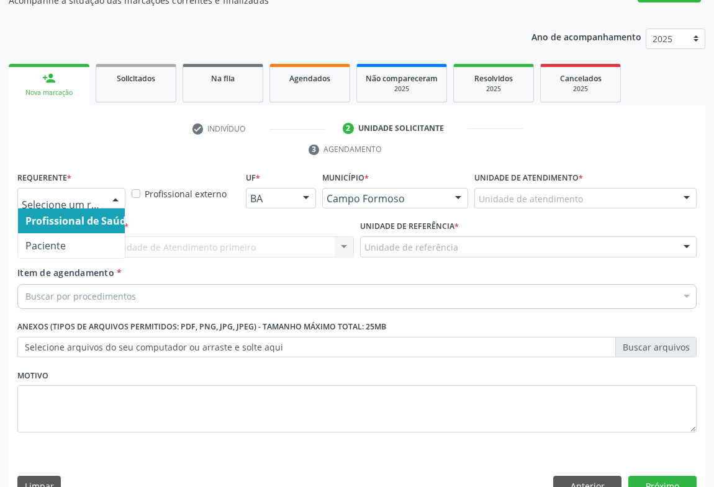
click at [97, 188] on div at bounding box center [71, 198] width 108 height 21
click at [104, 188] on div at bounding box center [71, 198] width 108 height 21
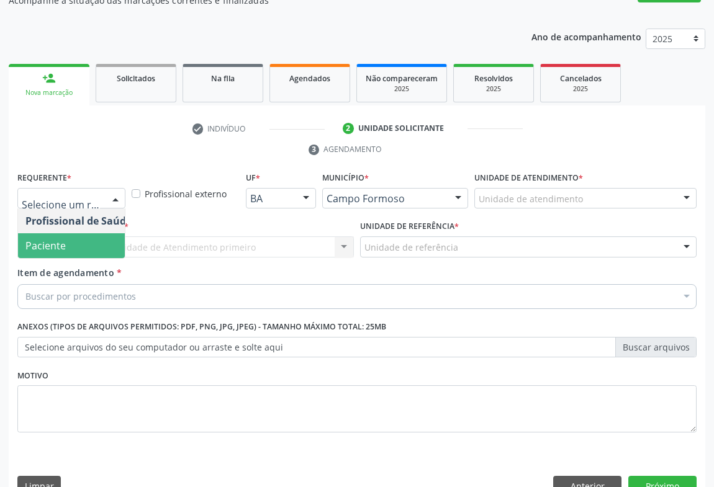
click at [76, 233] on span "Paciente" at bounding box center [78, 245] width 121 height 25
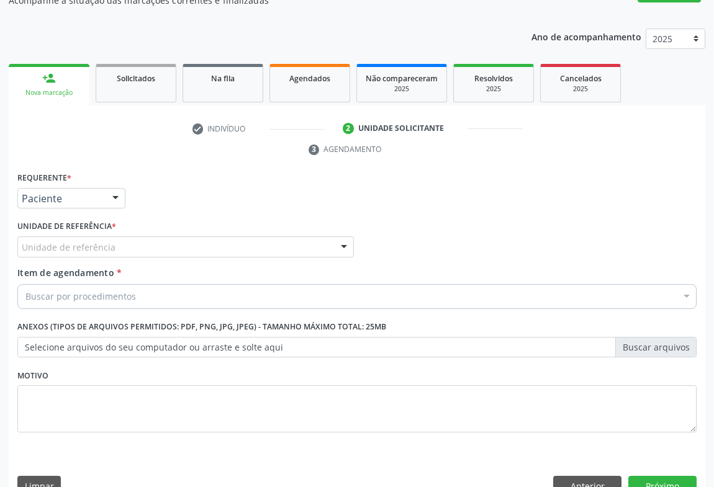
click at [211, 235] on div "Unidade de referência * Unidade de referência Unidade Basica de Saude da Famili…" at bounding box center [185, 241] width 343 height 48
click at [214, 237] on div "Unidade de referência" at bounding box center [185, 247] width 337 height 21
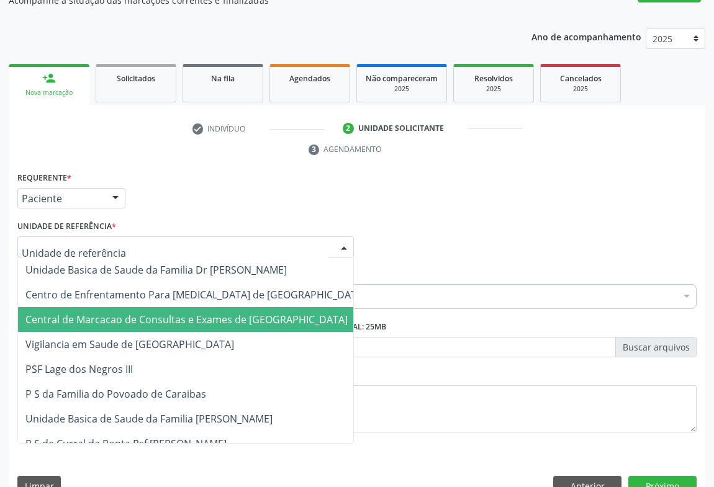
drag, startPoint x: 216, startPoint y: 286, endPoint x: 233, endPoint y: 277, distance: 19.2
click at [217, 313] on span "Central de Marcacao de Consultas e Exames de [GEOGRAPHIC_DATA]" at bounding box center [186, 320] width 322 height 14
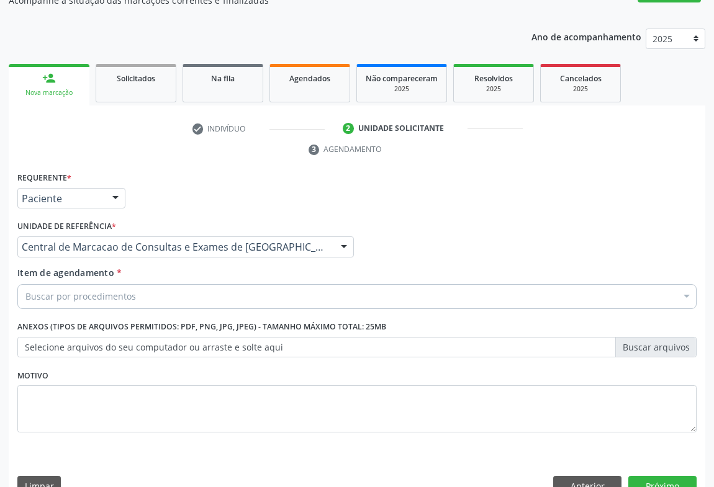
click at [233, 284] on div "Buscar por procedimentos" at bounding box center [356, 296] width 679 height 25
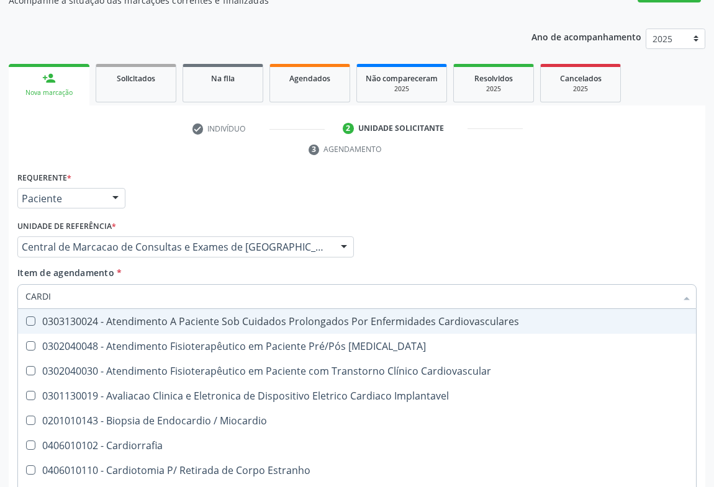
type input "CARDIO"
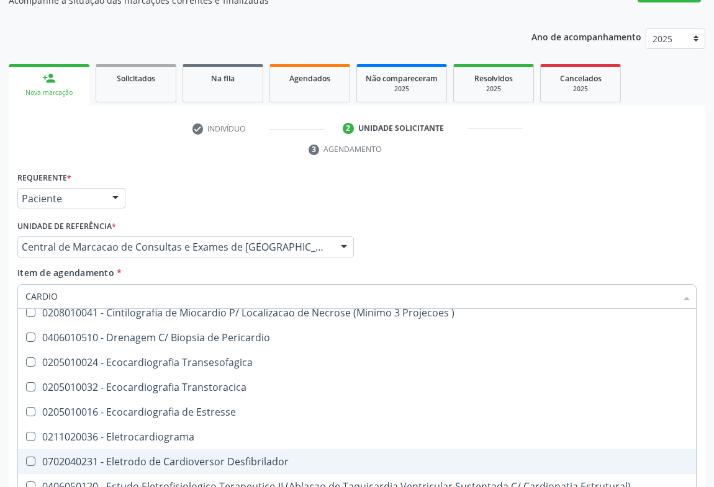
scroll to position [508, 0]
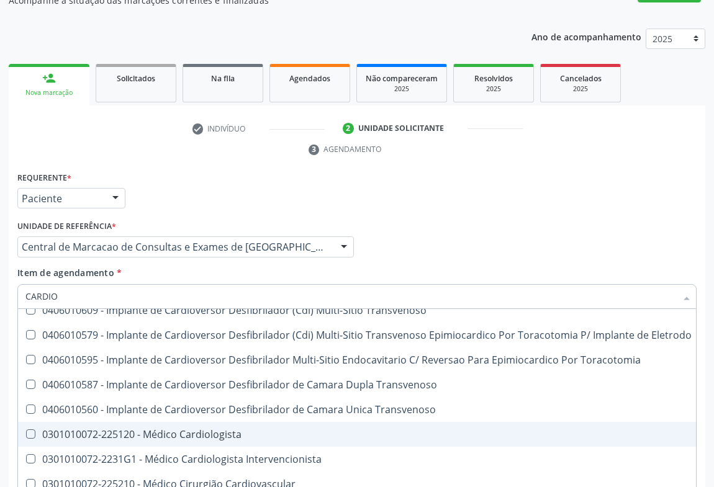
click at [198, 422] on span "0301010072-225120 - Médico Cardiologista" at bounding box center [358, 434] width 681 height 25
checkbox Cardiologista "true"
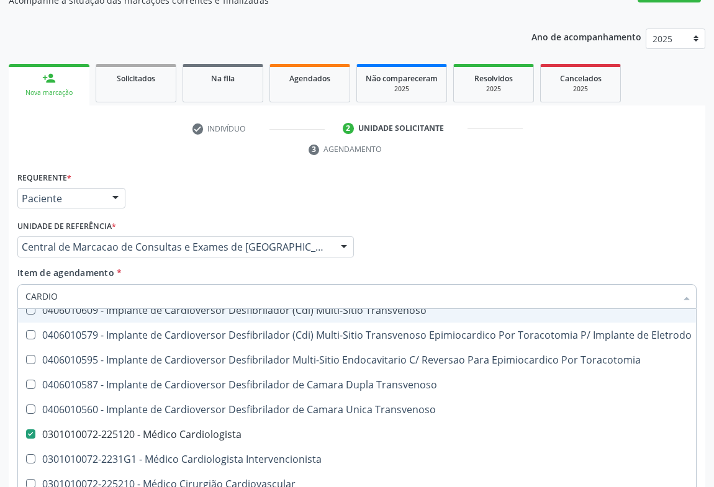
click at [492, 217] on div "Profissional Solicitante Por favor, selecione a Unidade de Atendimento primeiro…" at bounding box center [357, 241] width 686 height 48
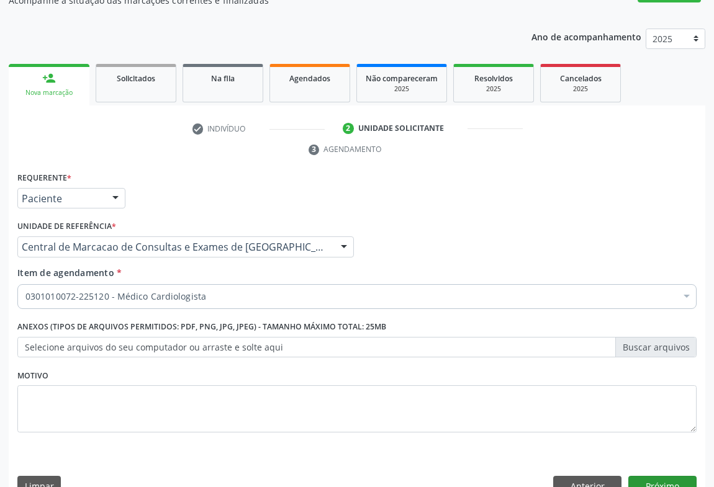
scroll to position [0, 0]
click at [673, 476] on button "Próximo" at bounding box center [662, 486] width 68 height 21
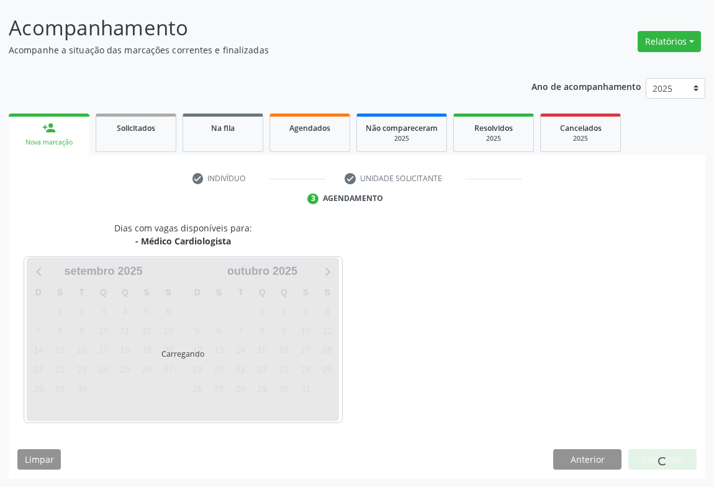
scroll to position [71, 0]
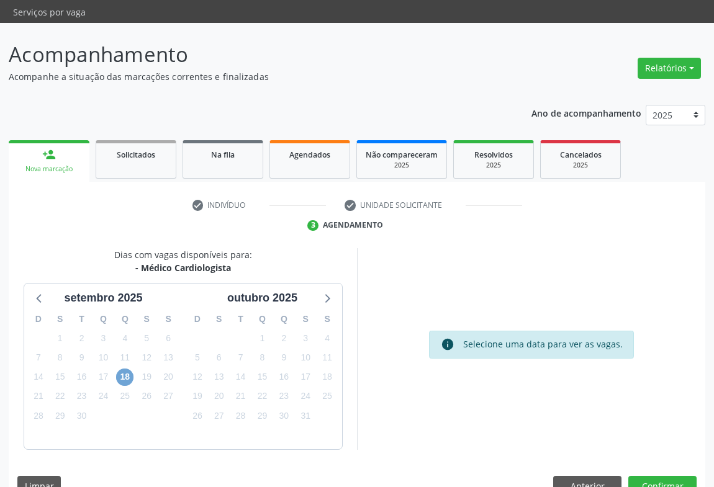
click at [122, 369] on span "18" at bounding box center [124, 377] width 17 height 17
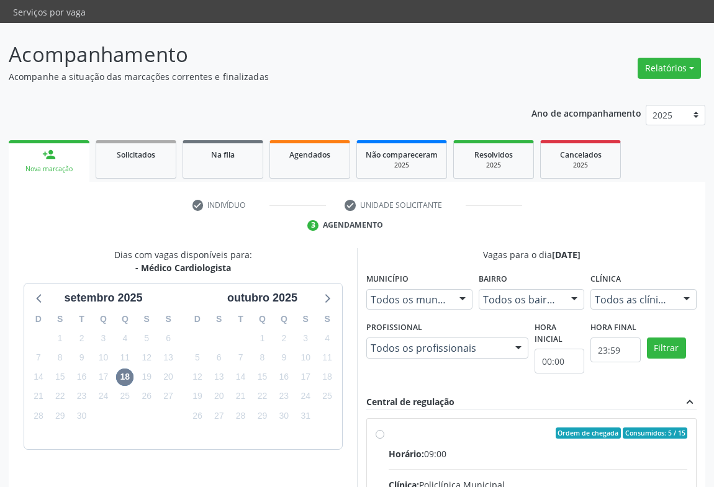
drag, startPoint x: 519, startPoint y: 439, endPoint x: 577, endPoint y: 435, distance: 58.5
click at [384, 438] on input "Ordem de chegada Consumidos: 5 / 15 Horário: 09:00 Clínica: Policlínica Municip…" at bounding box center [380, 433] width 9 height 11
radio input "true"
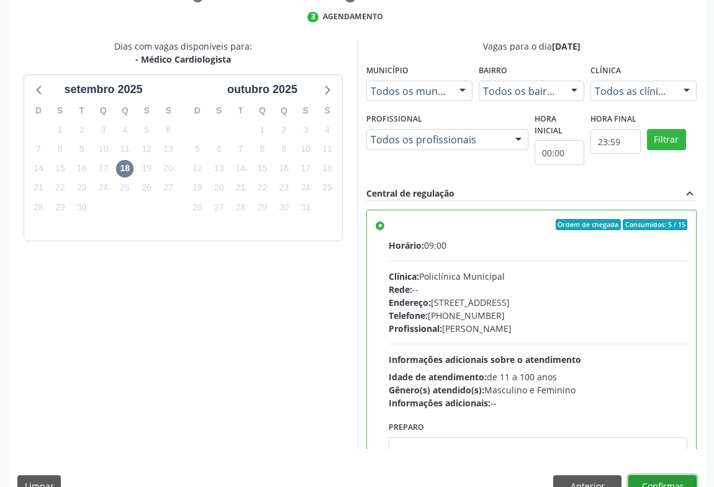
click at [681, 476] on button "Confirmar" at bounding box center [662, 486] width 68 height 21
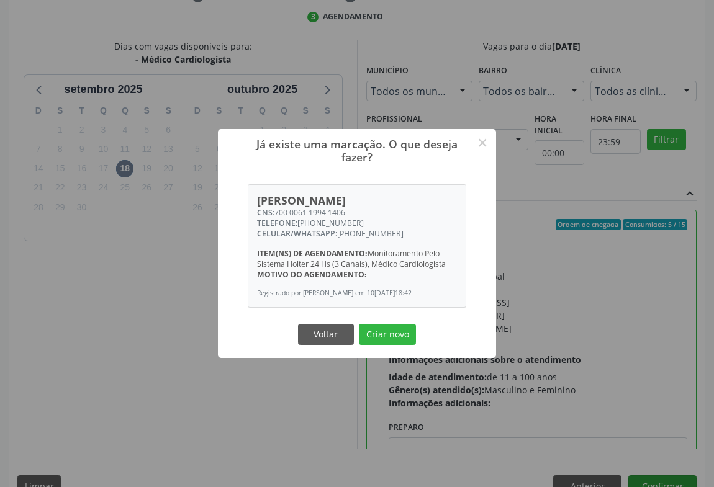
click at [359, 324] on button "Criar novo" at bounding box center [387, 334] width 57 height 21
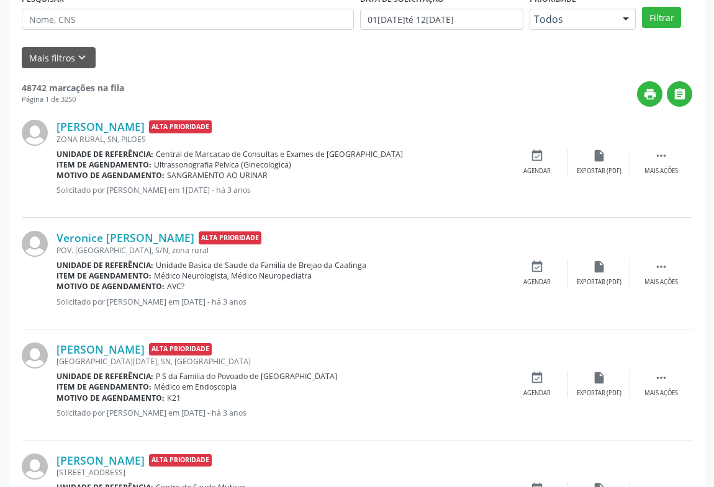
scroll to position [0, 0]
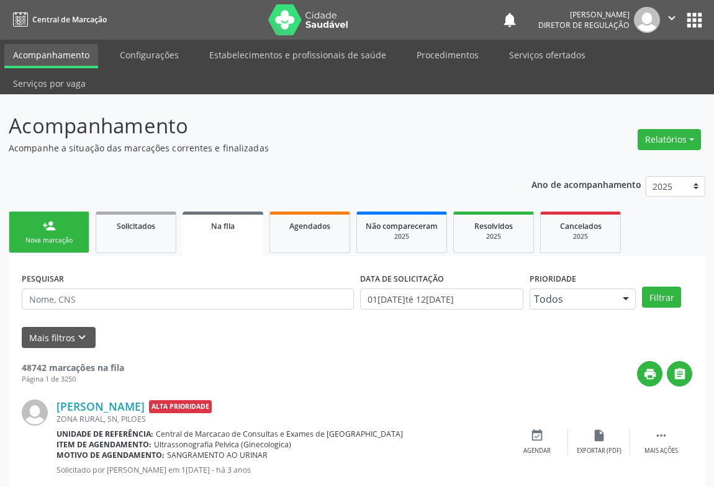
click at [43, 236] on div "Nova marcação" at bounding box center [49, 240] width 62 height 9
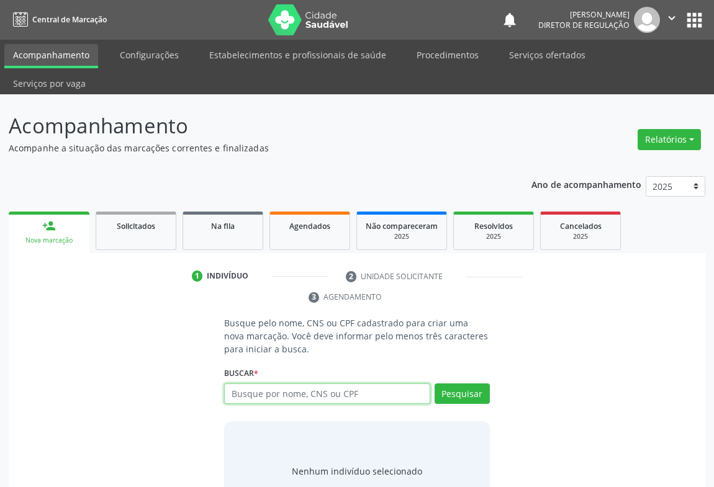
click at [279, 384] on input "text" at bounding box center [327, 394] width 206 height 21
type input "700807468713089"
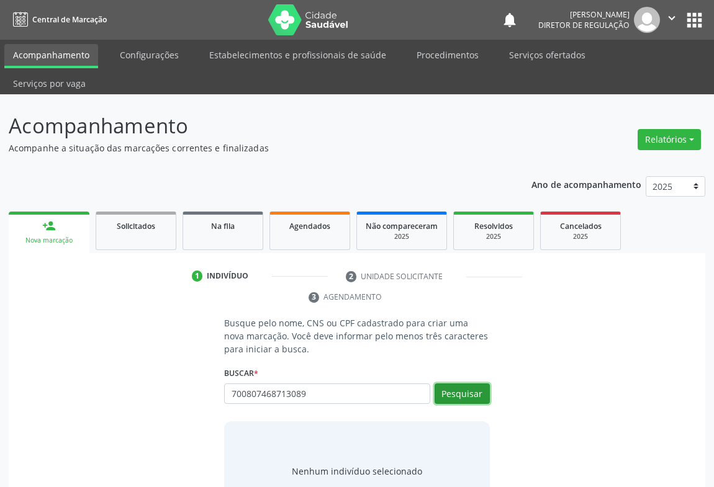
click at [453, 384] on button "Pesquisar" at bounding box center [462, 394] width 55 height 21
type input "700807468713089"
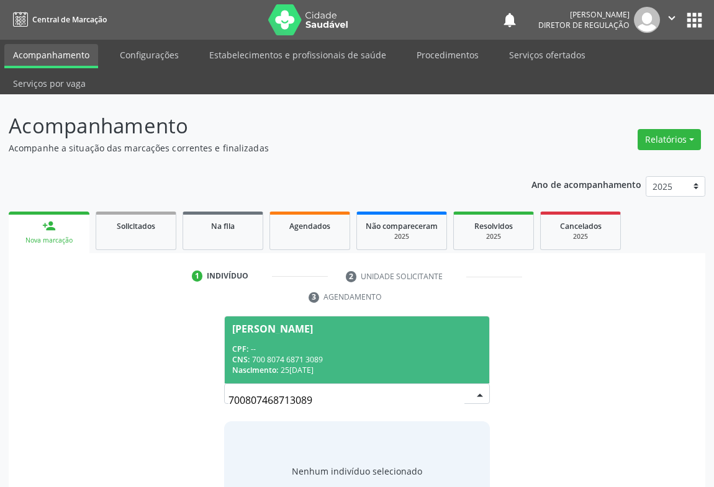
click at [395, 365] on div "Nascimento: 25/01/1979" at bounding box center [357, 370] width 250 height 11
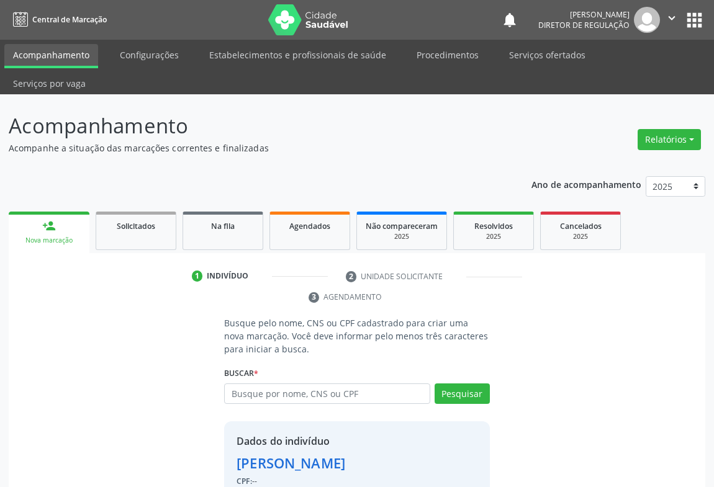
scroll to position [43, 0]
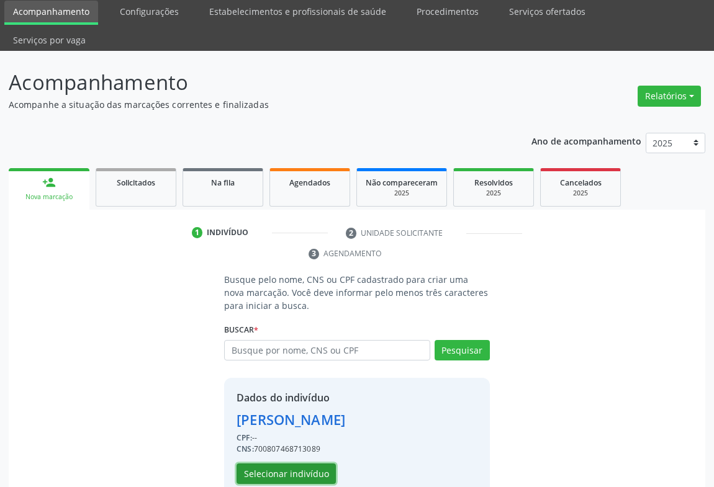
click at [281, 464] on button "Selecionar indivíduo" at bounding box center [286, 474] width 99 height 21
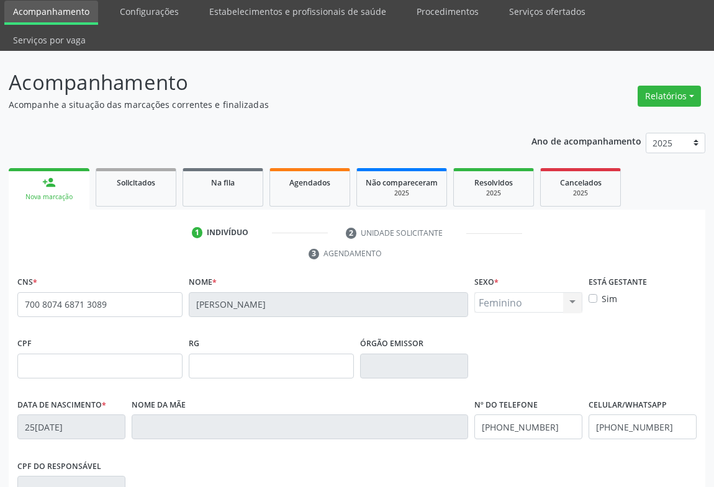
scroll to position [206, 0]
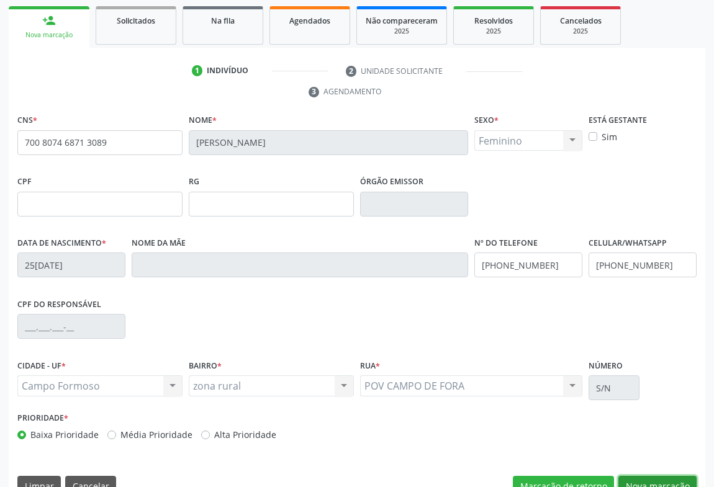
click at [671, 476] on button "Nova marcação" at bounding box center [657, 486] width 78 height 21
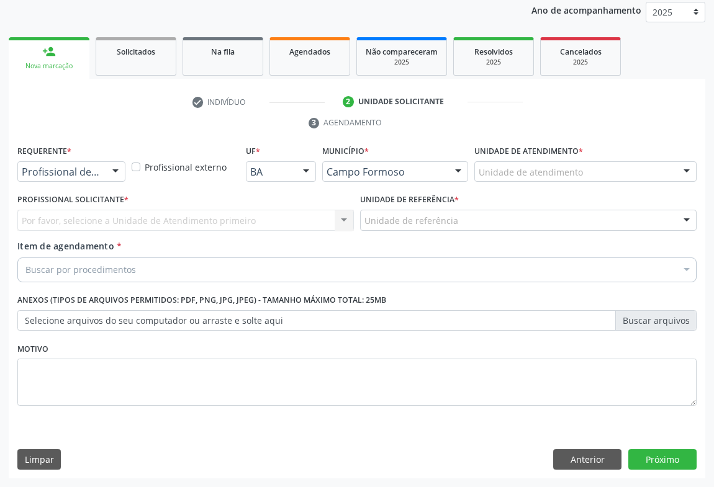
scroll to position [148, 0]
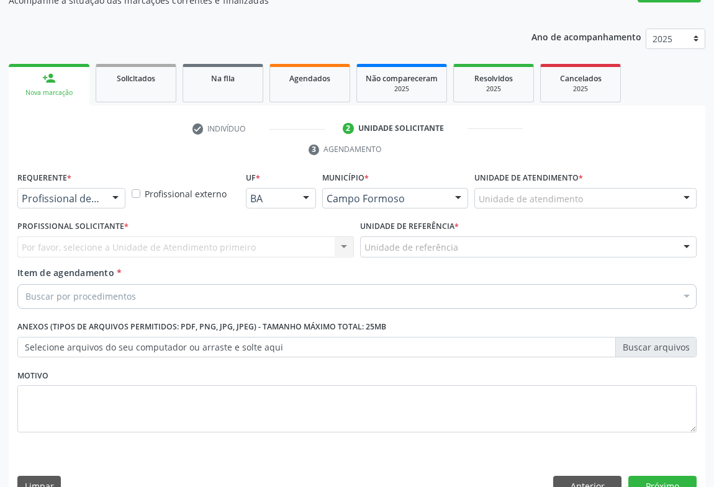
click at [79, 188] on div "Profissional de Saúde" at bounding box center [71, 198] width 108 height 21
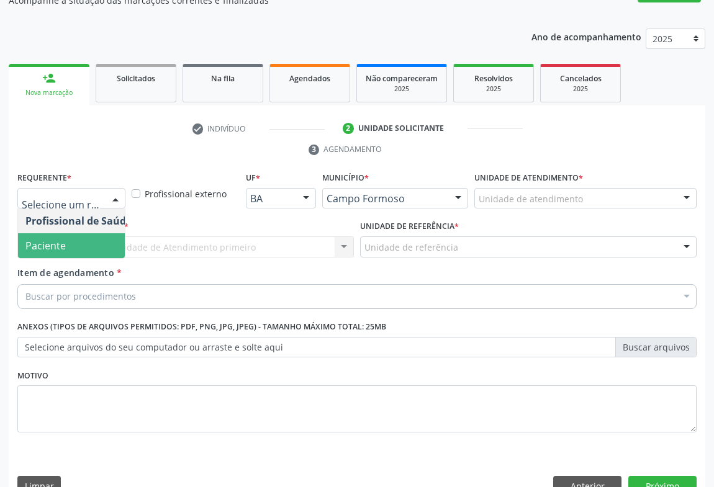
click at [81, 233] on span "Paciente" at bounding box center [78, 245] width 121 height 25
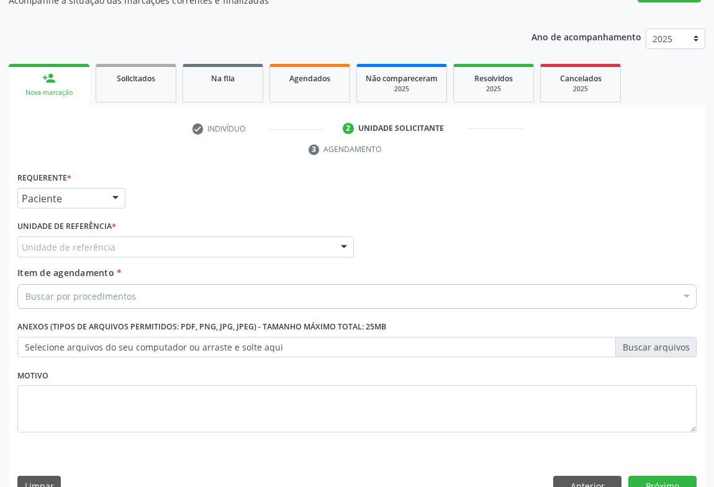
click at [265, 237] on div "Unidade de referência" at bounding box center [185, 247] width 337 height 21
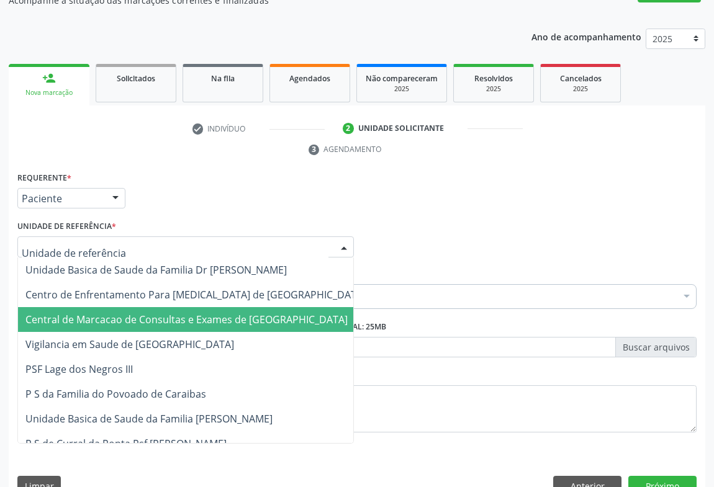
drag, startPoint x: 263, startPoint y: 273, endPoint x: 263, endPoint y: 283, distance: 10.6
click at [263, 307] on span "Central de Marcacao de Consultas e Exames de [GEOGRAPHIC_DATA]" at bounding box center [195, 319] width 355 height 25
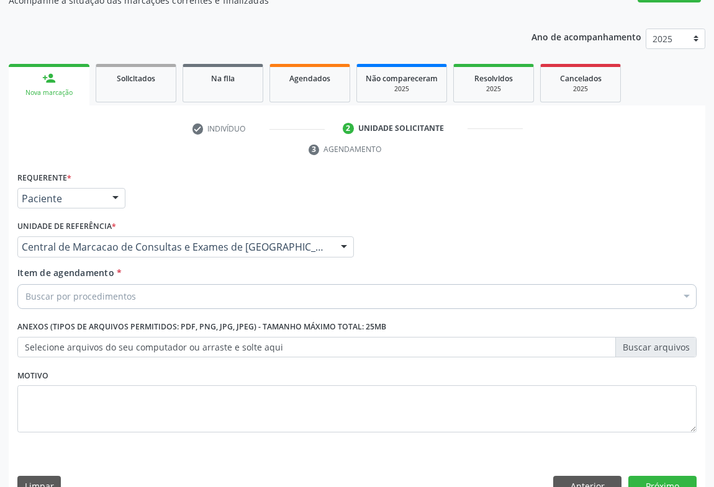
click at [281, 284] on div "Buscar por procedimentos" at bounding box center [356, 296] width 679 height 25
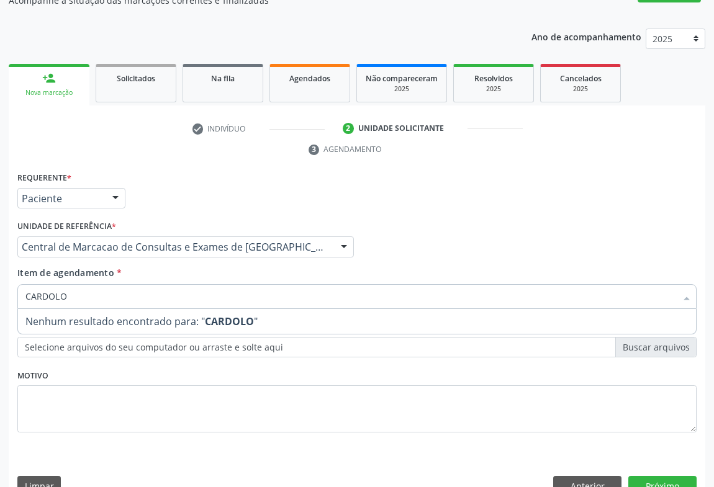
click at [48, 284] on input "CARDOLO" at bounding box center [350, 296] width 651 height 25
type input "CARDIOLO"
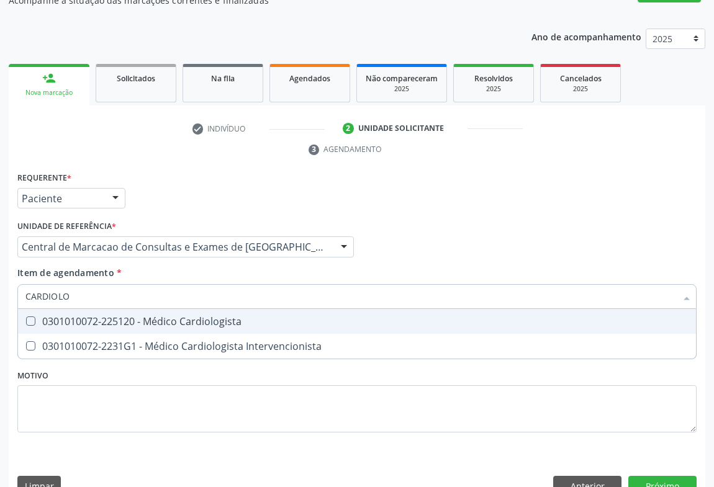
click at [273, 309] on span "0301010072-225120 - Médico Cardiologista" at bounding box center [357, 321] width 678 height 25
checkbox Cardiologista "true"
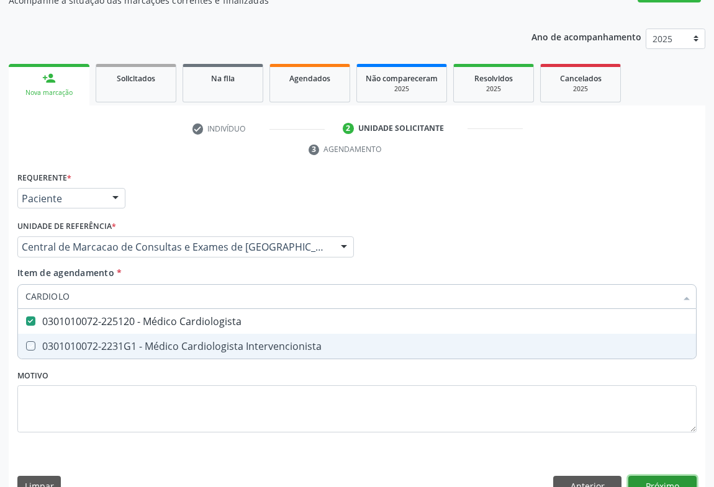
click at [645, 465] on div "Requerente * Paciente Profissional de Saúde Paciente Nenhum resultado encontrad…" at bounding box center [357, 337] width 697 height 337
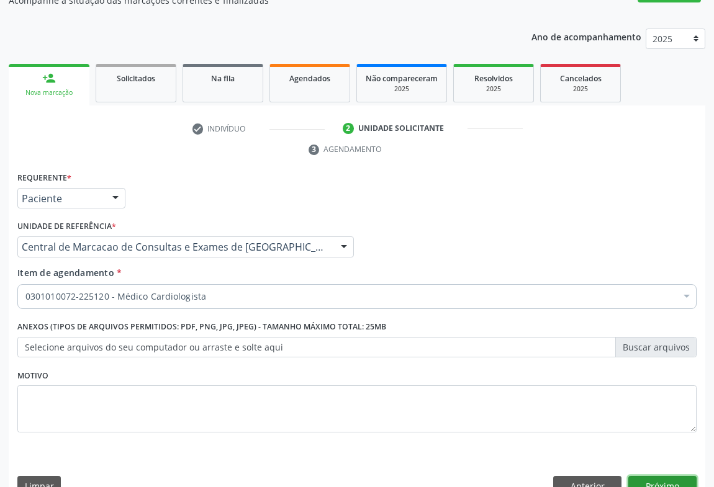
click at [654, 476] on button "Próximo" at bounding box center [662, 486] width 68 height 21
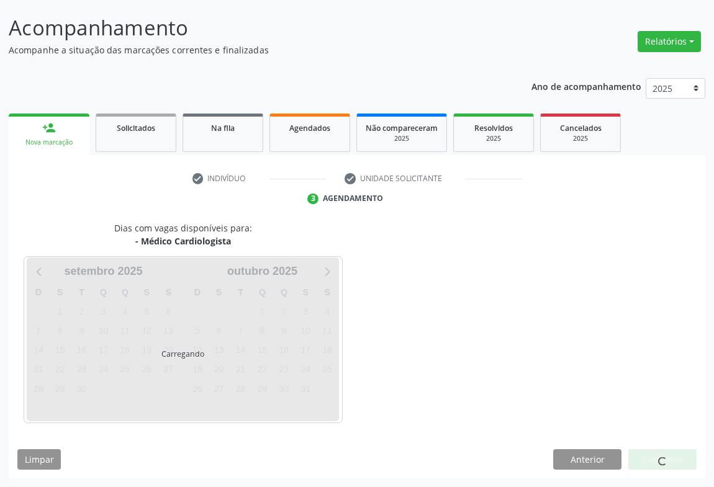
scroll to position [71, 0]
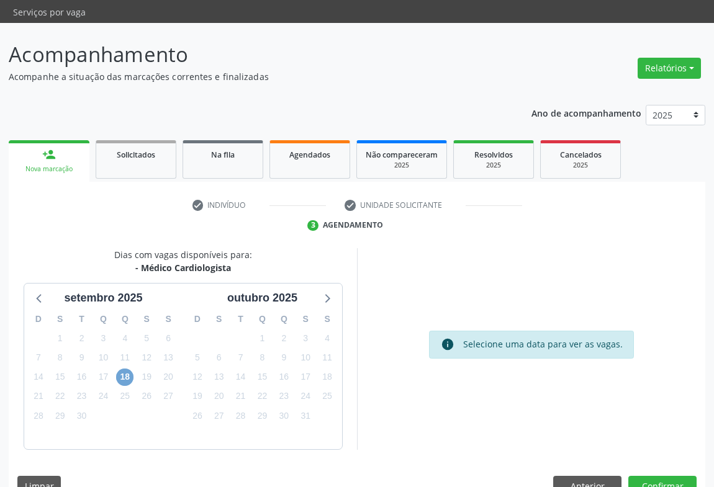
click at [127, 369] on span "18" at bounding box center [124, 377] width 17 height 17
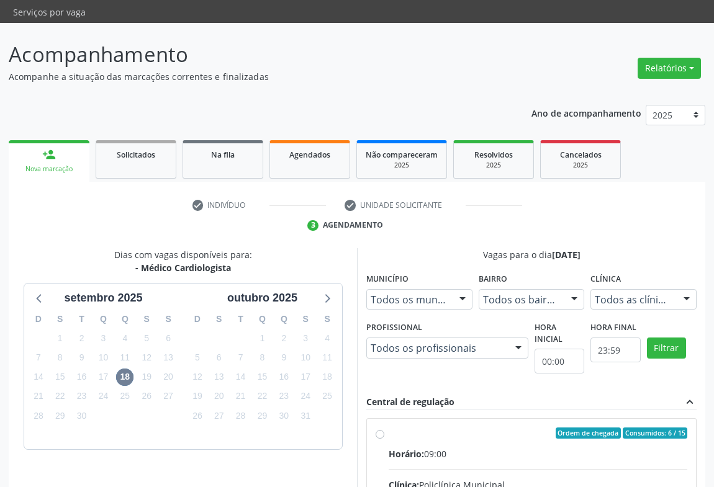
click at [527, 448] on div "Horário: 09:00" at bounding box center [538, 454] width 299 height 13
click at [384, 430] on input "Ordem de chegada Consumidos: 6 / 15 Horário: 09:00 Clínica: Policlínica Municip…" at bounding box center [380, 433] width 9 height 11
radio input "true"
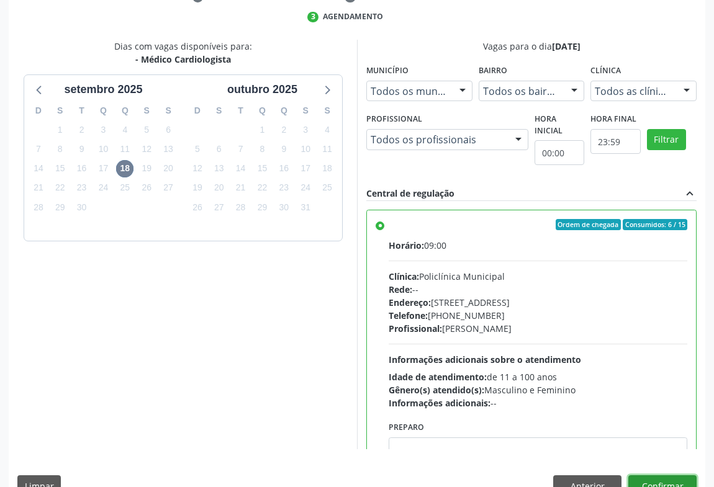
click at [671, 476] on button "Confirmar" at bounding box center [662, 486] width 68 height 21
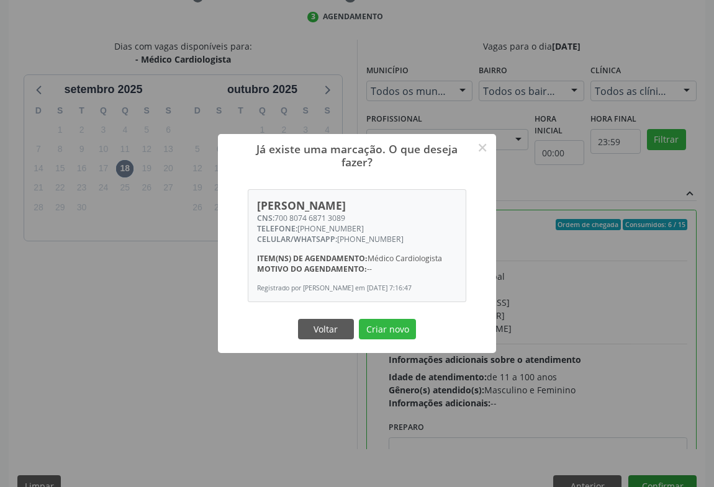
click at [359, 319] on button "Criar novo" at bounding box center [387, 329] width 57 height 21
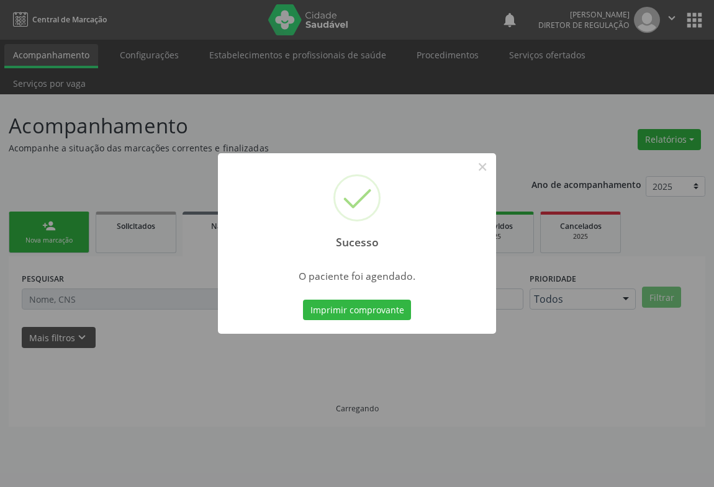
click at [303, 300] on button "Imprimir comprovante" at bounding box center [357, 310] width 108 height 21
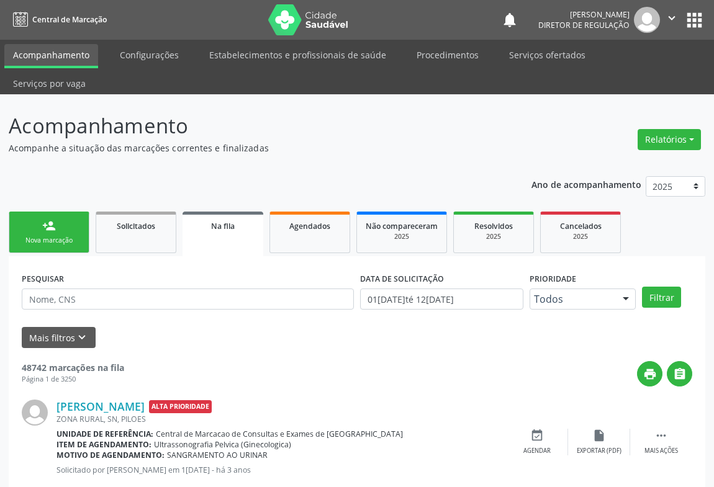
click at [51, 219] on div "person_add" at bounding box center [49, 226] width 14 height 14
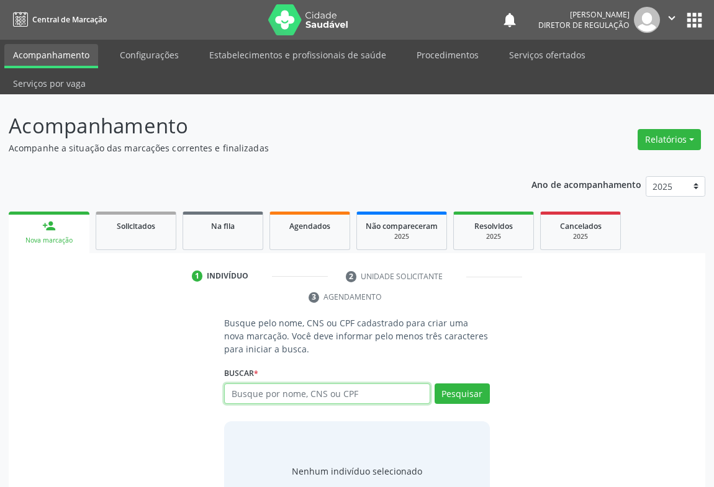
click at [273, 384] on input "text" at bounding box center [327, 394] width 206 height 21
type input "704207203156287"
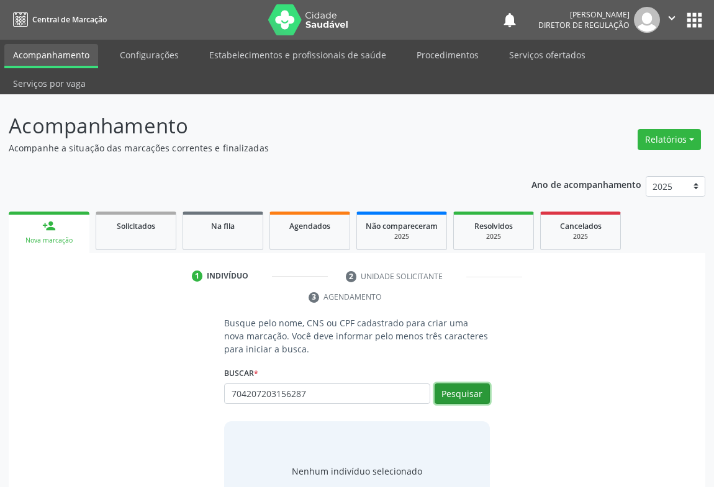
click at [469, 384] on button "Pesquisar" at bounding box center [462, 394] width 55 height 21
type input "704207203156287"
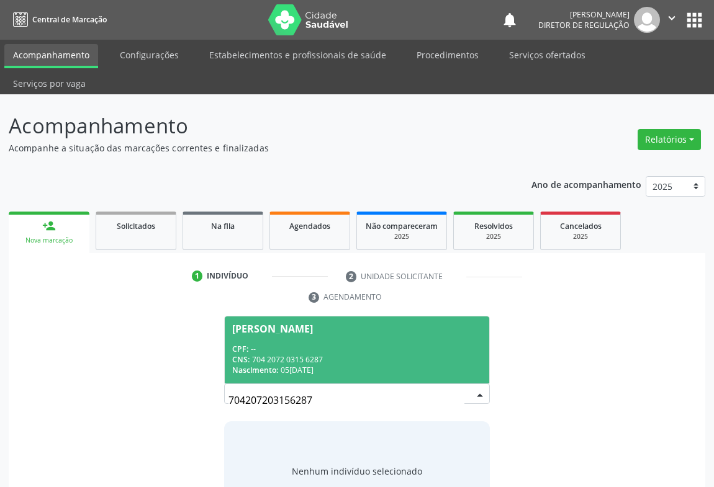
click at [388, 317] on span "Alberto Carvalho Nascimento CPF: -- CNS: 704 2072 0315 6287 Nascimento: 05/05/1…" at bounding box center [357, 350] width 265 height 66
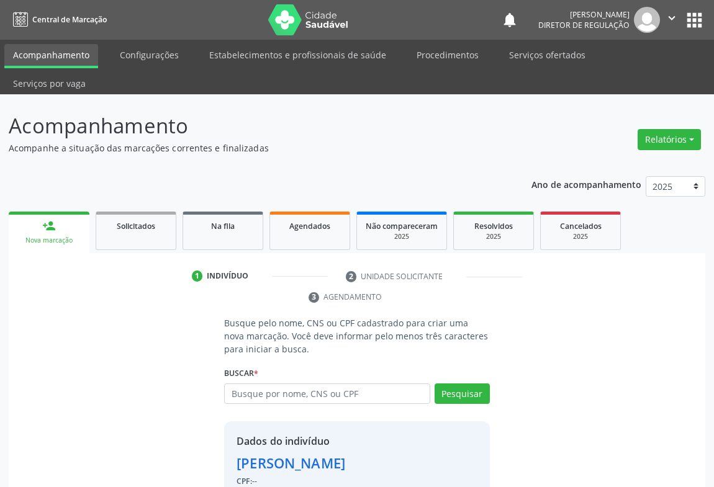
scroll to position [43, 0]
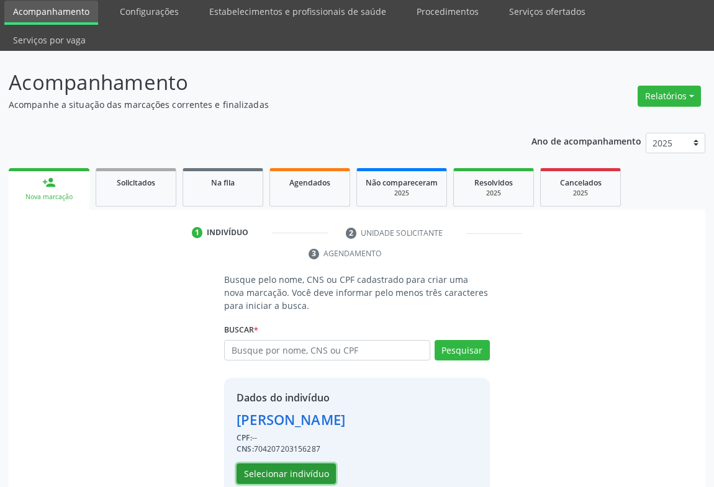
click at [302, 464] on button "Selecionar indivíduo" at bounding box center [286, 474] width 99 height 21
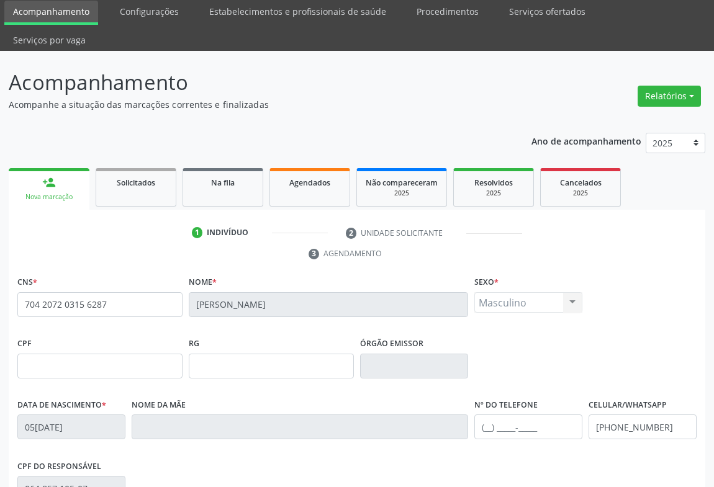
scroll to position [206, 0]
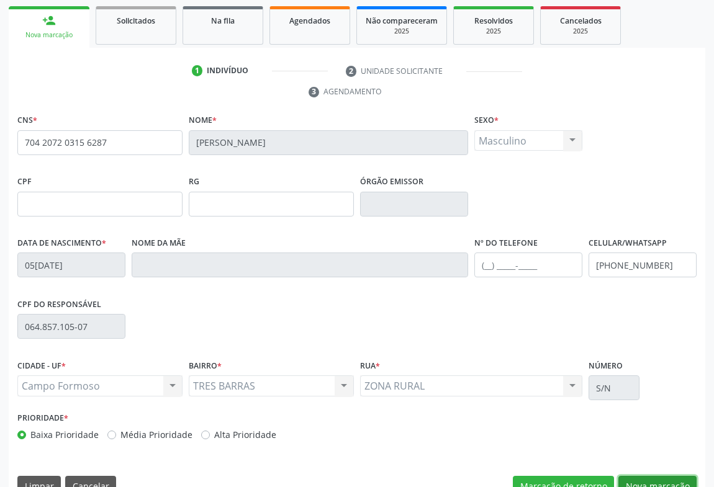
click at [666, 476] on button "Nova marcação" at bounding box center [657, 486] width 78 height 21
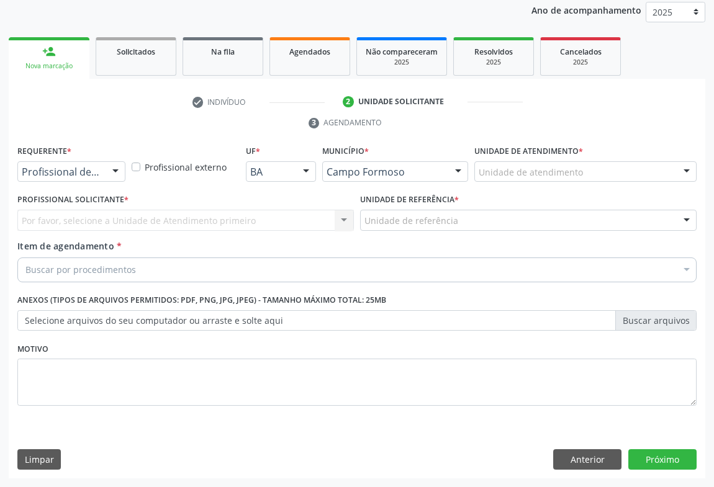
scroll to position [148, 0]
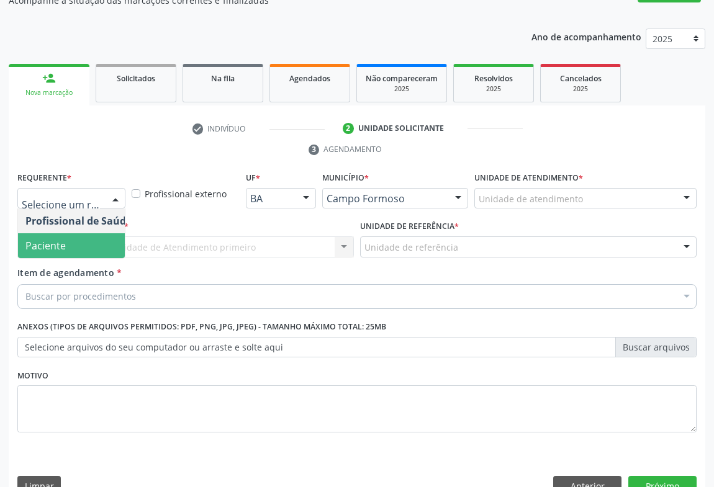
click at [78, 233] on span "Paciente" at bounding box center [78, 245] width 121 height 25
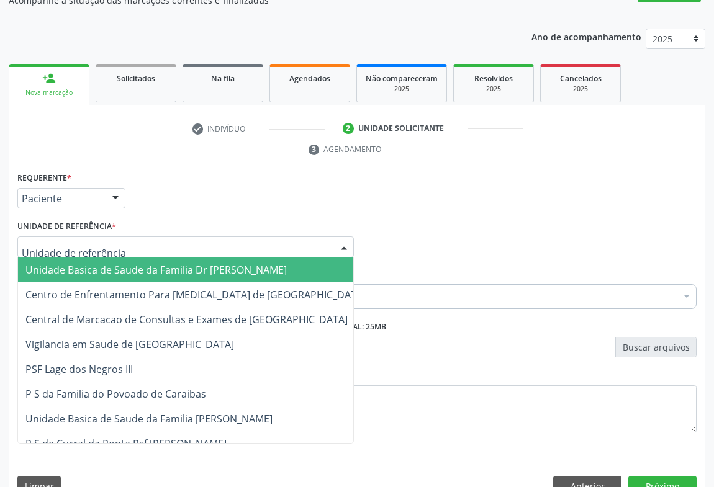
click at [184, 237] on div at bounding box center [185, 247] width 337 height 21
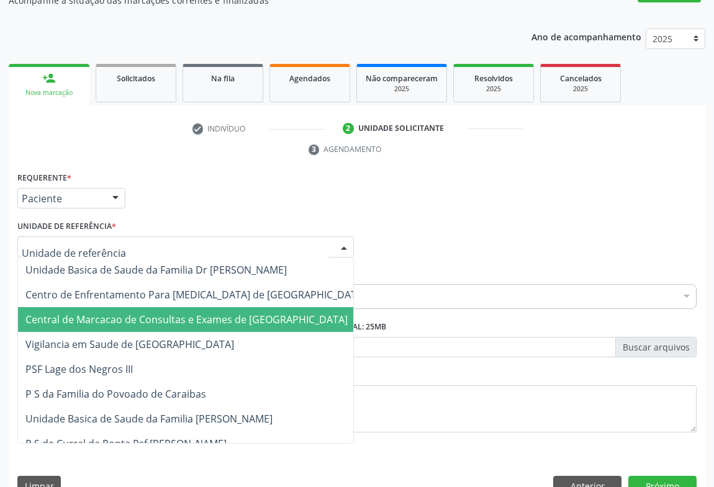
click at [197, 313] on span "Central de Marcacao de Consultas e Exames de [GEOGRAPHIC_DATA]" at bounding box center [186, 320] width 322 height 14
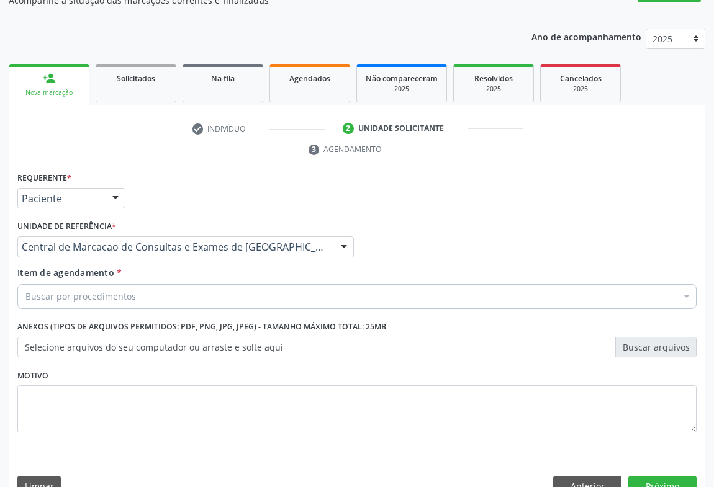
click at [220, 284] on div "Buscar por procedimentos" at bounding box center [356, 296] width 679 height 25
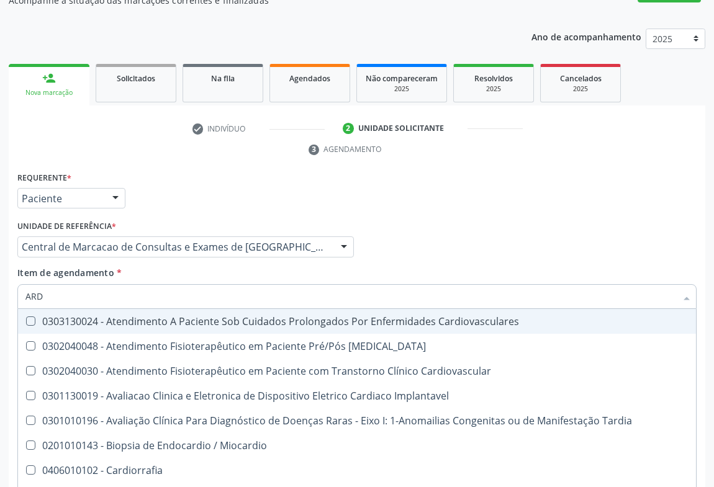
click at [25, 284] on input "ARD" at bounding box center [350, 296] width 651 height 25
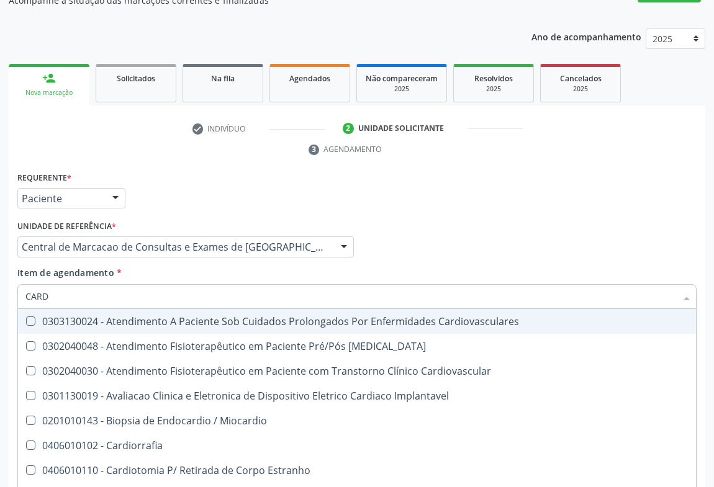
click at [76, 284] on input "CARD" at bounding box center [350, 296] width 651 height 25
type input "CARDIO"
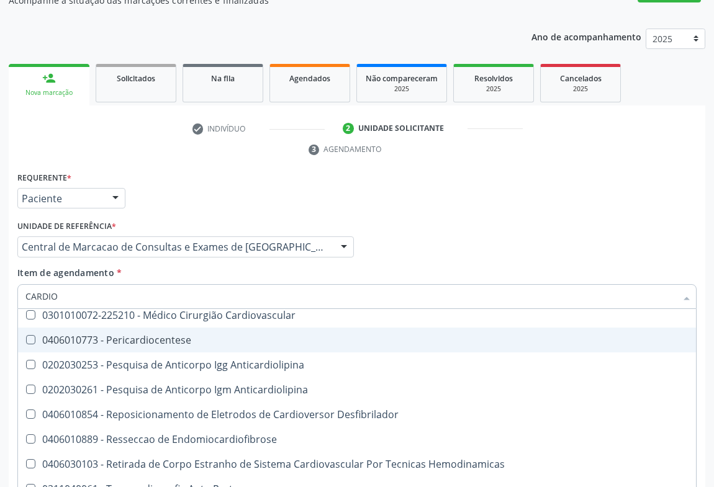
scroll to position [621, 0]
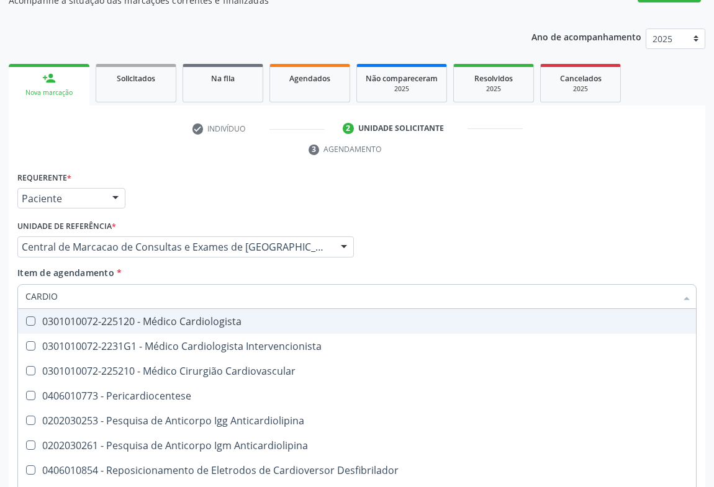
click at [217, 309] on span "0301010072-225120 - Médico Cardiologista" at bounding box center [358, 321] width 681 height 25
checkbox Cardiologista "true"
click at [602, 266] on div "Item de agendamento * CARDIO Desfazer seleção 0303130024 - Atendimento A Pacien…" at bounding box center [356, 285] width 679 height 39
checkbox Cardiovascular "true"
checkbox Cardiologista "false"
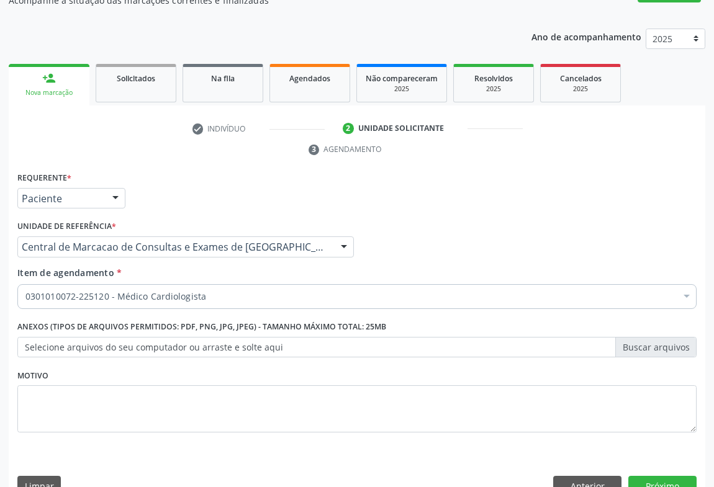
scroll to position [0, 0]
click at [662, 476] on button "Próximo" at bounding box center [662, 486] width 68 height 21
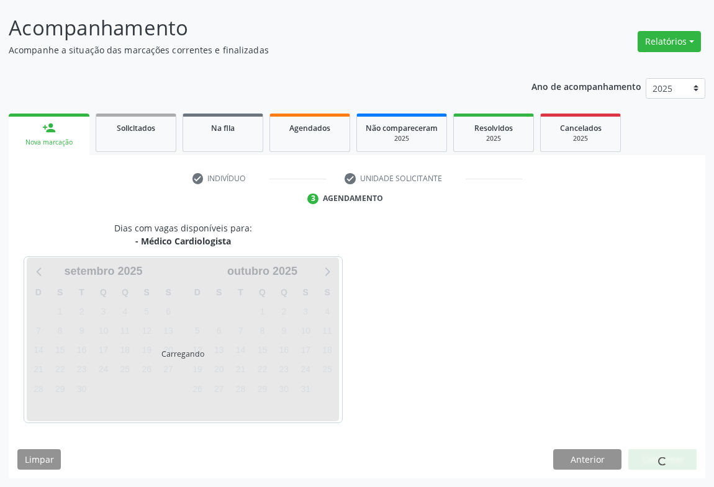
scroll to position [71, 0]
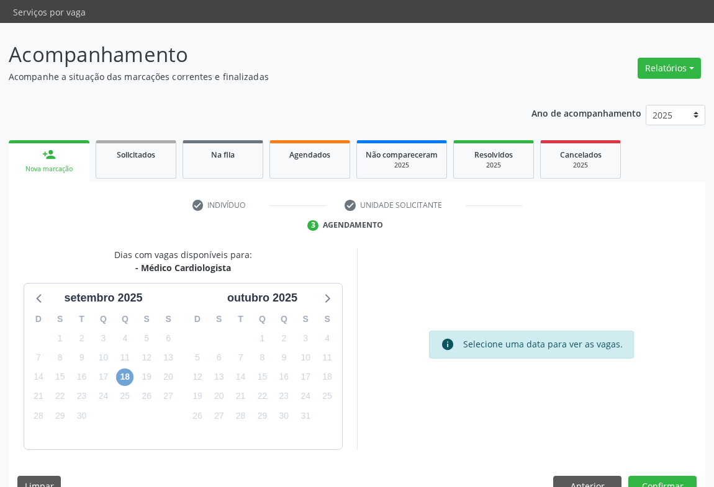
click at [130, 369] on span "18" at bounding box center [124, 377] width 17 height 17
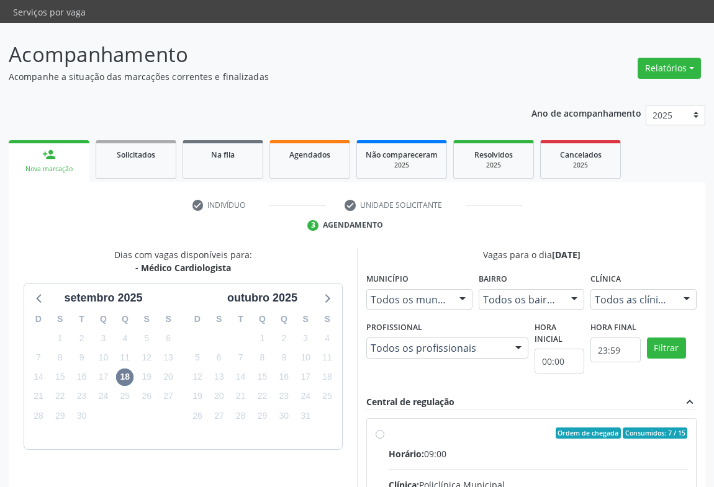
click at [474, 448] on div "Horário: 09:00" at bounding box center [538, 454] width 299 height 13
click at [384, 432] on input "Ordem de chegada Consumidos: 7 / 15 Horário: 09:00 Clínica: Policlínica Municip…" at bounding box center [380, 433] width 9 height 11
radio input "true"
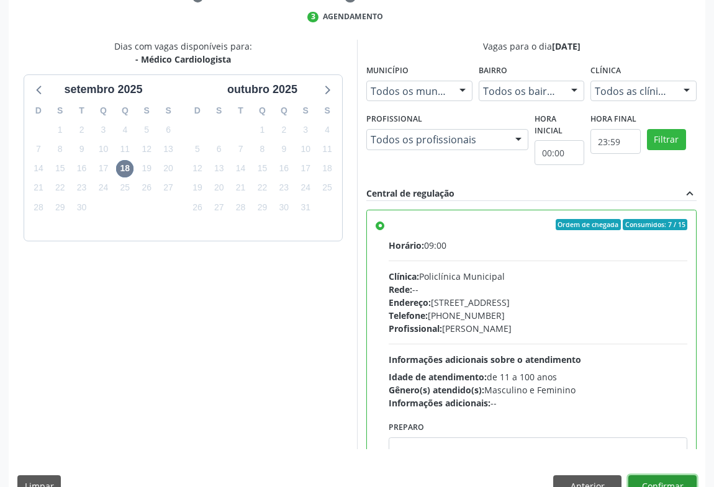
click at [654, 476] on button "Confirmar" at bounding box center [662, 486] width 68 height 21
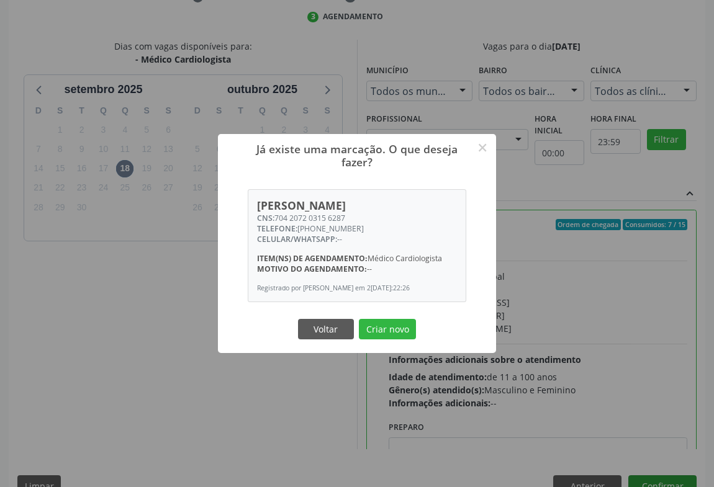
click at [359, 319] on button "Criar novo" at bounding box center [387, 329] width 57 height 21
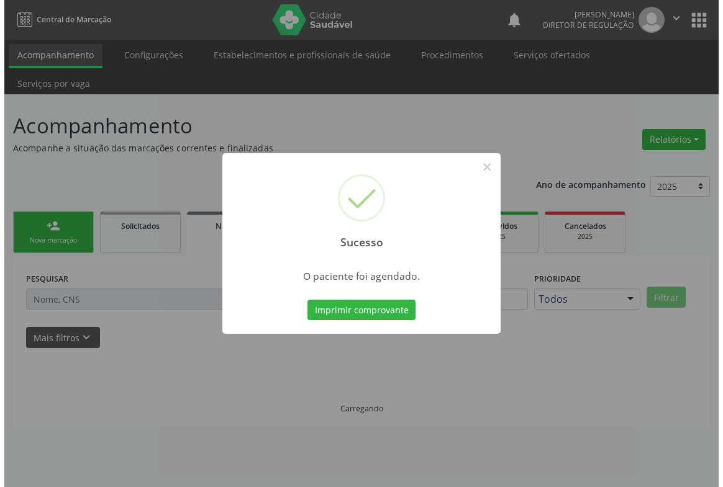
scroll to position [0, 0]
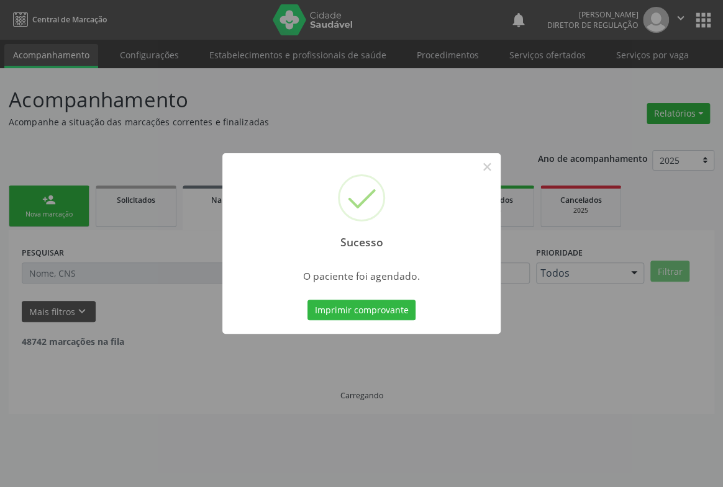
click at [307, 300] on button "Imprimir comprovante" at bounding box center [361, 310] width 108 height 21
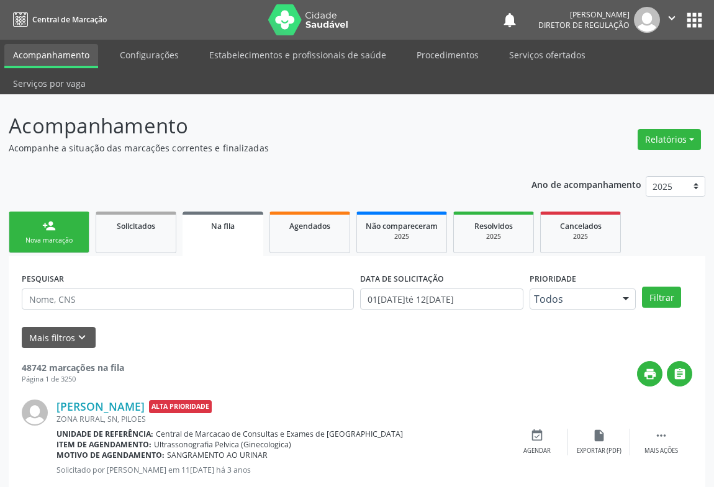
click at [55, 219] on div "person_add" at bounding box center [49, 226] width 14 height 14
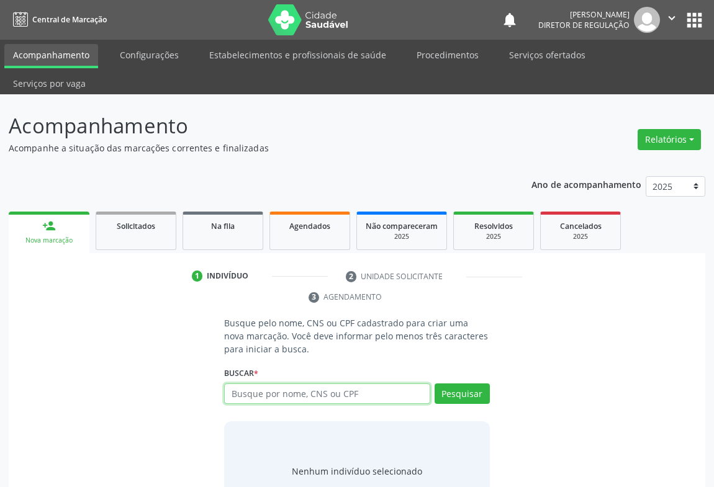
click at [285, 384] on input "text" at bounding box center [327, 394] width 206 height 21
type input "709200232642539"
click at [492, 360] on div "Busque pelo nome, CNS ou CPF cadastrado para criar uma nova marcação. Você deve…" at bounding box center [356, 419] width 283 height 204
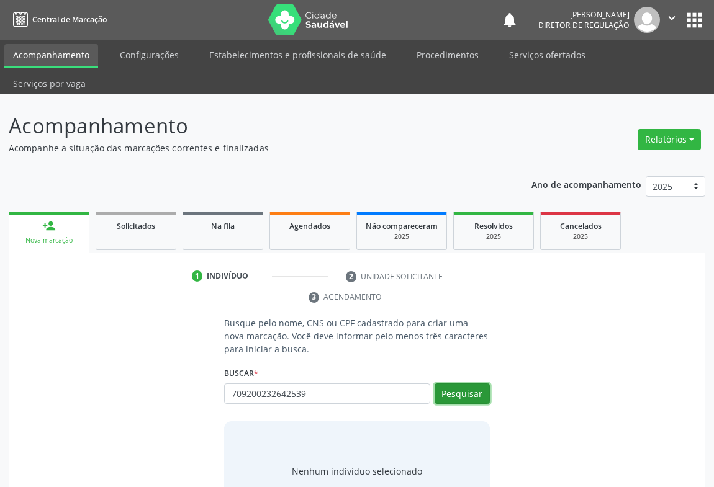
click at [480, 384] on button "Pesquisar" at bounding box center [462, 394] width 55 height 21
type input "709200232642539"
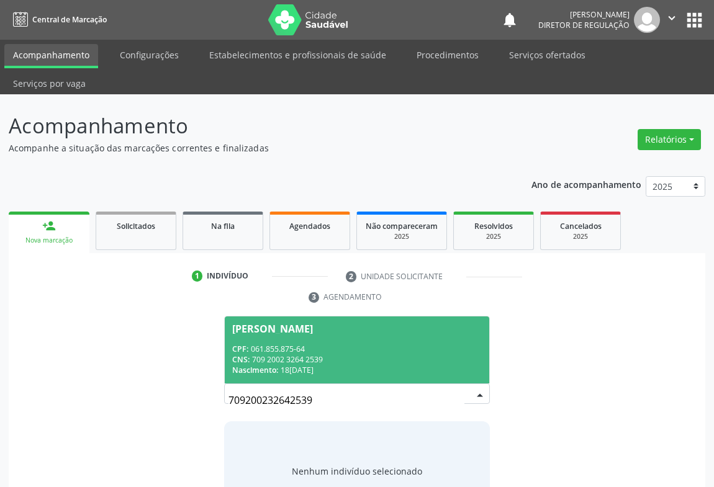
scroll to position [25, 0]
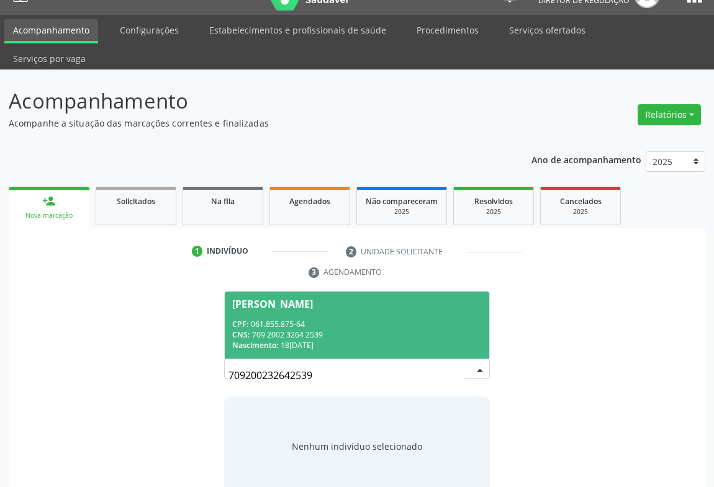
click at [327, 319] on div "CPF: 061.855.875-64" at bounding box center [357, 324] width 250 height 11
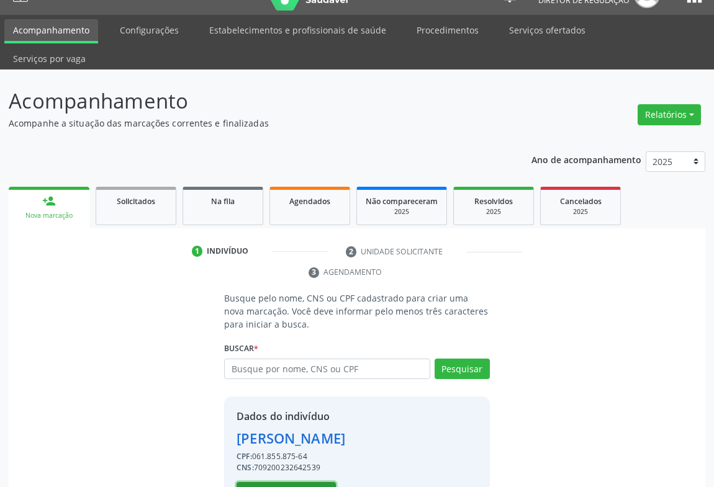
click at [292, 483] on button "Selecionar indivíduo" at bounding box center [286, 493] width 99 height 21
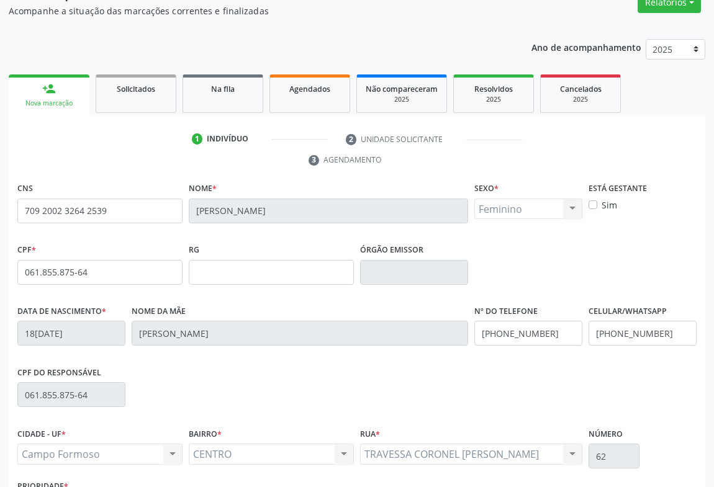
scroll to position [206, 0]
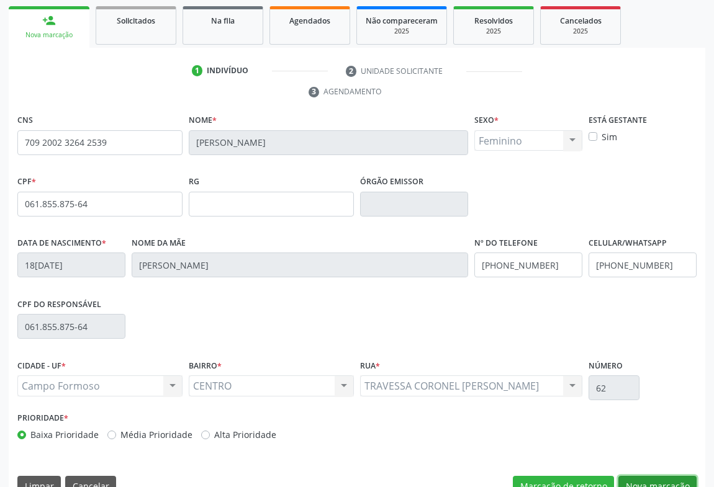
click at [655, 476] on button "Nova marcação" at bounding box center [657, 486] width 78 height 21
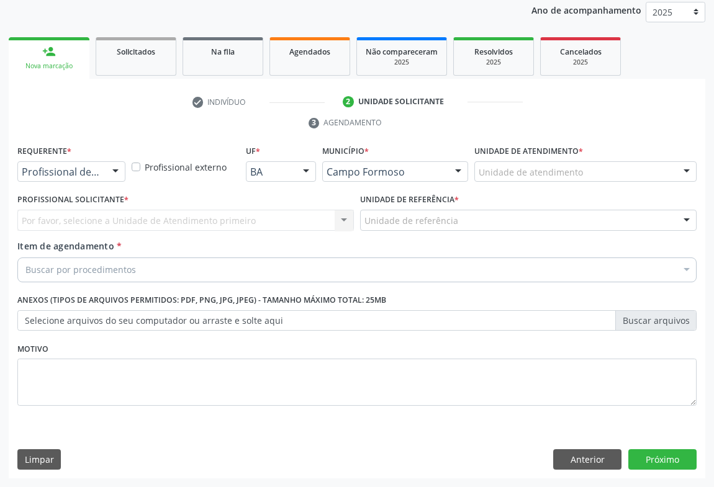
scroll to position [148, 0]
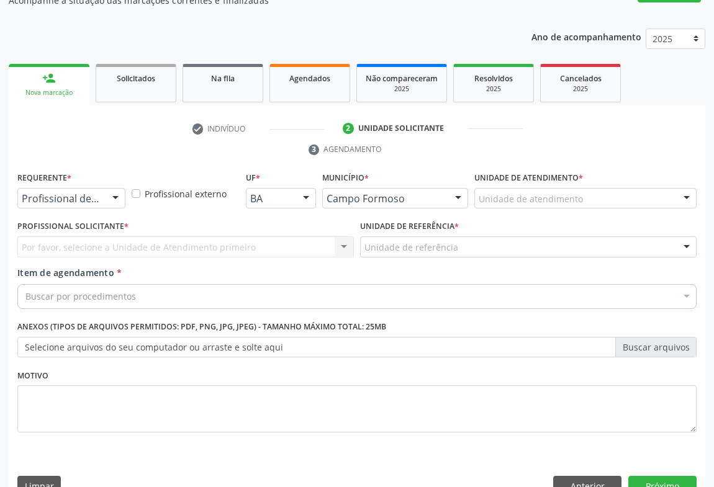
click at [112, 189] on div at bounding box center [115, 199] width 19 height 21
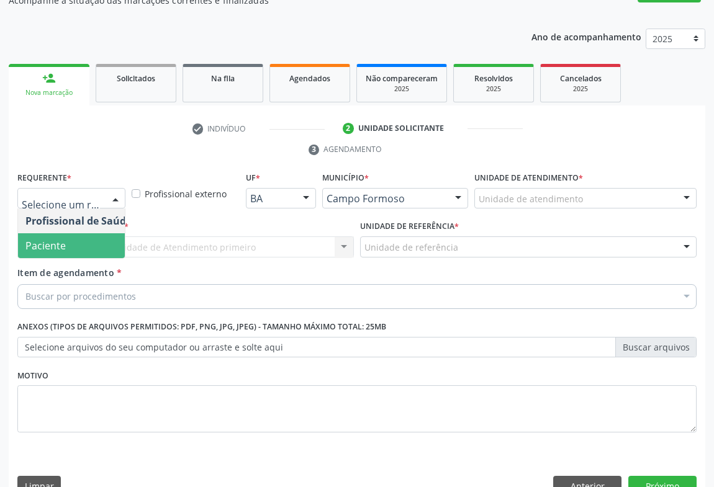
click at [84, 233] on span "Paciente" at bounding box center [78, 245] width 121 height 25
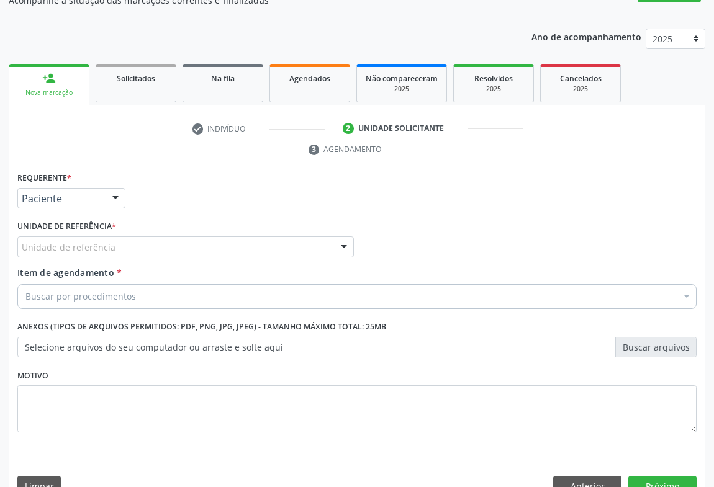
click at [175, 237] on div "Unidade de referência" at bounding box center [185, 247] width 337 height 21
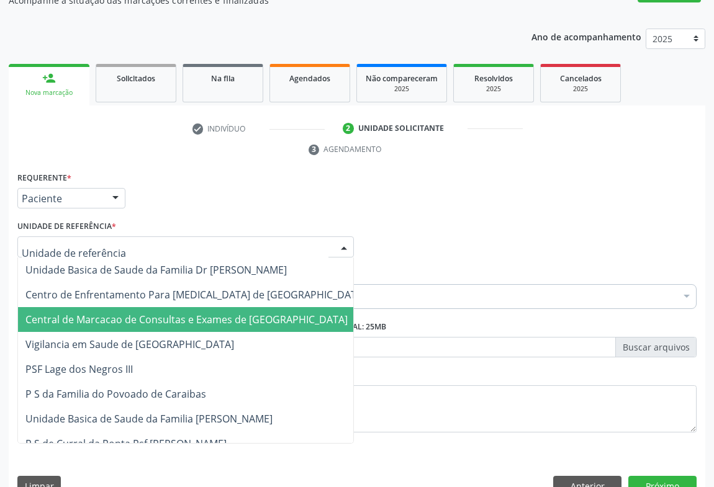
drag, startPoint x: 193, startPoint y: 279, endPoint x: 193, endPoint y: 286, distance: 7.5
click at [193, 313] on span "Central de Marcacao de Consultas e Exames de [GEOGRAPHIC_DATA]" at bounding box center [186, 320] width 322 height 14
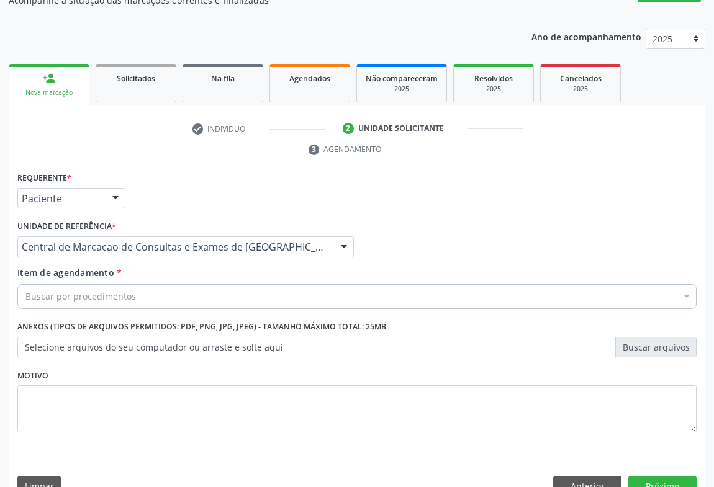
click at [222, 284] on div "Buscar por procedimentos" at bounding box center [356, 296] width 679 height 25
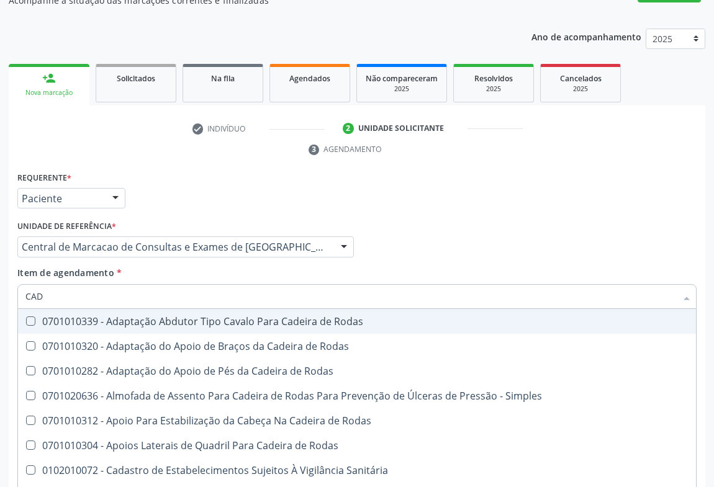
click at [34, 284] on input "CAD" at bounding box center [350, 296] width 651 height 25
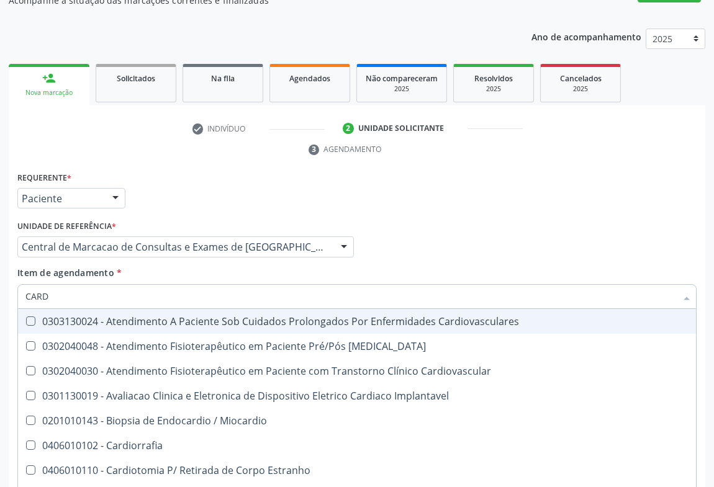
click at [63, 284] on input "CARD" at bounding box center [350, 296] width 651 height 25
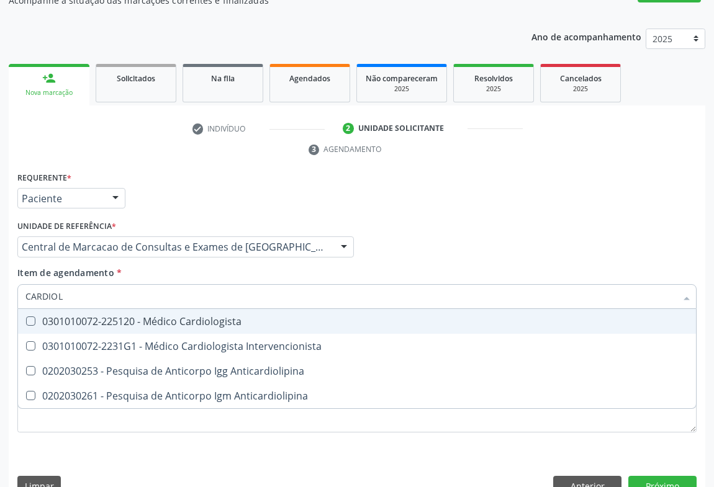
type input "CARDIOLO"
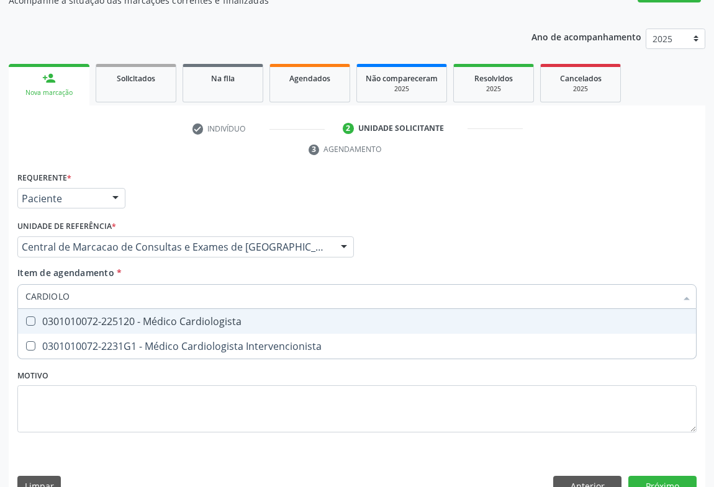
click at [171, 317] on div "0301010072-225120 - Médico Cardiologista" at bounding box center [356, 322] width 663 height 10
checkbox Cardiologista "true"
click at [454, 266] on div "Item de agendamento * CARDIOLO Desfazer seleção 0301010072-225120 - Médico Card…" at bounding box center [356, 285] width 679 height 39
checkbox Intervencionista "true"
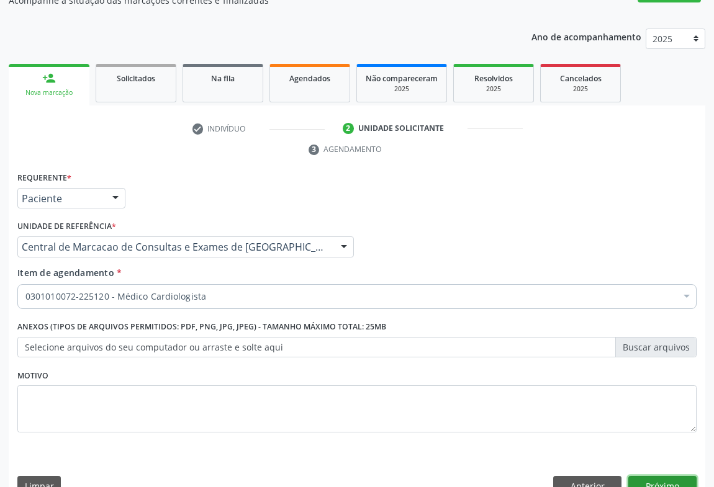
click at [652, 476] on button "Próximo" at bounding box center [662, 486] width 68 height 21
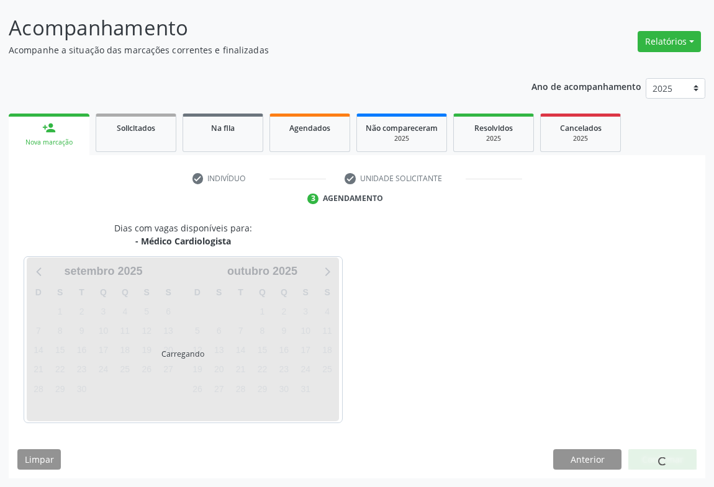
scroll to position [71, 0]
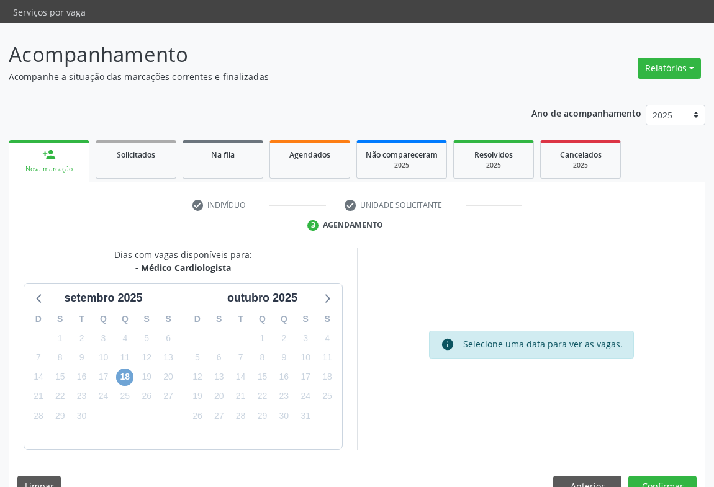
click at [133, 369] on span "18" at bounding box center [124, 377] width 17 height 17
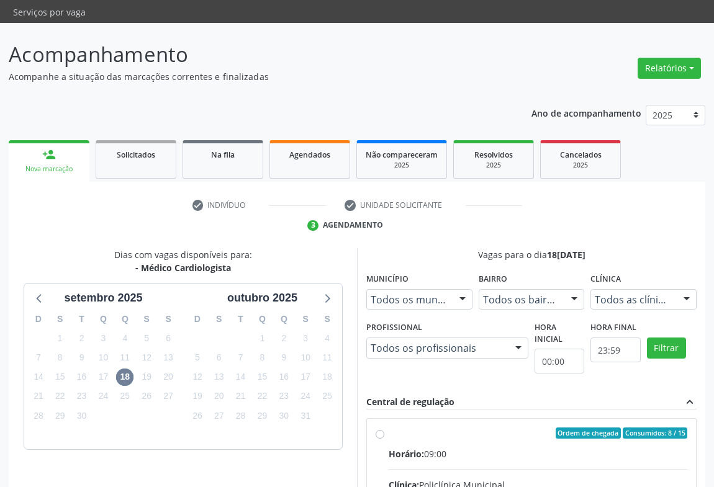
click at [523, 448] on div "Horário: 09:00" at bounding box center [538, 454] width 299 height 13
click at [384, 428] on input "Ordem de chegada Consumidos: 8 / 15 Horário: 09:00 Clínica: Policlínica Municip…" at bounding box center [380, 433] width 9 height 11
radio input "true"
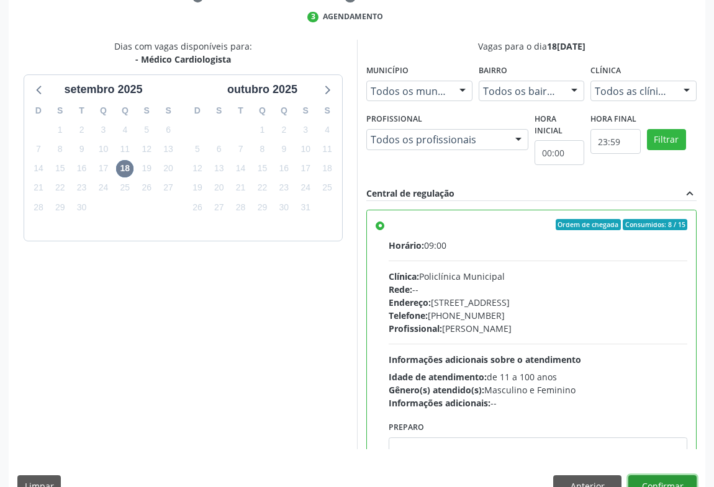
click at [658, 476] on button "Confirmar" at bounding box center [662, 486] width 68 height 21
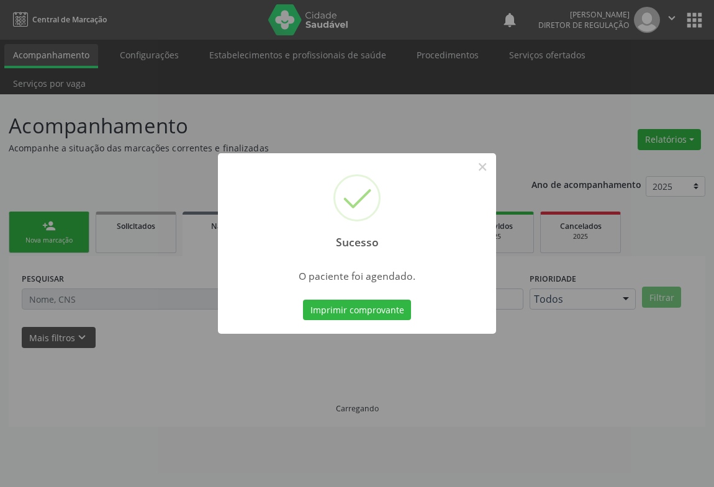
scroll to position [0, 0]
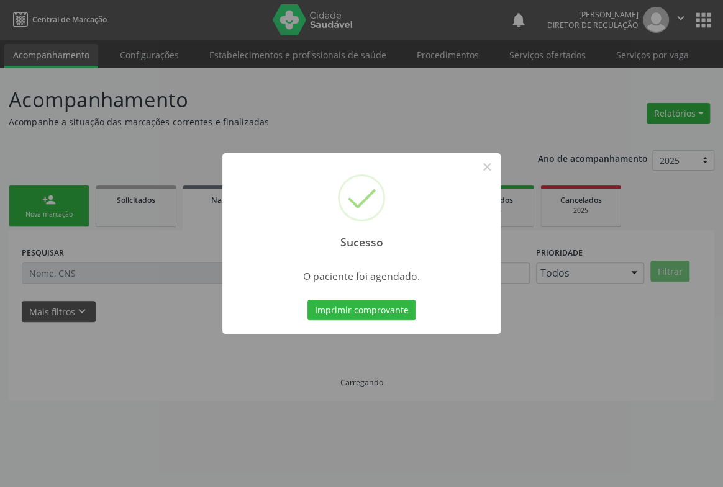
click at [307, 300] on button "Imprimir comprovante" at bounding box center [361, 310] width 108 height 21
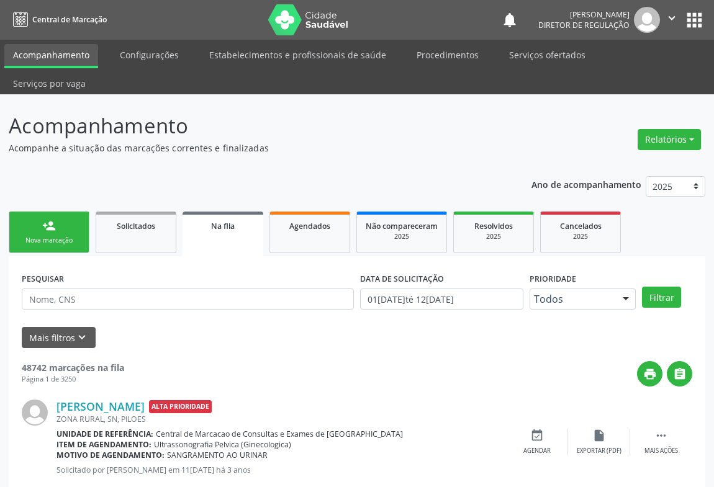
click at [56, 236] on div "Nova marcação" at bounding box center [49, 240] width 62 height 9
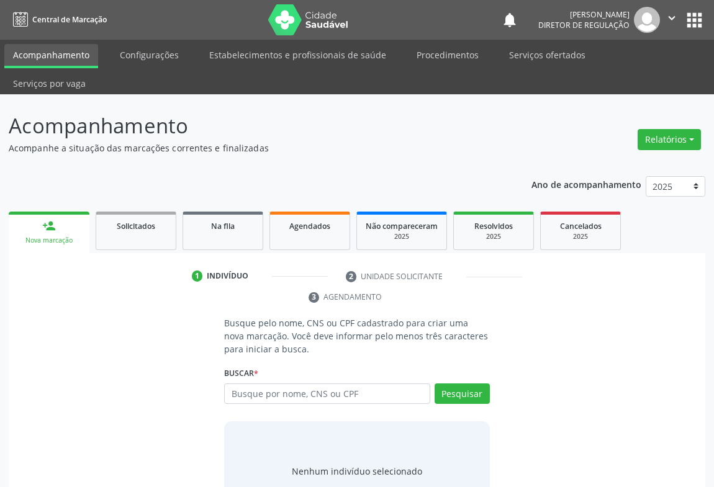
drag, startPoint x: 327, startPoint y: 351, endPoint x: 326, endPoint y: 360, distance: 8.7
click at [326, 365] on div "Buscar * Busque por nome, CNS ou CPF Nenhum resultado encontrado para: " " Digi…" at bounding box center [357, 389] width 266 height 48
click at [326, 384] on input "text" at bounding box center [327, 394] width 206 height 21
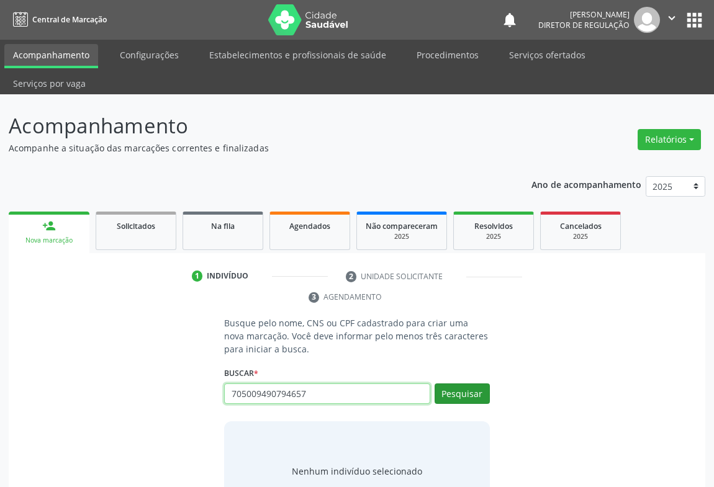
type input "705009490794657"
click at [460, 384] on button "Pesquisar" at bounding box center [462, 394] width 55 height 21
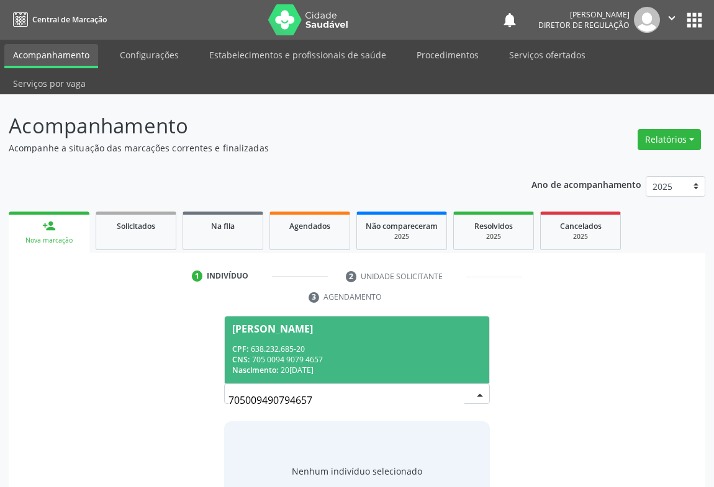
click at [300, 317] on span "Claudete Carvalho de Souza Silva CPF: 638.232.685-20 CNS: 705 0094 9079 4657 Na…" at bounding box center [357, 350] width 265 height 66
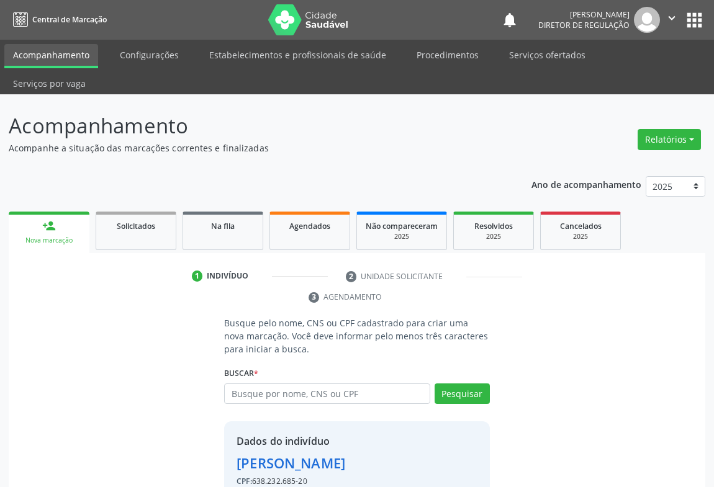
scroll to position [43, 0]
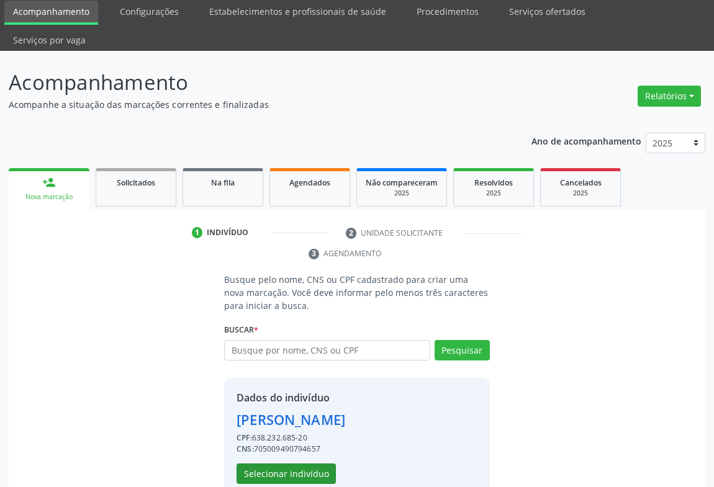
drag, startPoint x: 312, startPoint y: 416, endPoint x: 303, endPoint y: 437, distance: 23.1
click at [311, 433] on div "CPF: 638.232.685-20 CNS: 705009490794657" at bounding box center [291, 444] width 109 height 22
click at [303, 464] on button "Selecionar indivíduo" at bounding box center [286, 474] width 99 height 21
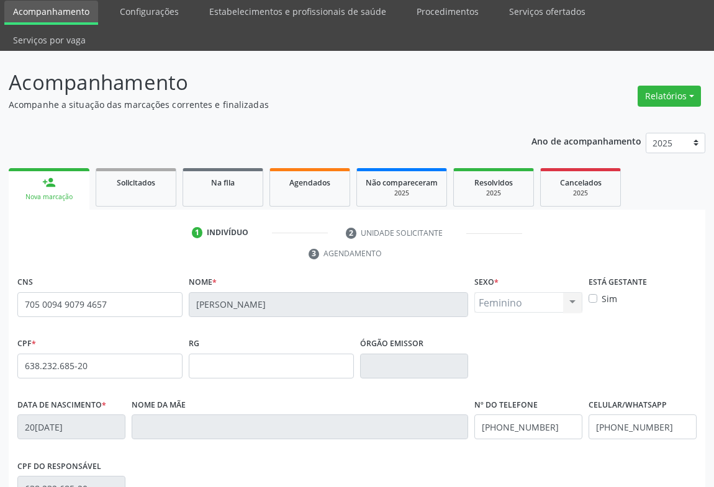
scroll to position [206, 0]
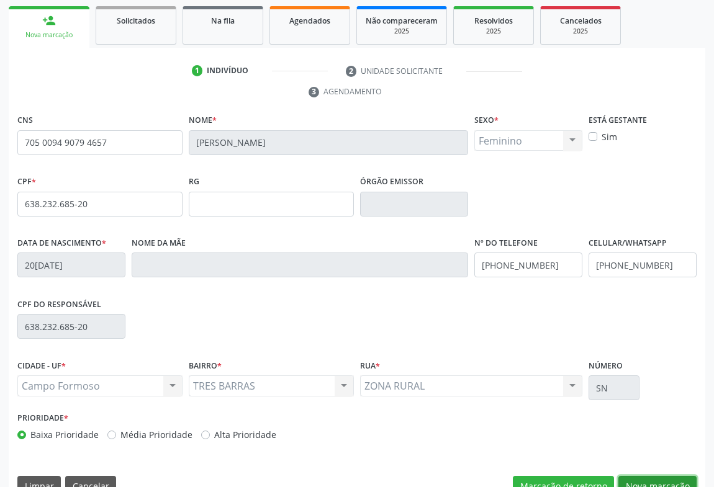
click at [666, 476] on button "Nova marcação" at bounding box center [657, 486] width 78 height 21
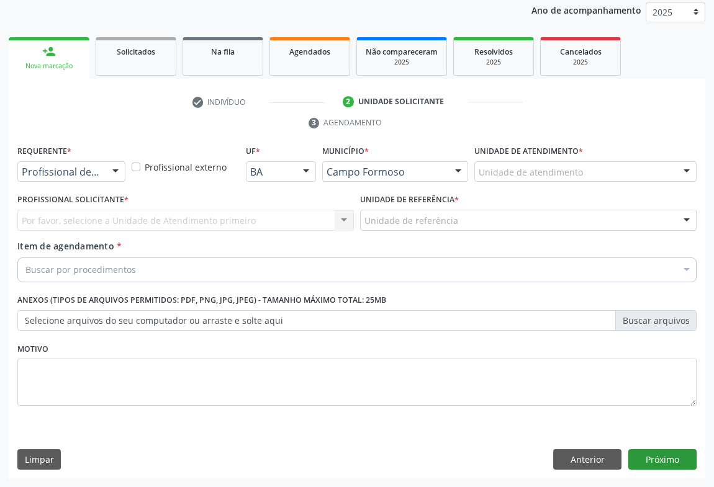
scroll to position [148, 0]
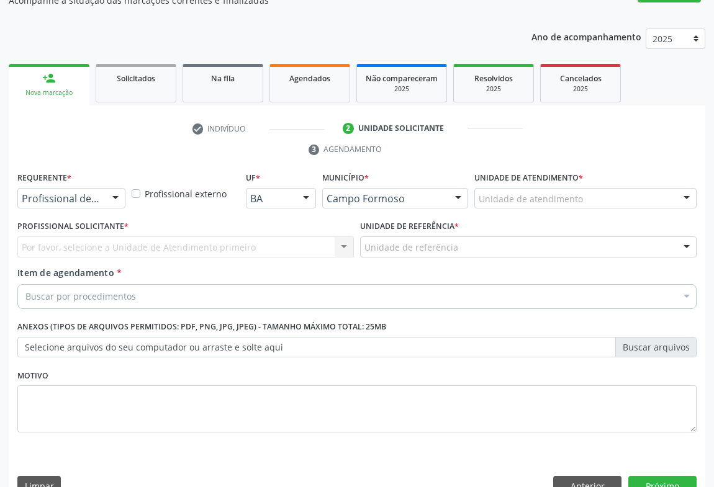
click at [100, 183] on div "Requerente * Profissional de Saúde Profissional de Saúde Paciente Nenhum result…" at bounding box center [71, 193] width 114 height 48
click at [104, 188] on div "Profissional de Saúde Profissional de Saúde Paciente Nenhum resultado encontrad…" at bounding box center [71, 198] width 108 height 21
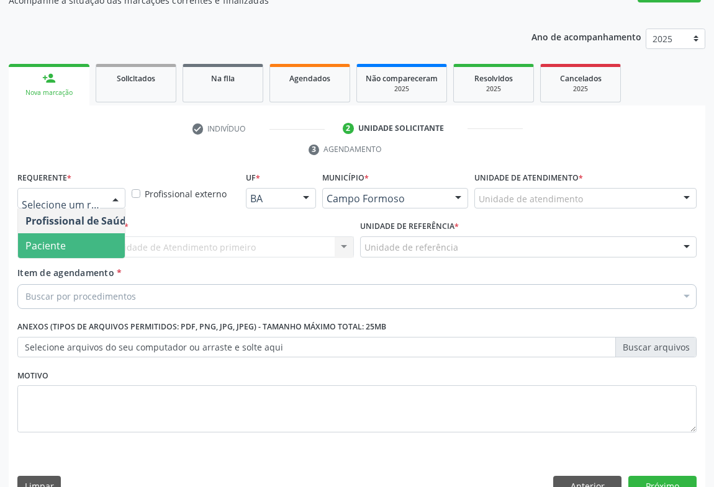
click at [95, 233] on span "Paciente" at bounding box center [78, 245] width 121 height 25
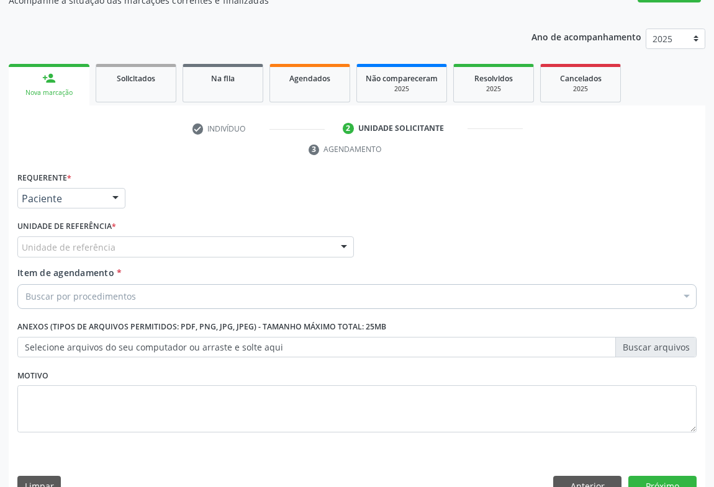
click at [158, 237] on div "Unidade de referência" at bounding box center [185, 247] width 337 height 21
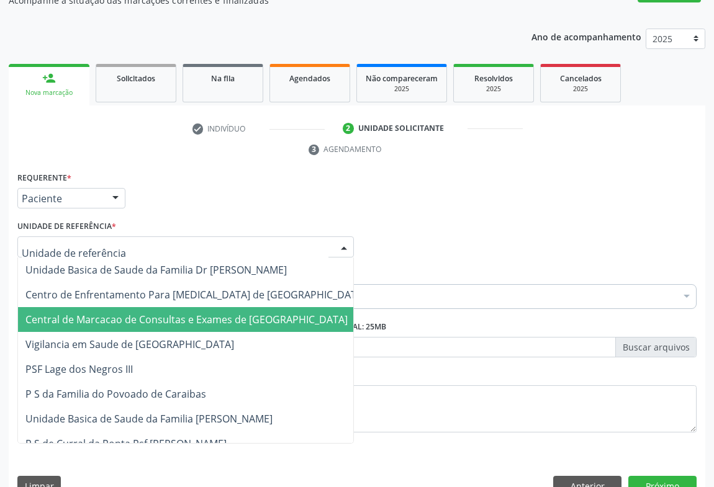
click at [176, 307] on span "Central de Marcacao de Consultas e Exames de [GEOGRAPHIC_DATA]" at bounding box center [195, 319] width 355 height 25
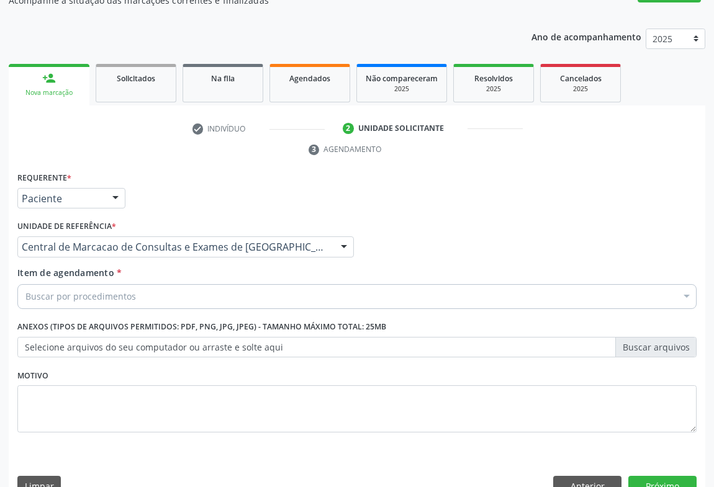
click at [227, 284] on div "Buscar por procedimentos" at bounding box center [356, 296] width 679 height 25
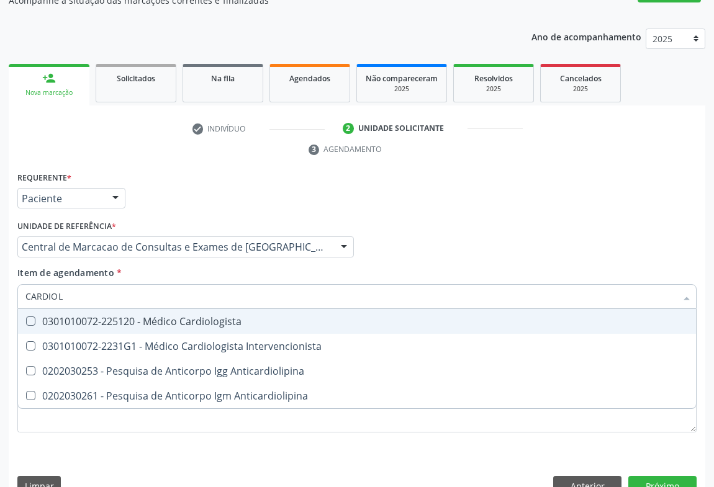
type input "CARDIOLO"
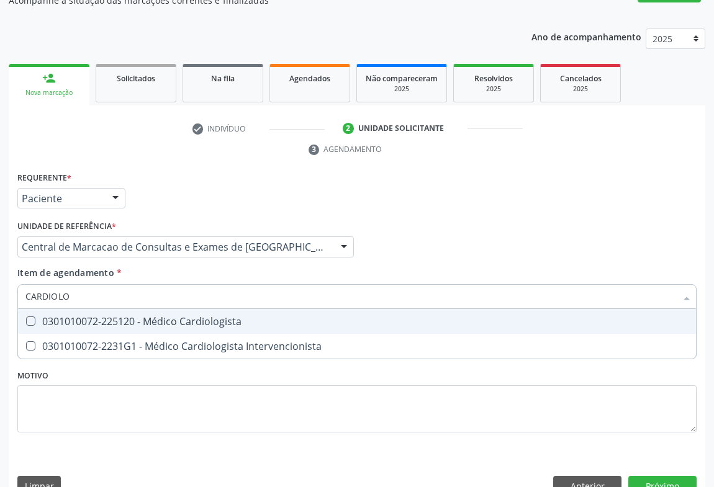
drag, startPoint x: 229, startPoint y: 294, endPoint x: 394, endPoint y: 272, distance: 166.7
click at [230, 317] on div "0301010072-225120 - Médico Cardiologista" at bounding box center [356, 322] width 663 height 10
checkbox Cardiologista "true"
click at [491, 233] on div "Profissional Solicitante Por favor, selecione a Unidade de Atendimento primeiro…" at bounding box center [357, 241] width 686 height 48
checkbox Intervencionista "true"
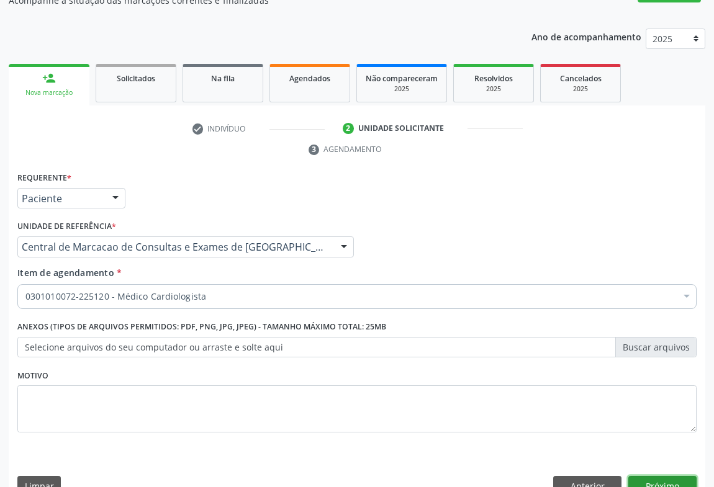
click at [646, 476] on button "Próximo" at bounding box center [662, 486] width 68 height 21
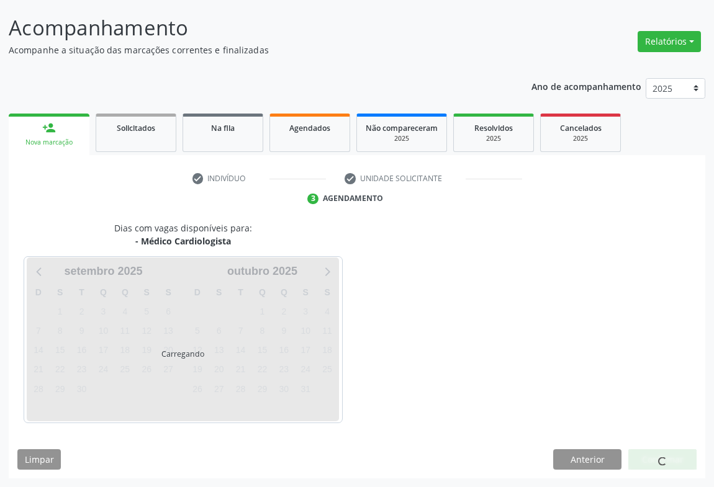
scroll to position [71, 0]
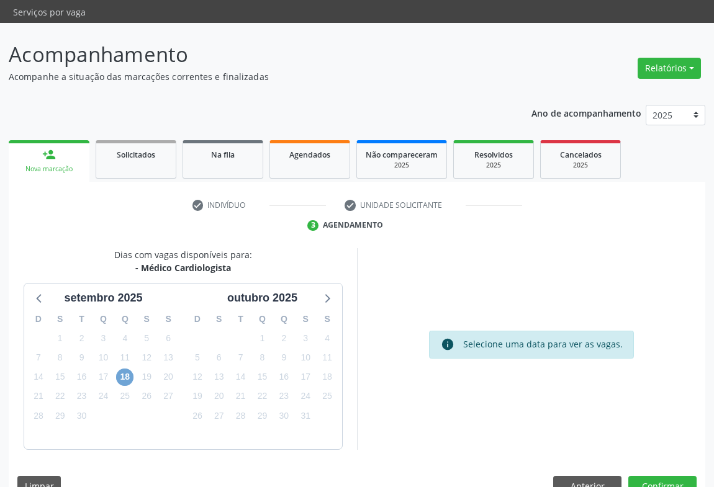
click at [128, 369] on span "18" at bounding box center [124, 377] width 17 height 17
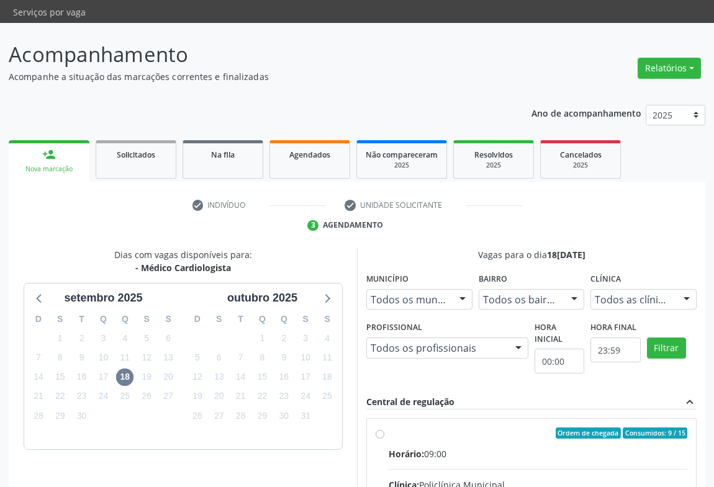
click at [384, 439] on input "Ordem de chegada Consumidos: 9 / 15 Horário: 09:00 Clínica: Policlínica Municip…" at bounding box center [380, 433] width 9 height 11
radio input "true"
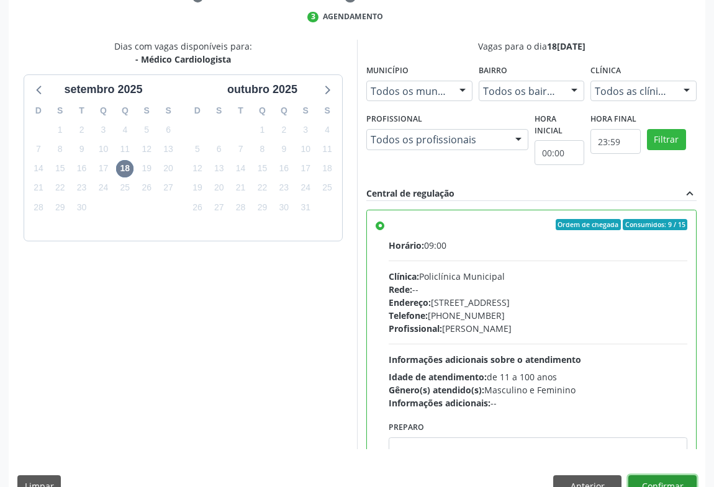
click at [666, 476] on button "Confirmar" at bounding box center [662, 486] width 68 height 21
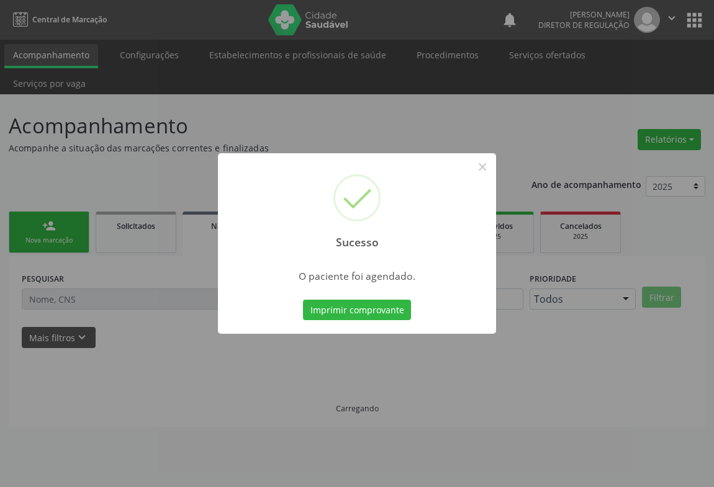
scroll to position [0, 0]
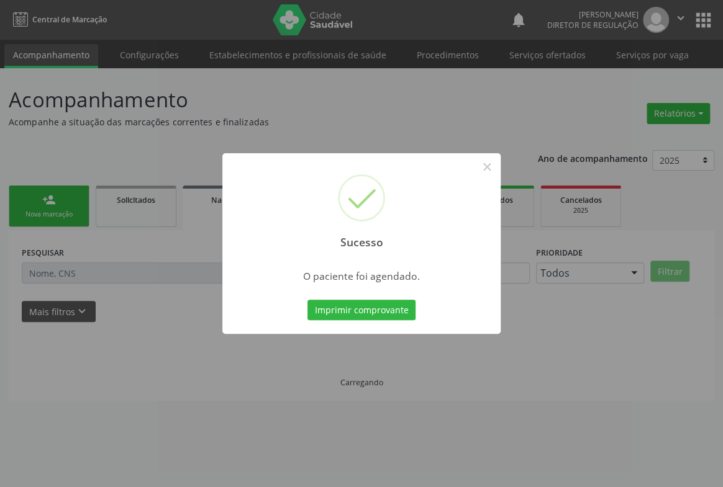
click at [307, 300] on button "Imprimir comprovante" at bounding box center [361, 310] width 108 height 21
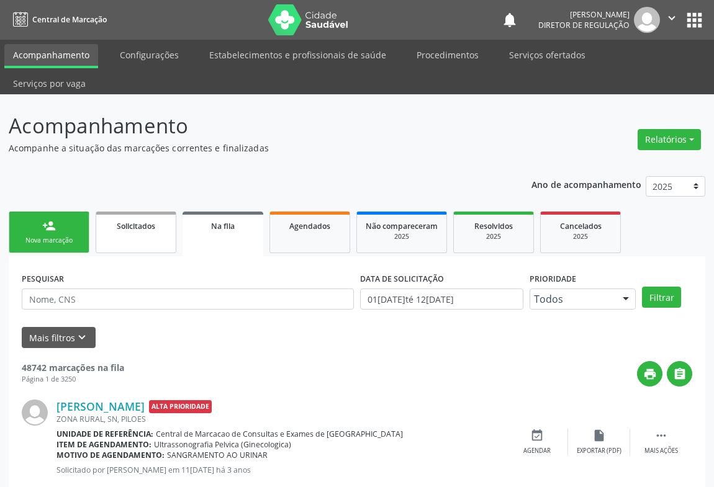
click at [137, 221] on span "Solicitados" at bounding box center [136, 226] width 39 height 11
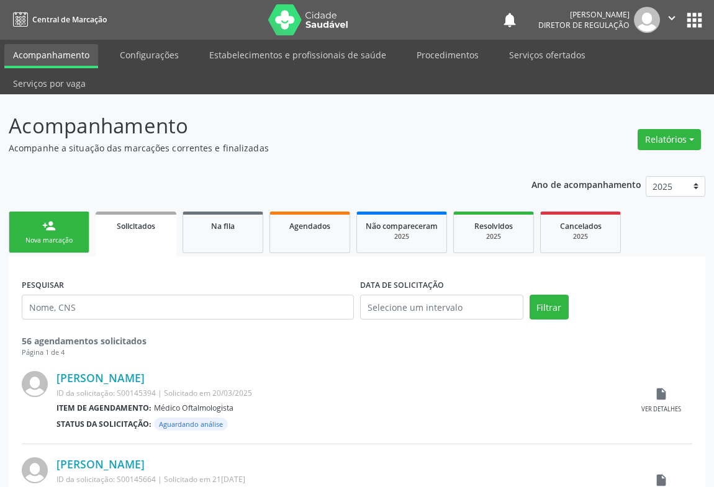
click at [463, 111] on p "Acompanhamento" at bounding box center [252, 126] width 487 height 31
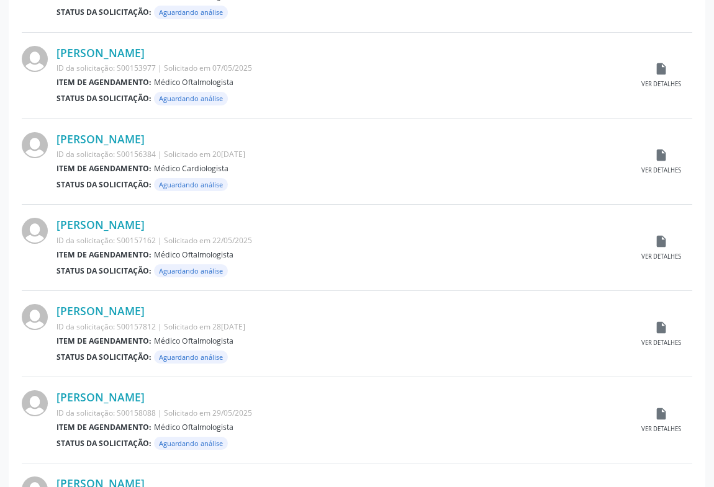
scroll to position [959, 0]
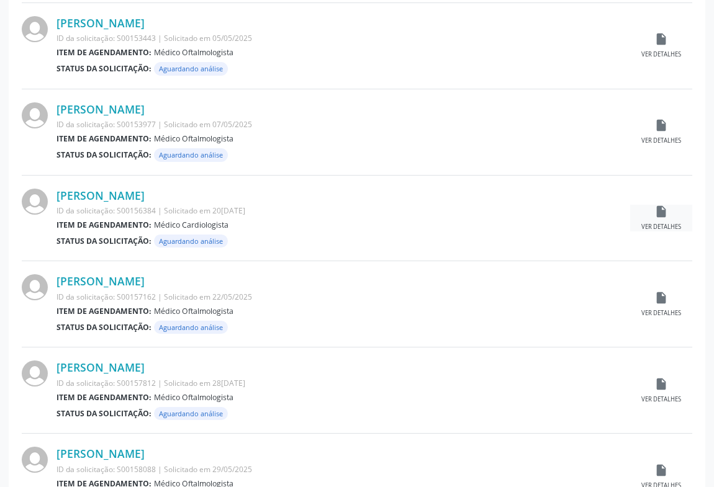
click at [659, 205] on icon "insert_drive_file" at bounding box center [662, 212] width 14 height 14
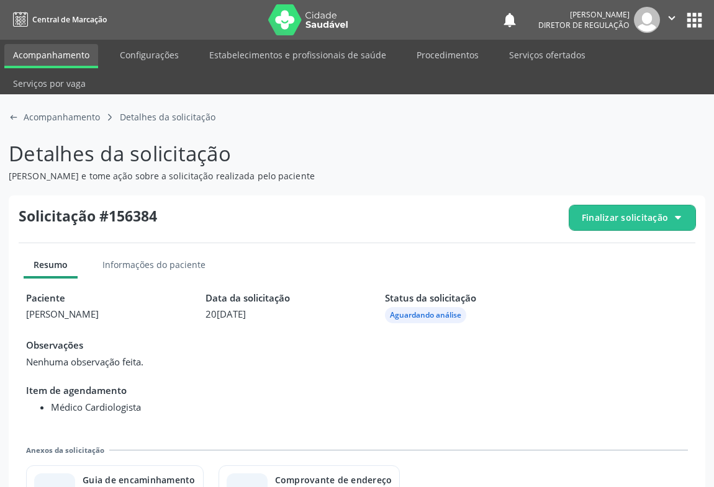
scroll to position [27, 0]
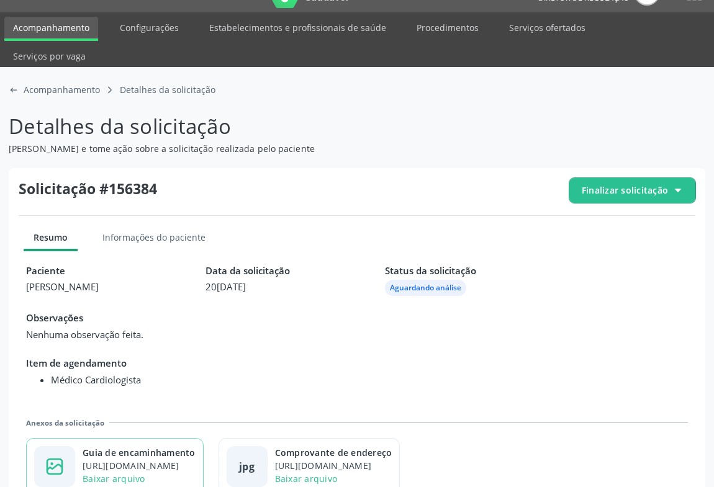
click at [162, 438] on div "image-outline icon Guia de encaminhamento https://cidadesaudavel-files.nyc3.dig…" at bounding box center [115, 466] width 178 height 57
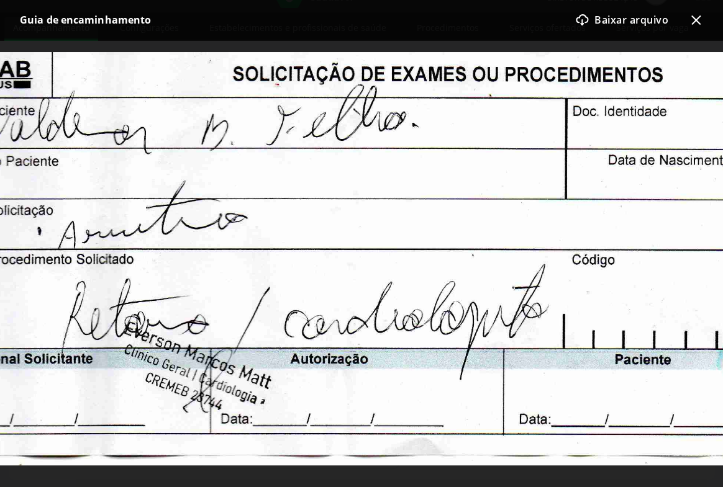
click at [695, 15] on icon "x-outline icon" at bounding box center [695, 19] width 15 height 15
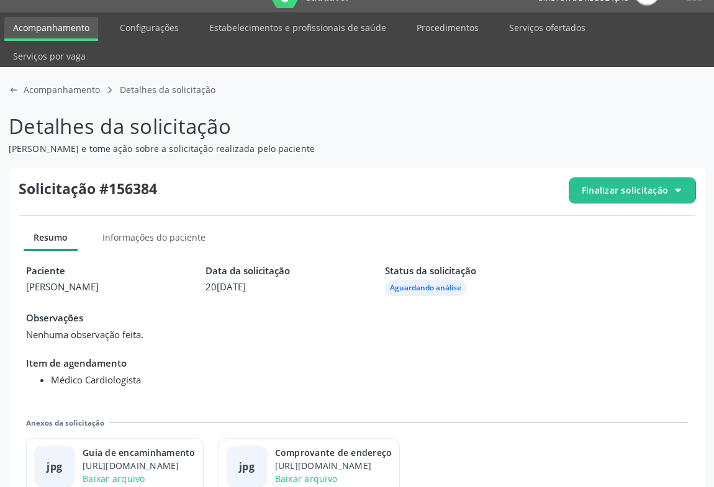
drag, startPoint x: 630, startPoint y: 155, endPoint x: 627, endPoint y: 176, distance: 22.0
click at [629, 178] on span "Finalizar solicitação" at bounding box center [632, 190] width 126 height 25
click at [605, 251] on span "Deferir solicitação" at bounding box center [639, 260] width 78 height 18
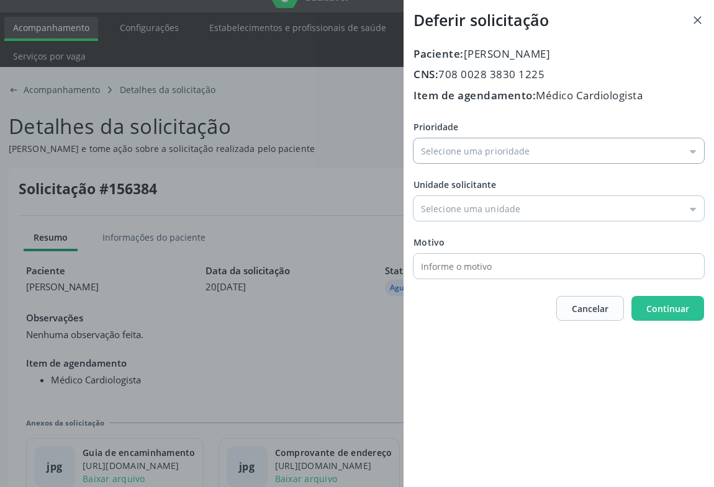
click at [494, 155] on input "Prioridade" at bounding box center [559, 150] width 291 height 25
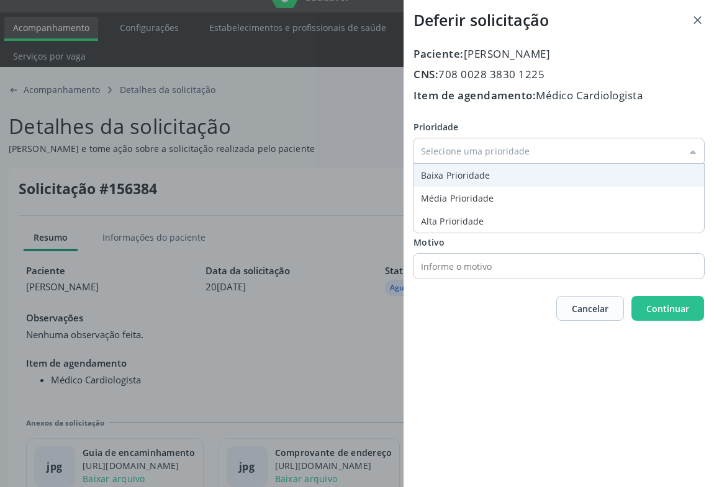
type input "Baixa Prioridade"
click at [477, 172] on div "Prioridade Baixa Prioridade Baixa Prioridade Média Prioridade Alta Prioridade U…" at bounding box center [559, 199] width 291 height 158
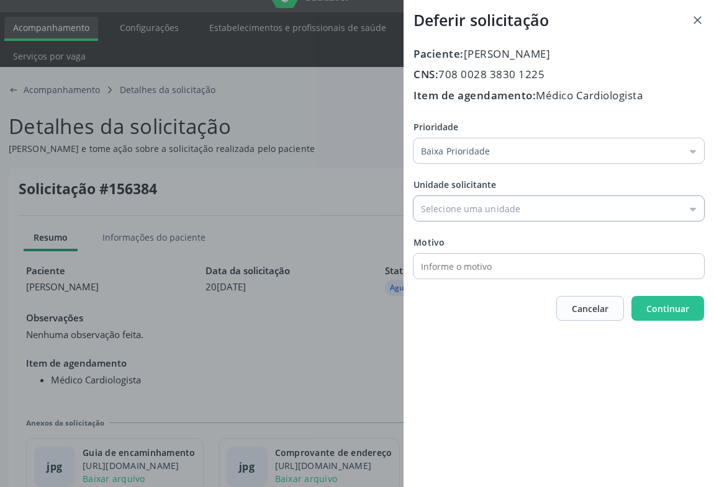
click at [477, 205] on input "Prioridade" at bounding box center [559, 208] width 291 height 25
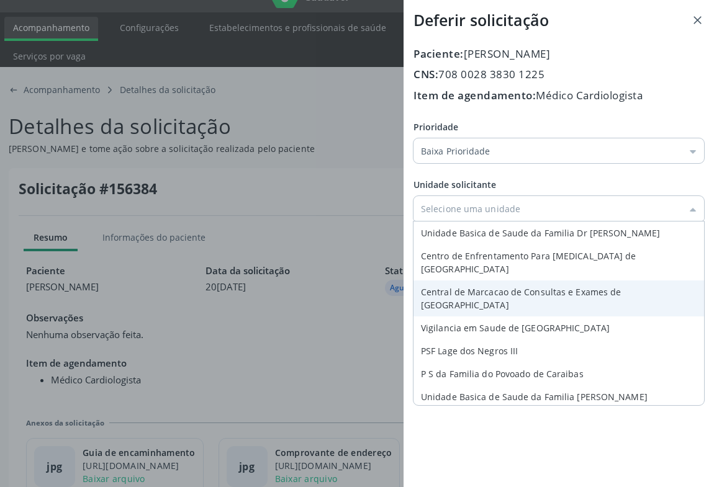
type input "Central de Marcacao de Consultas e Exames de [GEOGRAPHIC_DATA]"
click at [483, 272] on div "Prioridade Baixa Prioridade Baixa Prioridade Média Prioridade Alta Prioridade U…" at bounding box center [559, 199] width 291 height 158
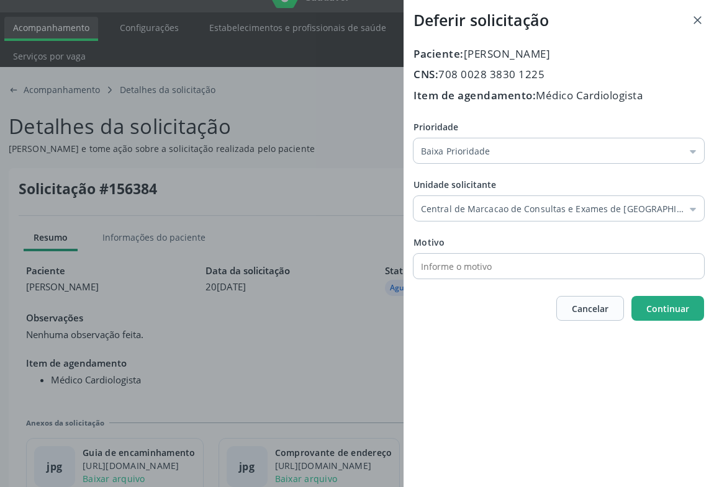
click at [689, 311] on button "Continuar" at bounding box center [668, 308] width 73 height 25
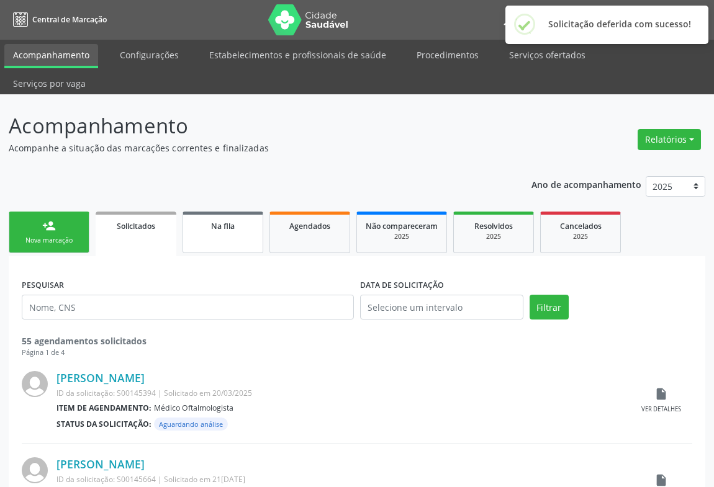
click at [233, 212] on link "Na fila" at bounding box center [223, 233] width 81 height 42
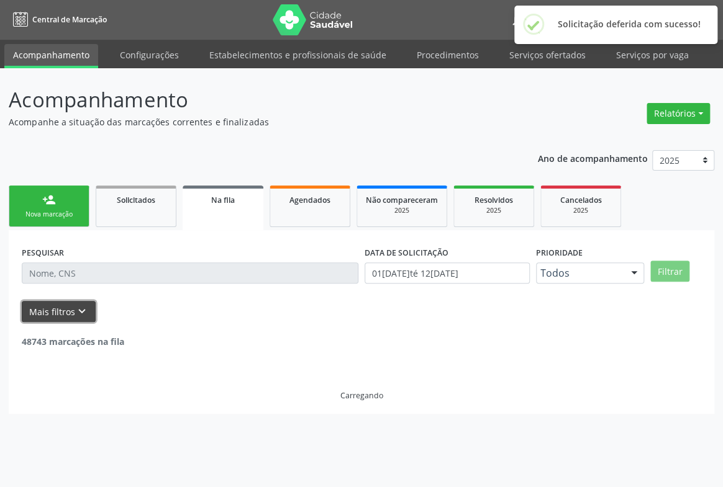
click at [70, 310] on button "Mais filtros keyboard_arrow_down" at bounding box center [59, 312] width 74 height 22
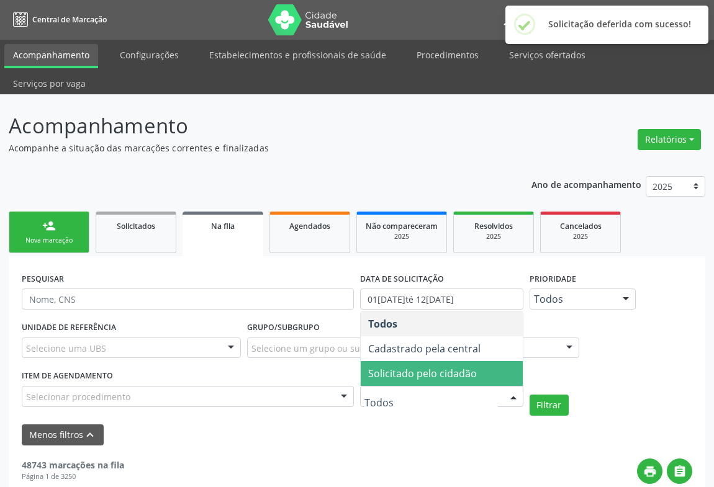
click at [410, 367] on span "Solicitado pelo cidadão" at bounding box center [422, 374] width 109 height 14
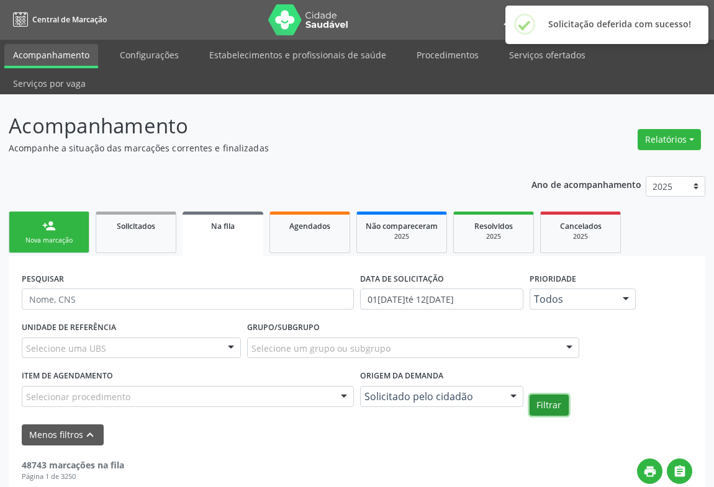
click at [540, 395] on button "Filtrar" at bounding box center [549, 405] width 39 height 21
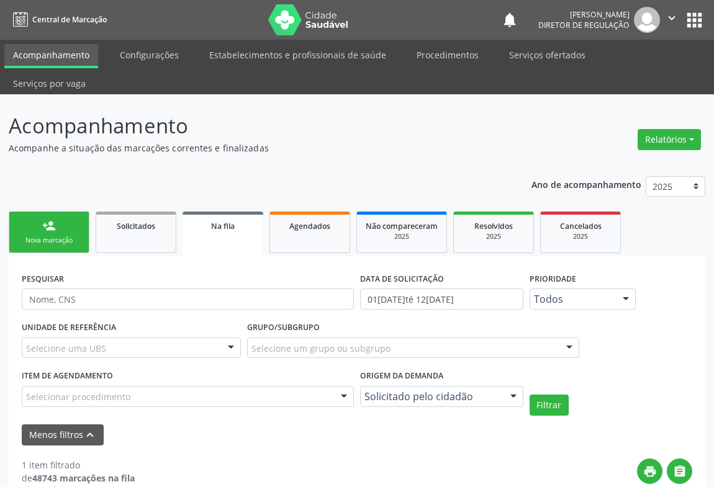
scroll to position [124, 0]
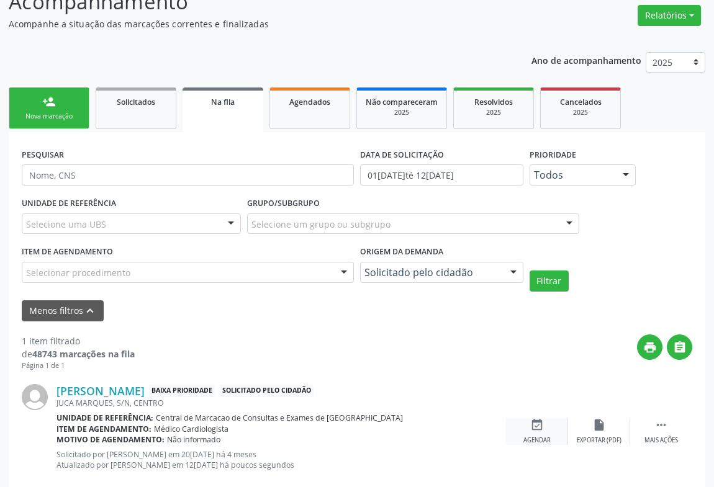
click at [533, 419] on icon "event_available" at bounding box center [537, 426] width 14 height 14
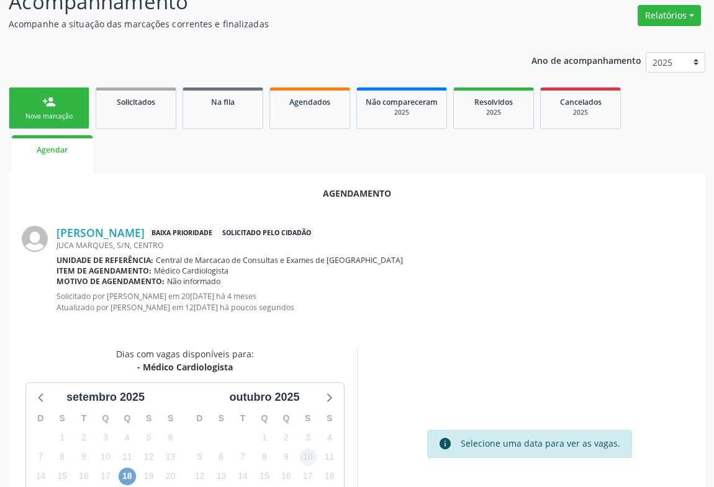
drag, startPoint x: 124, startPoint y: 456, endPoint x: 304, endPoint y: 430, distance: 182.1
click at [126, 468] on span "18" at bounding box center [127, 476] width 17 height 17
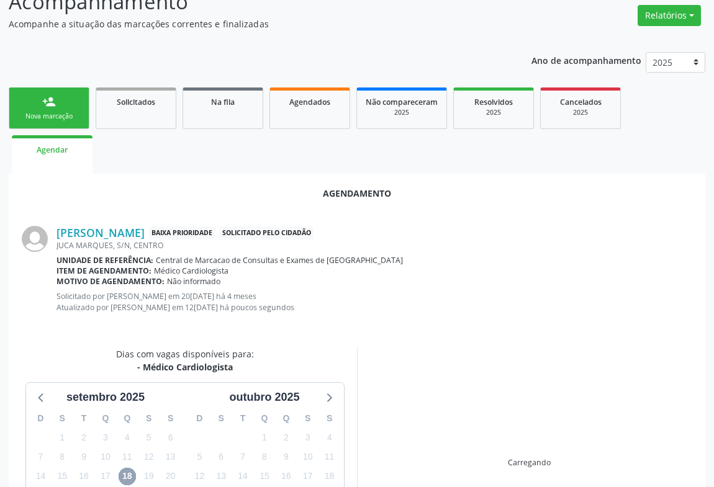
scroll to position [211, 0]
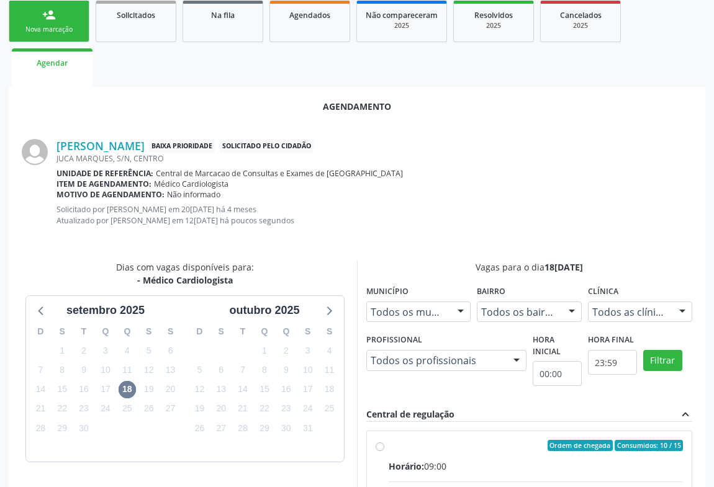
click at [544, 440] on div "Ordem de chegada Consumidos: 10 / 15" at bounding box center [536, 445] width 294 height 11
click at [384, 440] on input "Ordem de chegada Consumidos: 10 / 15 Horário: 09:00 Clínica: Policlínica Munici…" at bounding box center [380, 445] width 9 height 11
radio input "true"
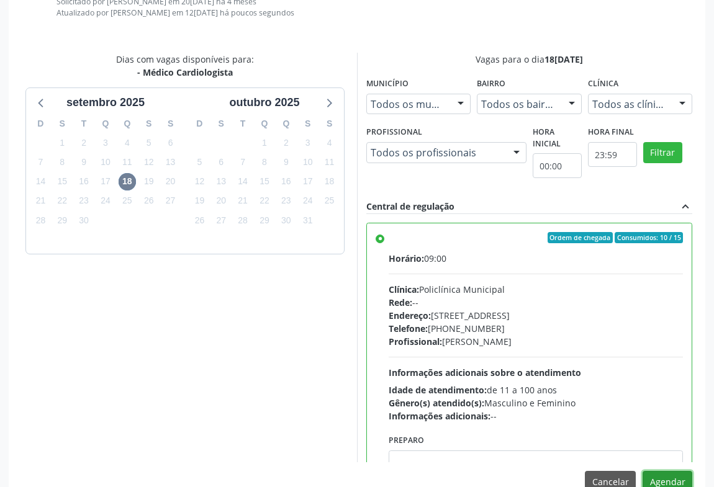
click at [689, 471] on button "Agendar" at bounding box center [668, 481] width 50 height 21
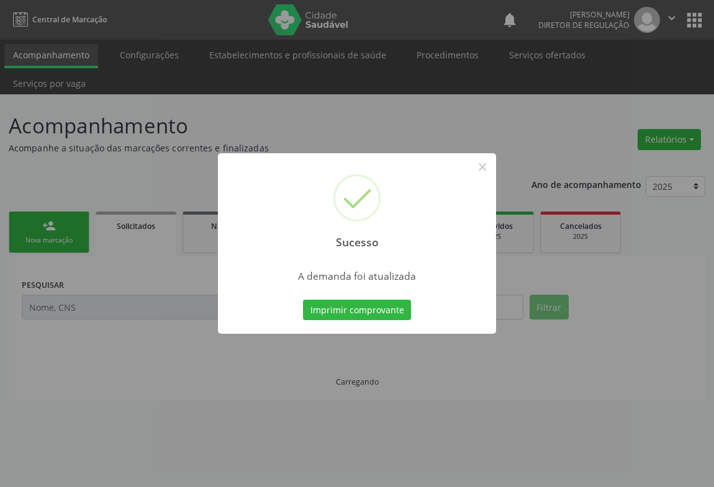
scroll to position [0, 0]
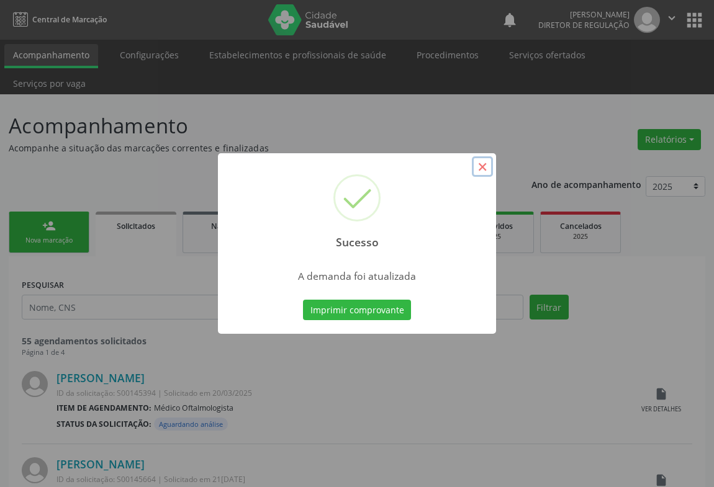
drag, startPoint x: 483, startPoint y: 170, endPoint x: 622, endPoint y: 121, distance: 147.9
click at [483, 169] on button "×" at bounding box center [482, 166] width 21 height 21
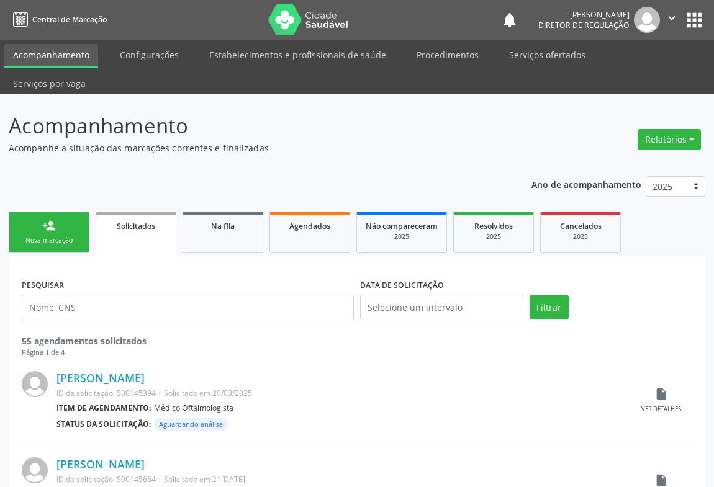
click at [674, 14] on icon "" at bounding box center [672, 18] width 14 height 14
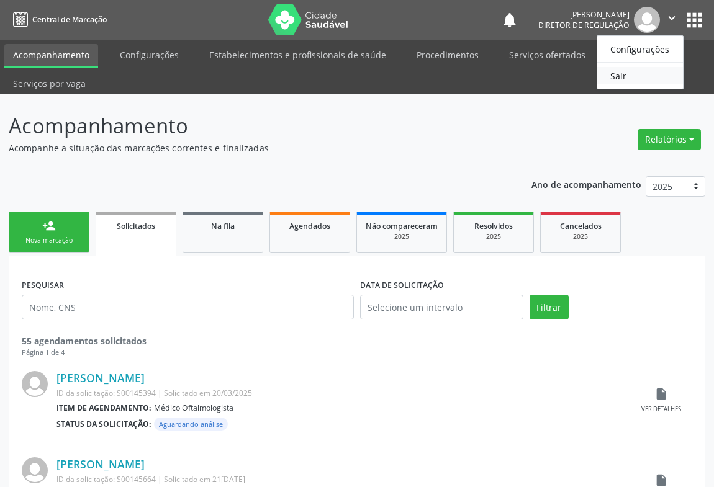
click at [610, 70] on link "Sair" at bounding box center [640, 75] width 86 height 17
